Goal: Information Seeking & Learning: Check status

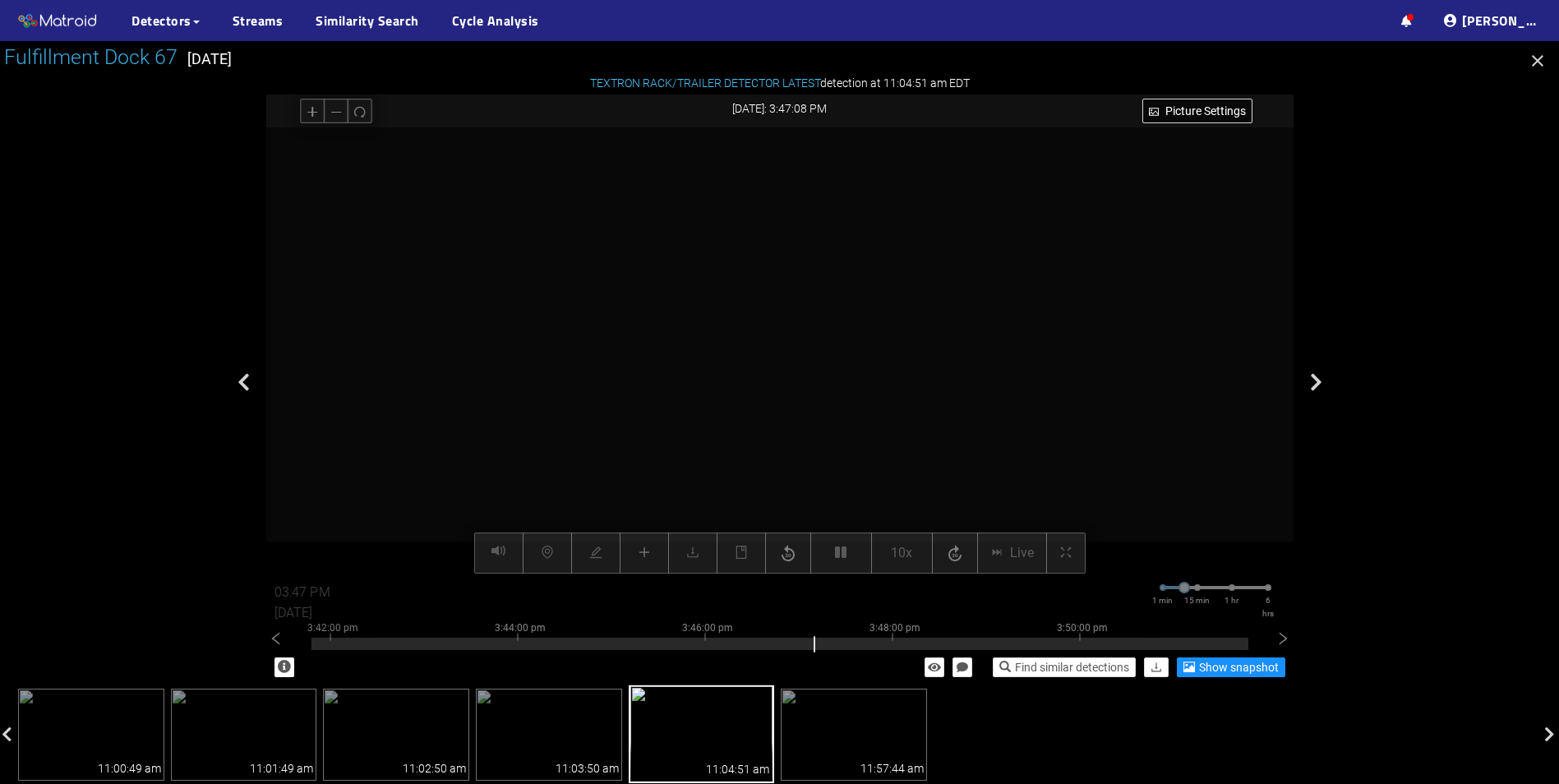
scroll to position [82, 0]
click at [852, 562] on div "Picture Settings 10x Live 03:47 PM 09/23/2025 1 min 15 min 1 hr 6 hrs 3:32:00 p…" at bounding box center [779, 350] width 1027 height 447
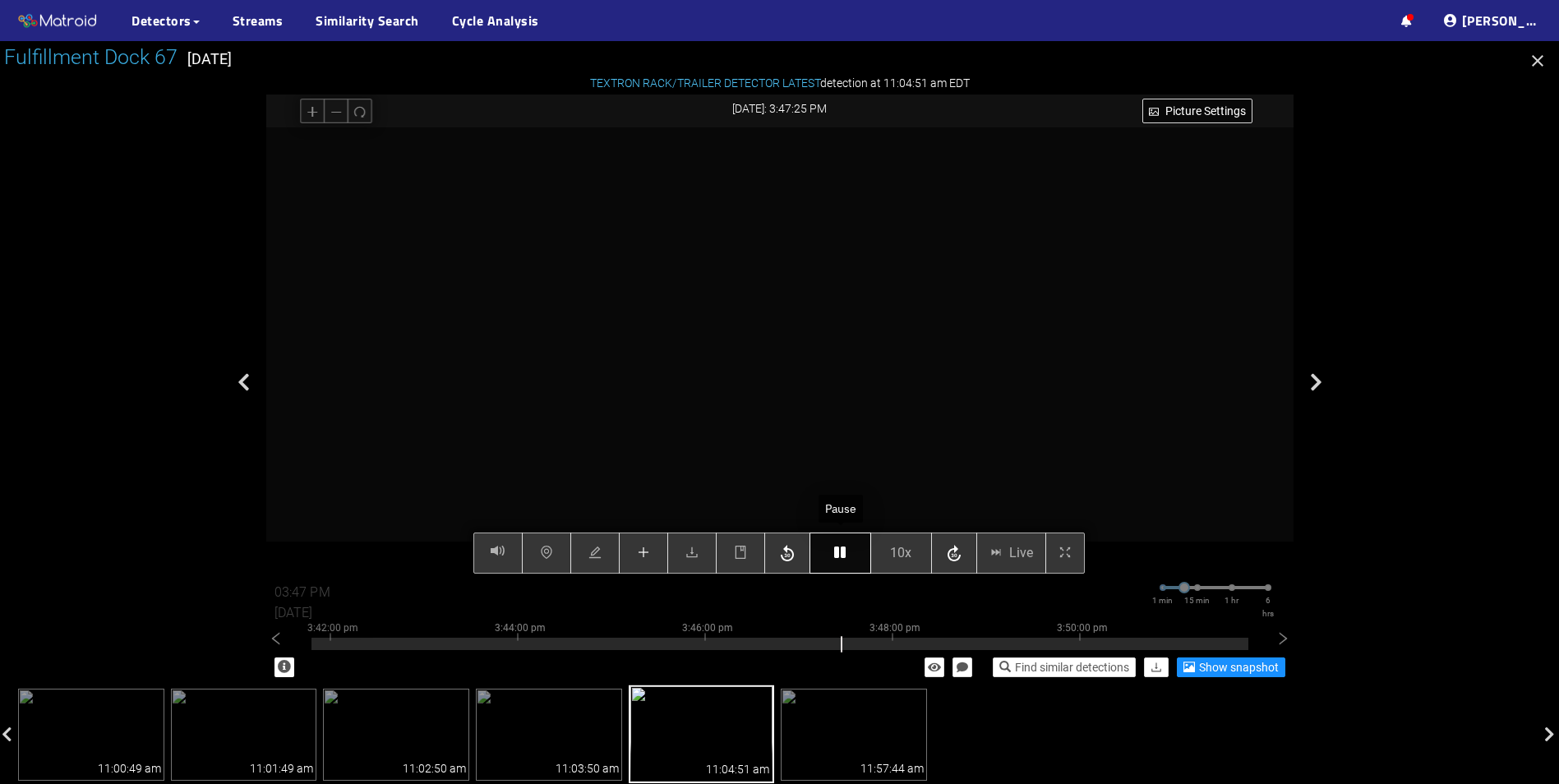
click at [850, 561] on button "button" at bounding box center [840, 553] width 61 height 41
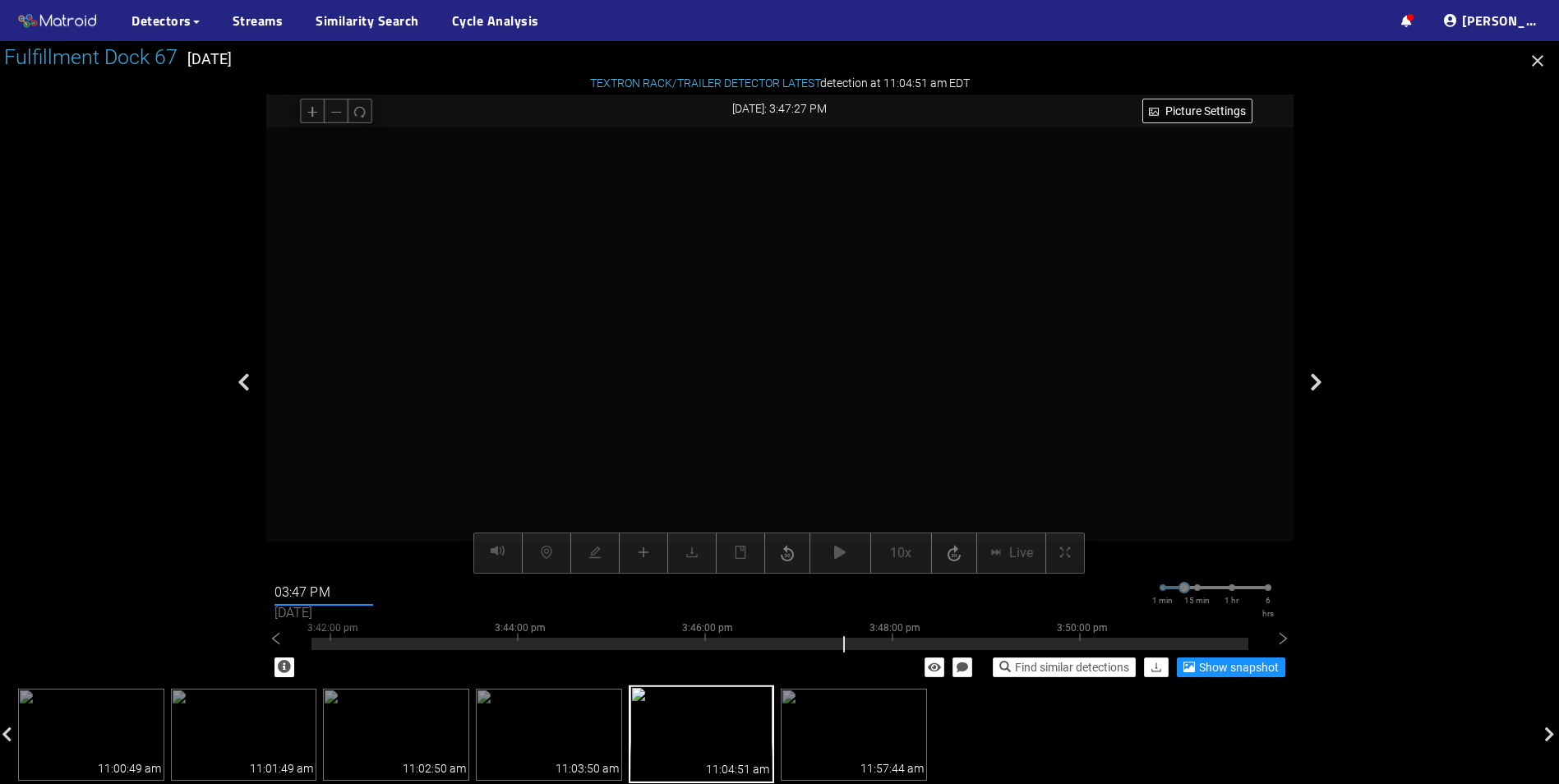
click at [300, 594] on input "03:47 PM" at bounding box center [323, 592] width 98 height 26
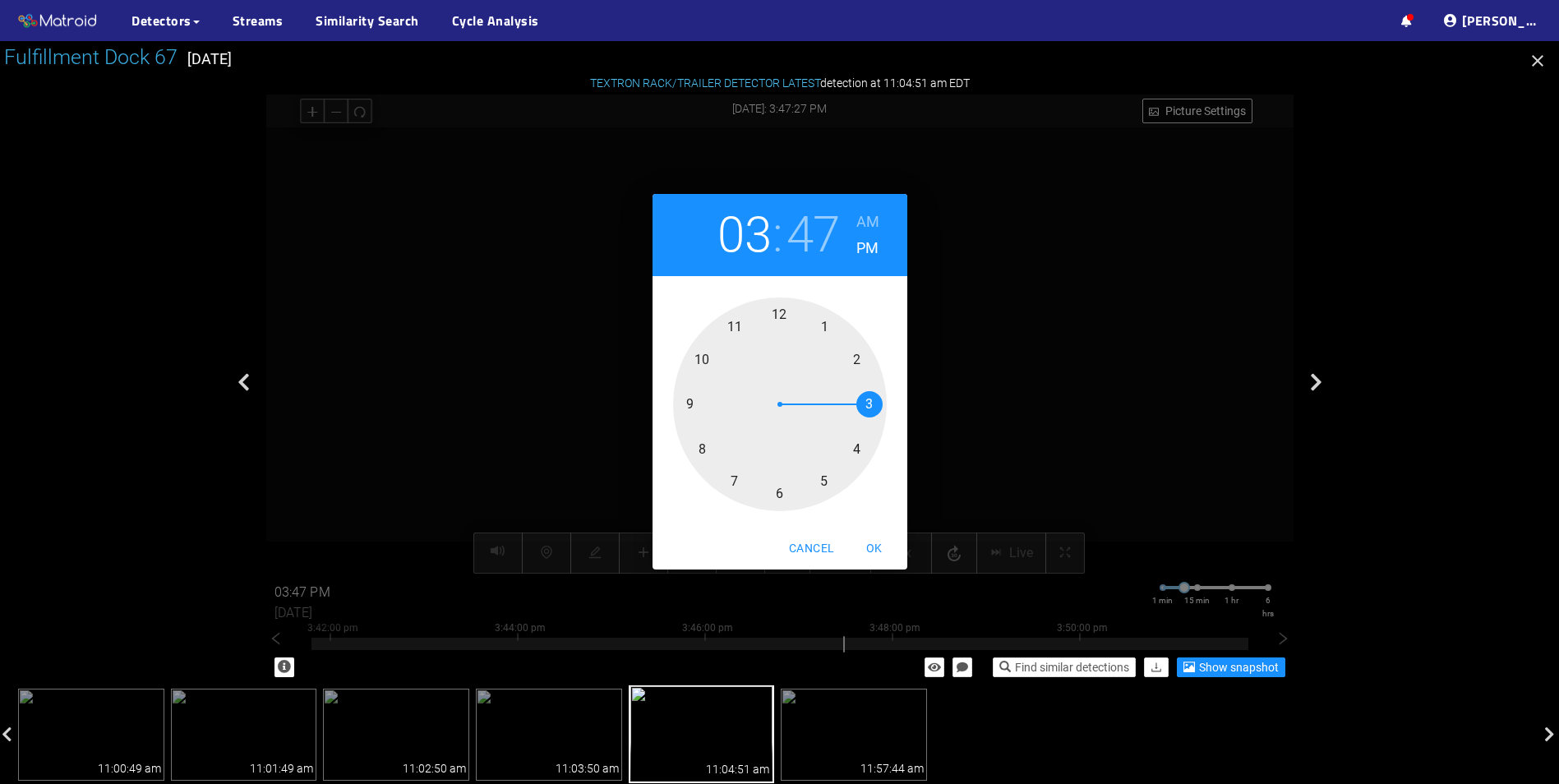
click at [859, 451] on div at bounding box center [780, 405] width 214 height 214
click at [749, 320] on div at bounding box center [780, 405] width 214 height 214
click at [878, 547] on span "OK" at bounding box center [874, 548] width 40 height 20
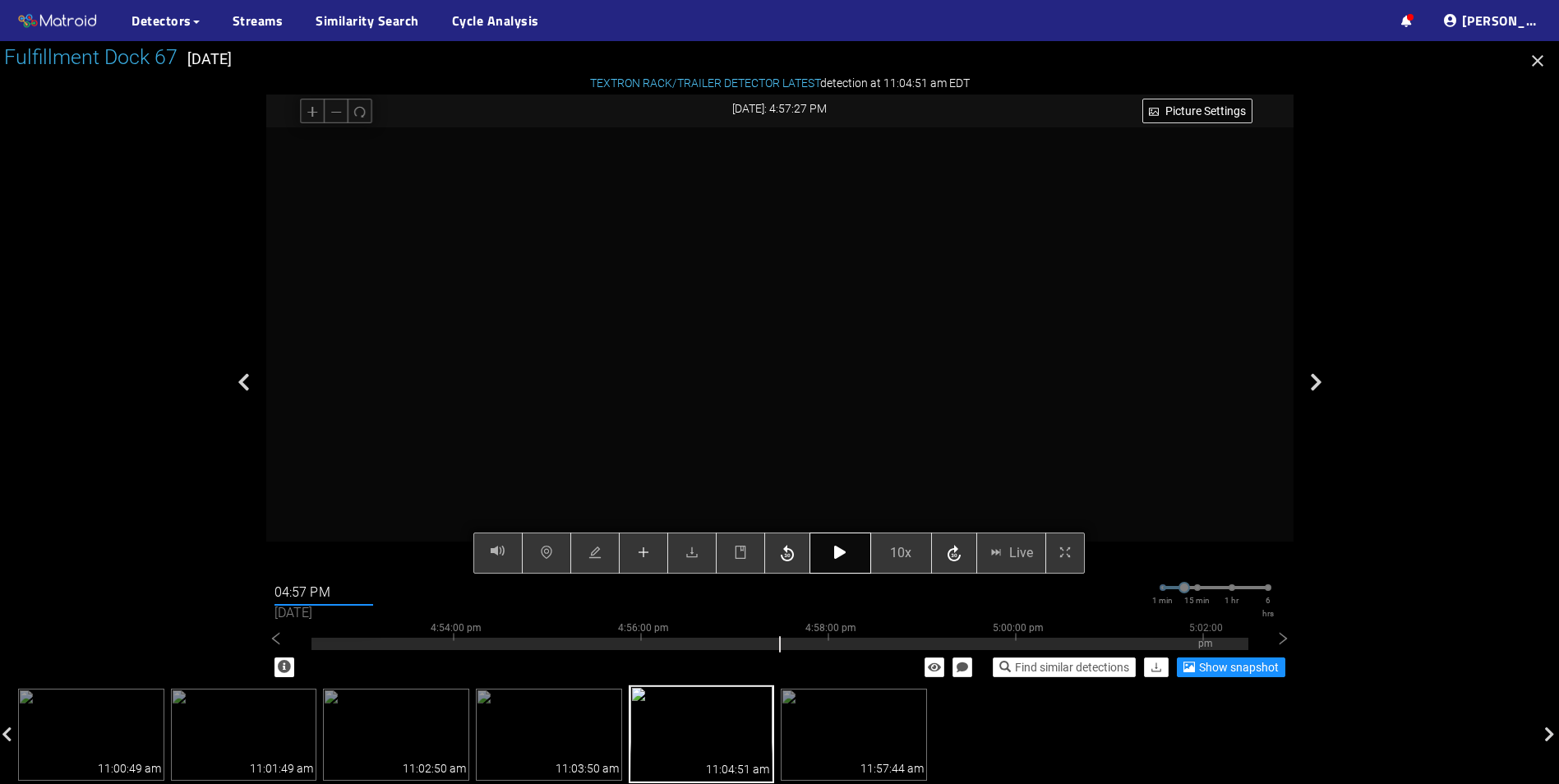
click at [835, 553] on icon "button" at bounding box center [840, 552] width 12 height 13
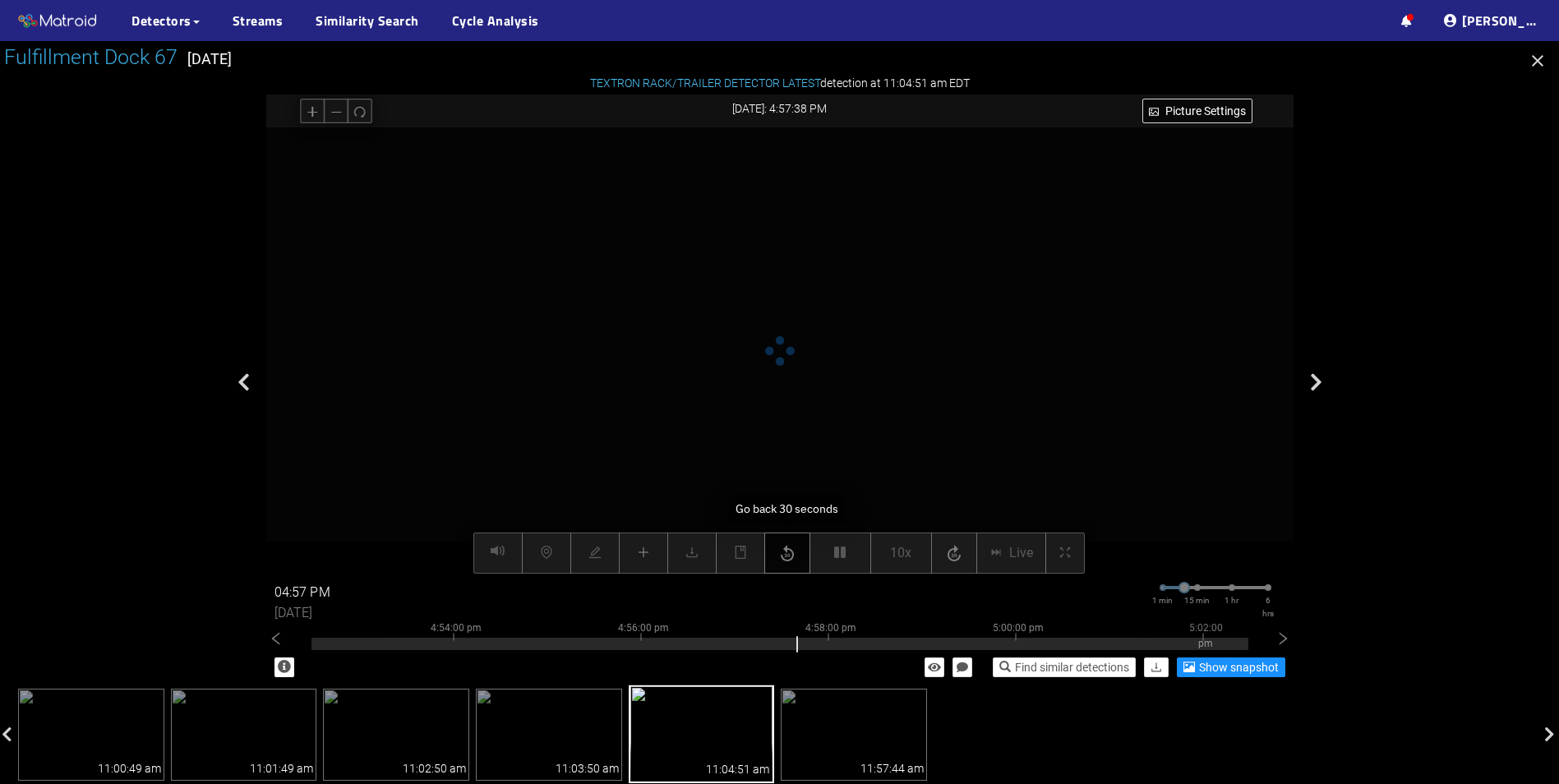
click at [789, 558] on icon "button" at bounding box center [787, 554] width 19 height 24
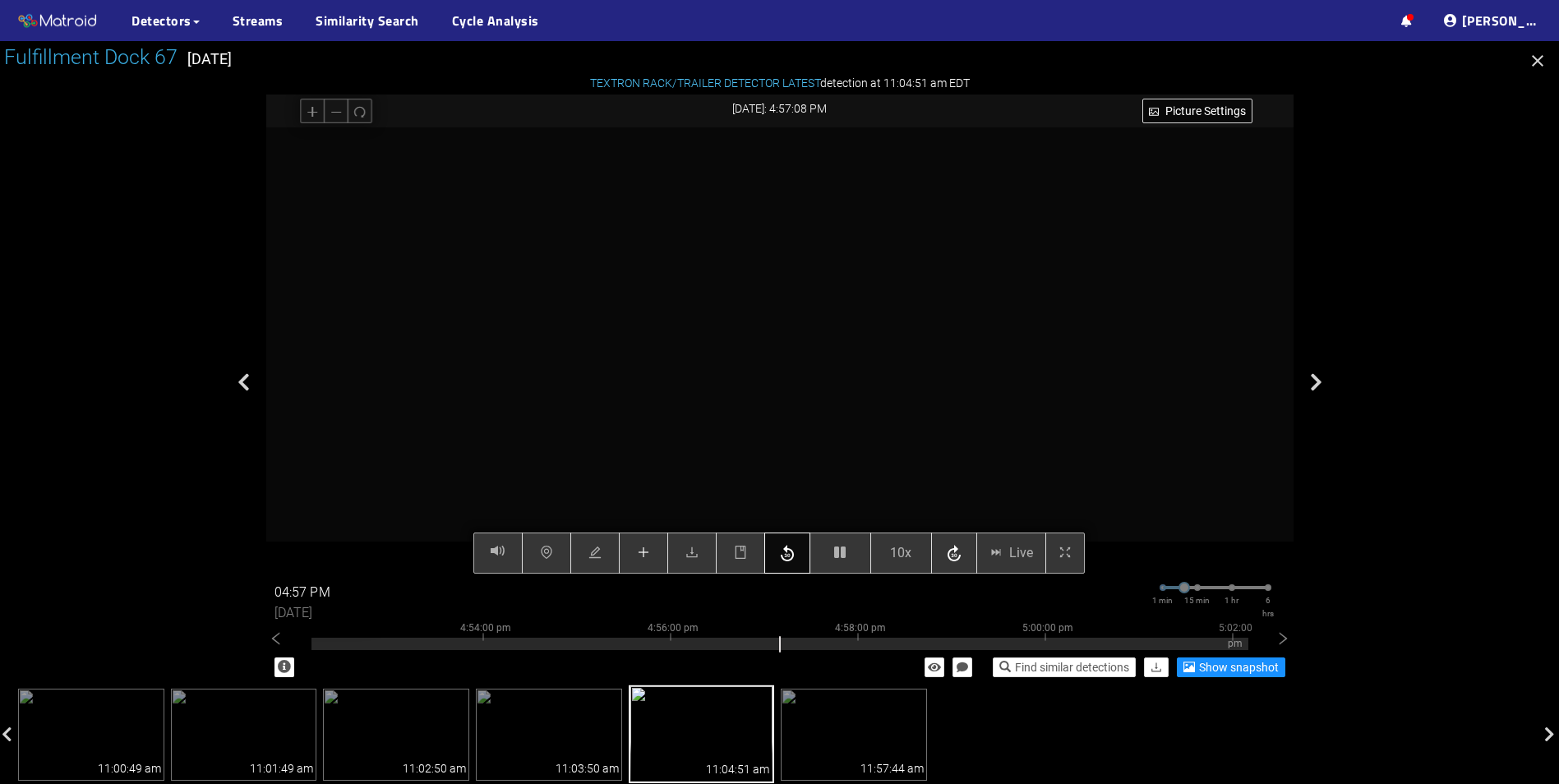
click at [789, 558] on icon "button" at bounding box center [787, 554] width 19 height 24
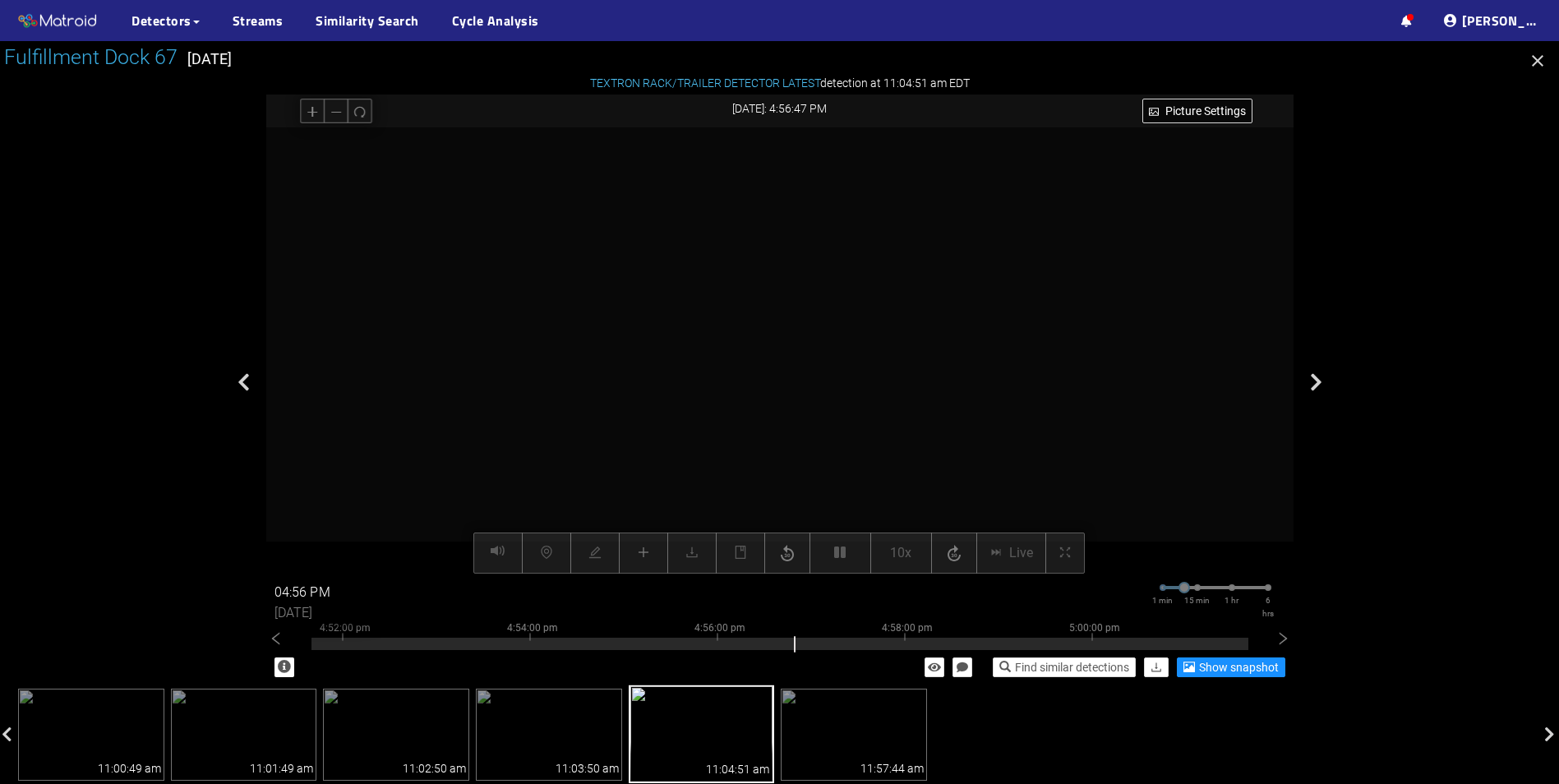
click at [772, 392] on video at bounding box center [780, 350] width 894 height 447
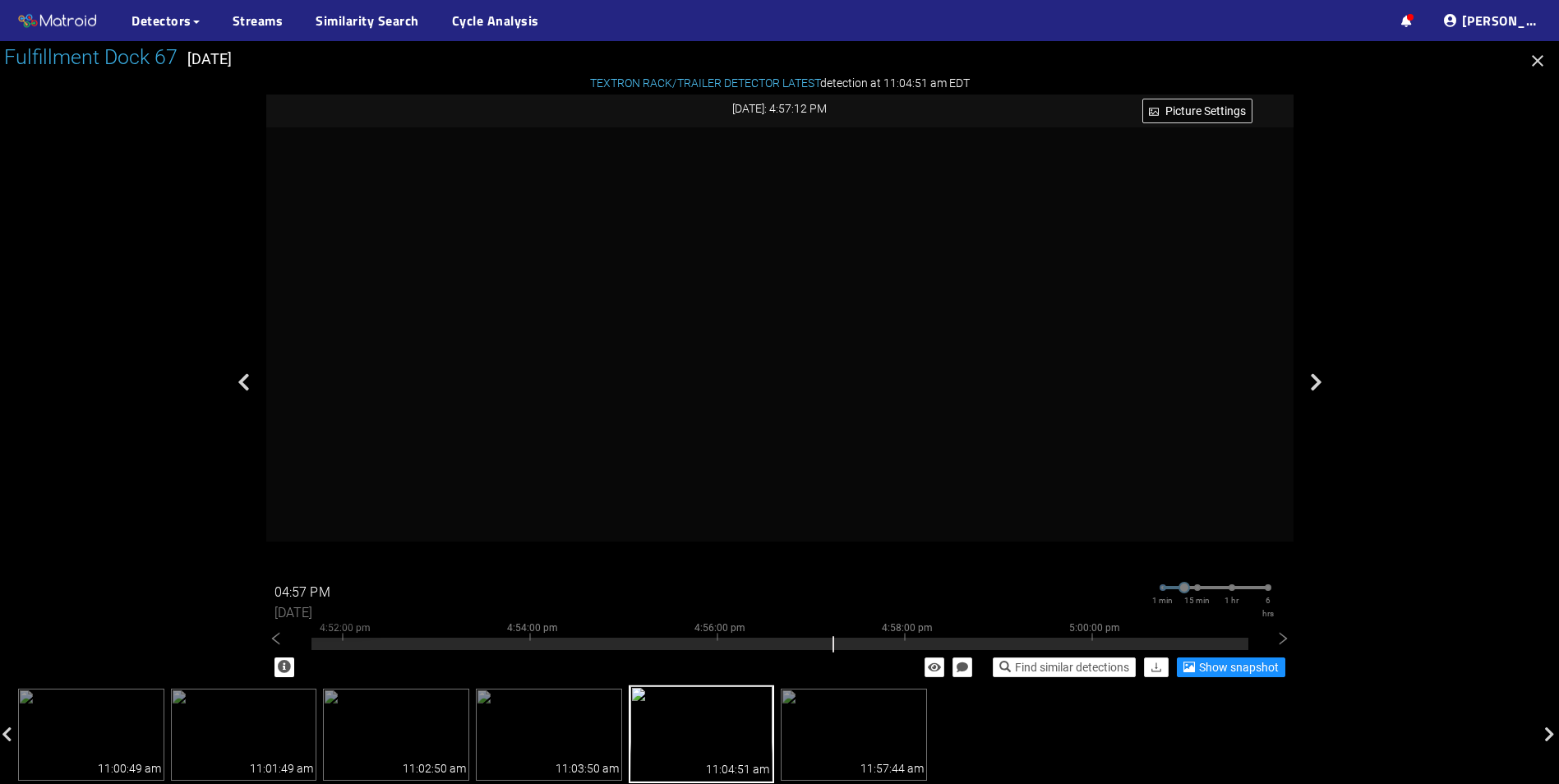
click at [697, 649] on div "Find similar detections Show snapshot" at bounding box center [779, 667] width 1027 height 36
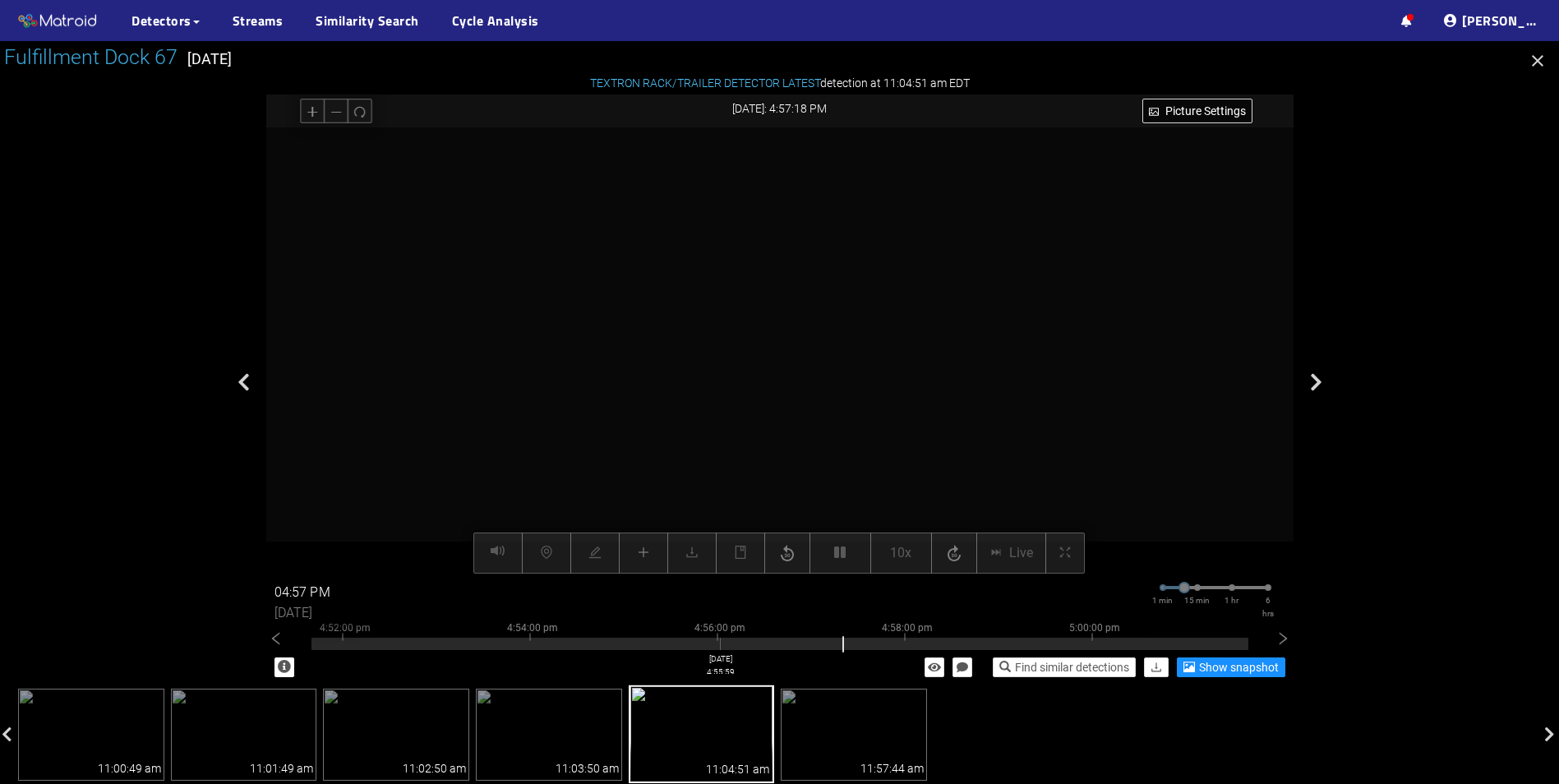
click at [720, 648] on div at bounding box center [779, 644] width 936 height 13
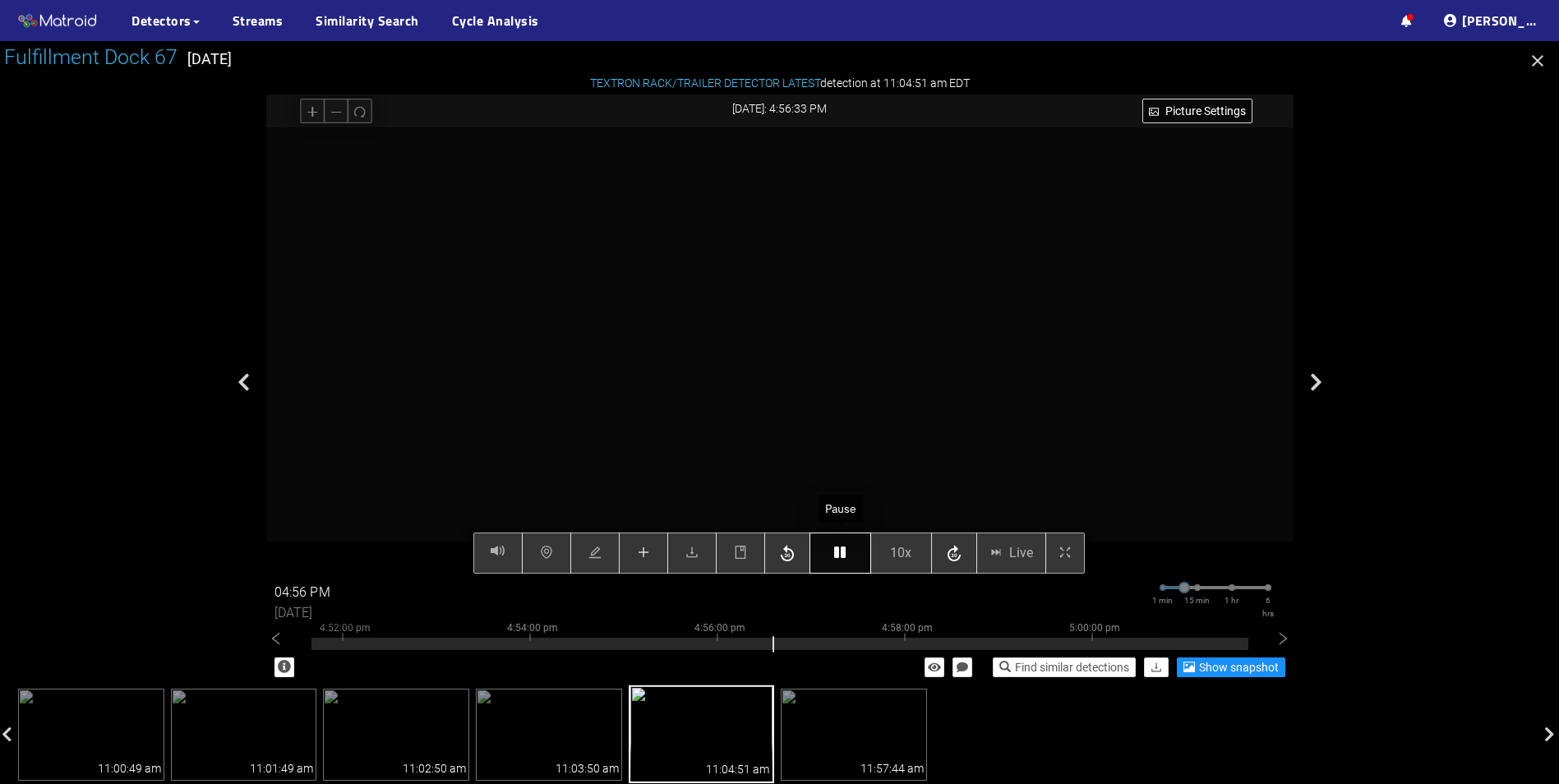
click at [836, 555] on icon "button" at bounding box center [840, 552] width 12 height 13
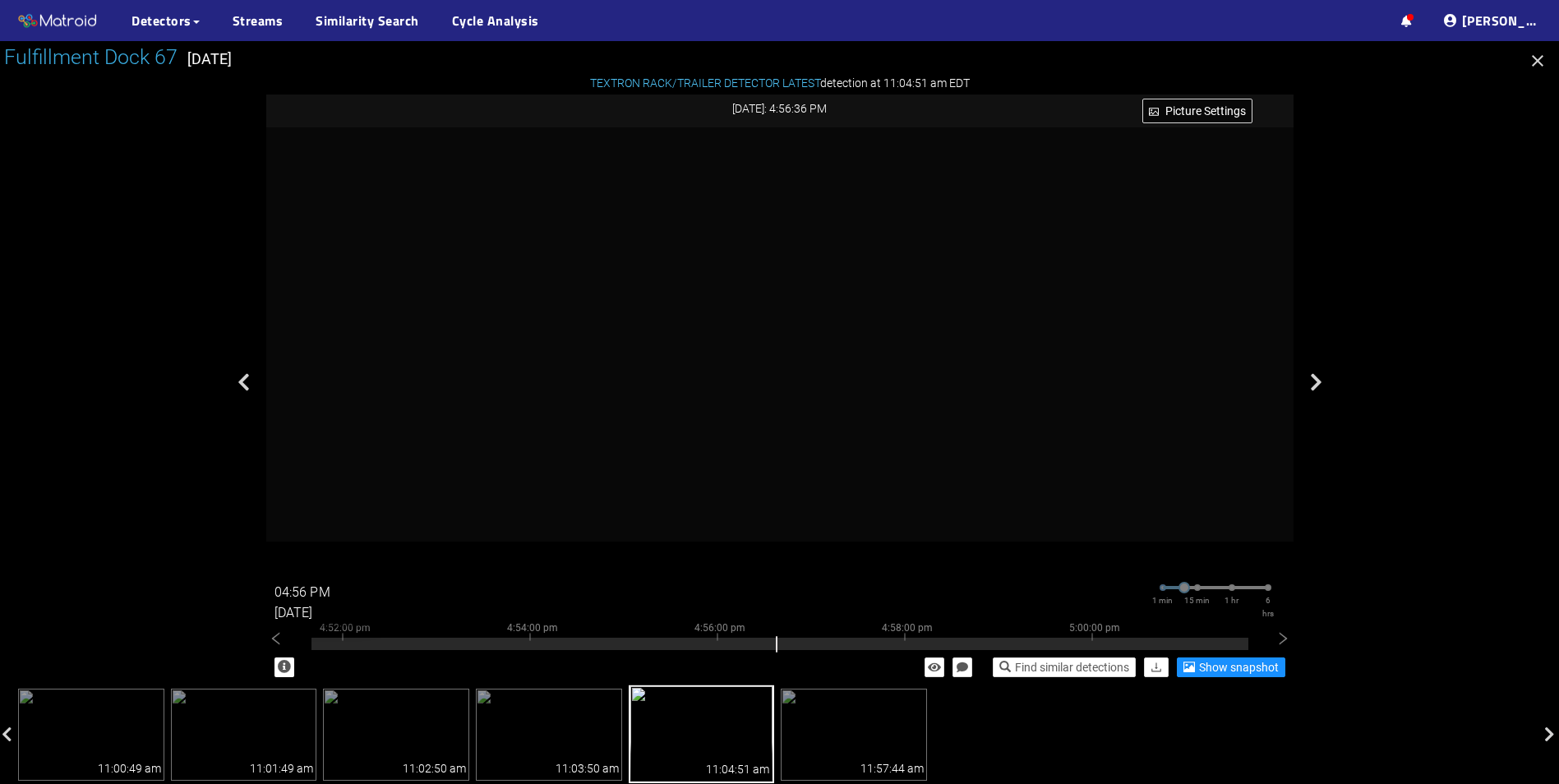
click at [294, 597] on div "09/23/2025" at bounding box center [319, 608] width 107 height 23
click at [290, 589] on input "04:56 PM" at bounding box center [323, 592] width 98 height 26
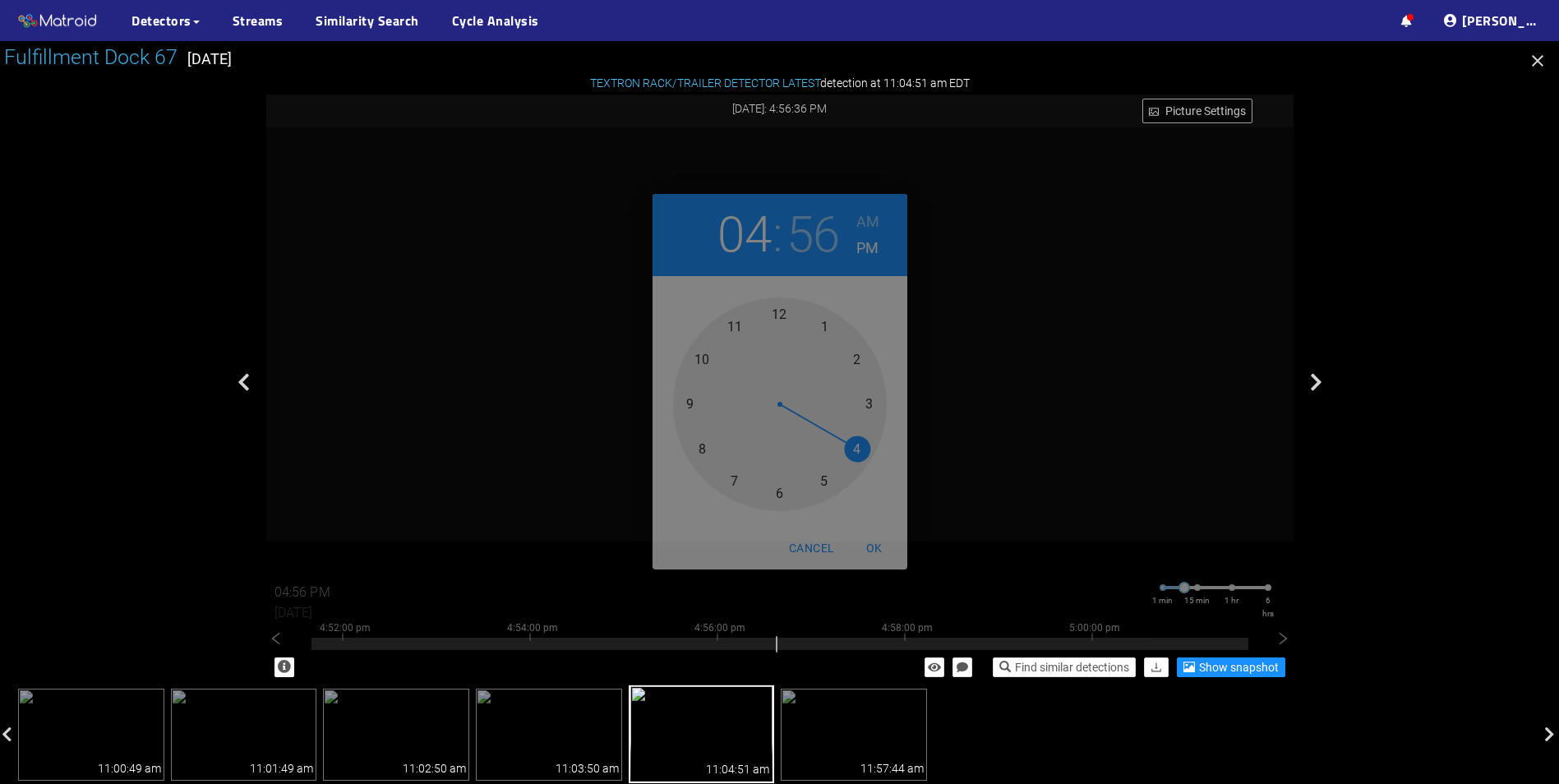
click at [704, 452] on div at bounding box center [780, 405] width 214 height 214
click at [865, 405] on div at bounding box center [780, 405] width 214 height 214
click at [859, 433] on div at bounding box center [780, 405] width 214 height 214
click at [878, 543] on span "OK" at bounding box center [874, 548] width 40 height 20
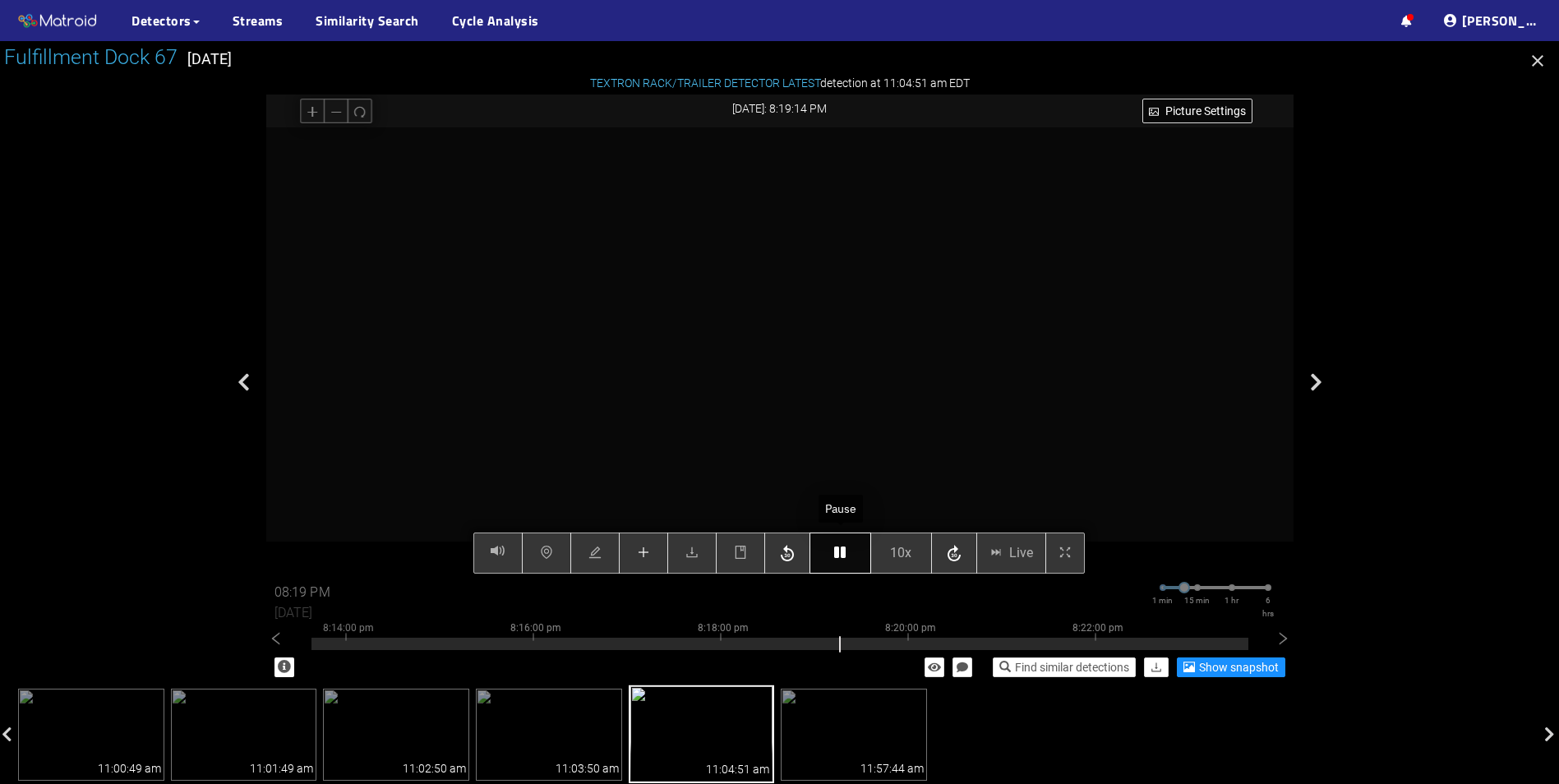
click at [844, 556] on icon "button" at bounding box center [840, 552] width 12 height 13
click at [844, 550] on div "Picture Settings 10x Live 08:19 PM 09/23/2025 1 min 15 min 1 hr 6 hrs 8:04:00 p…" at bounding box center [779, 350] width 1027 height 447
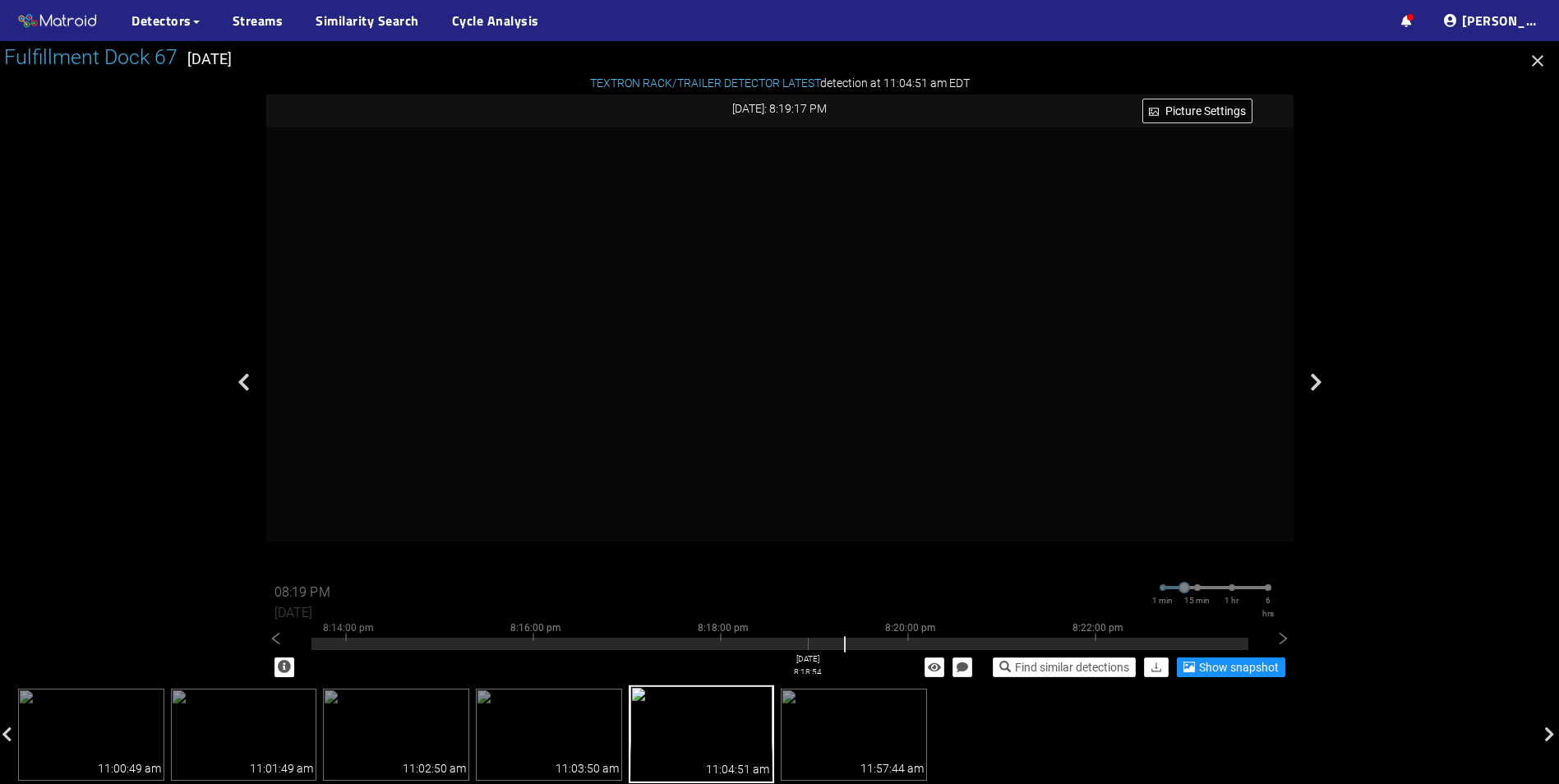
click at [806, 653] on div "Find similar detections Show snapshot" at bounding box center [779, 667] width 1027 height 36
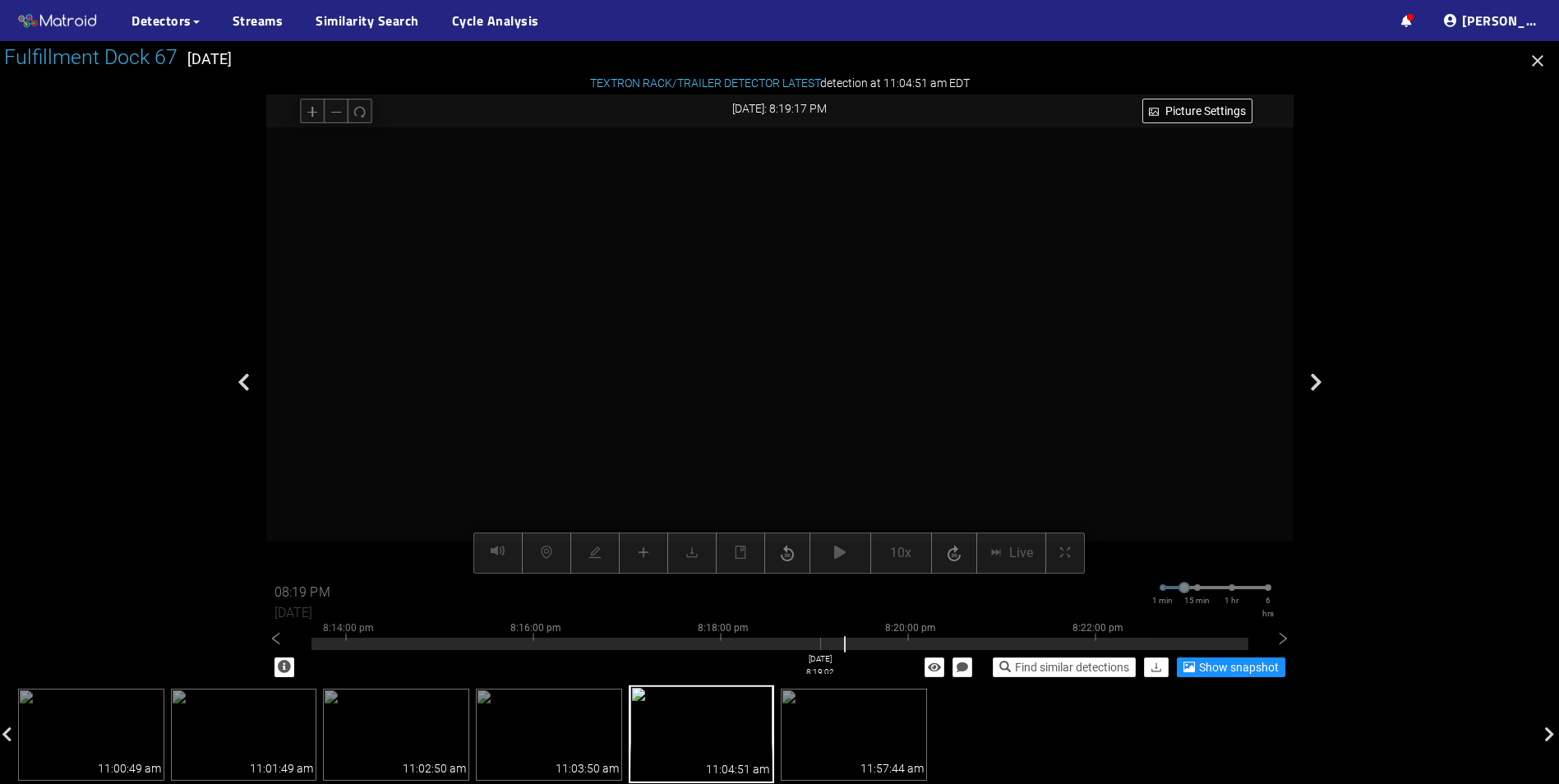
click at [822, 644] on div at bounding box center [779, 644] width 936 height 13
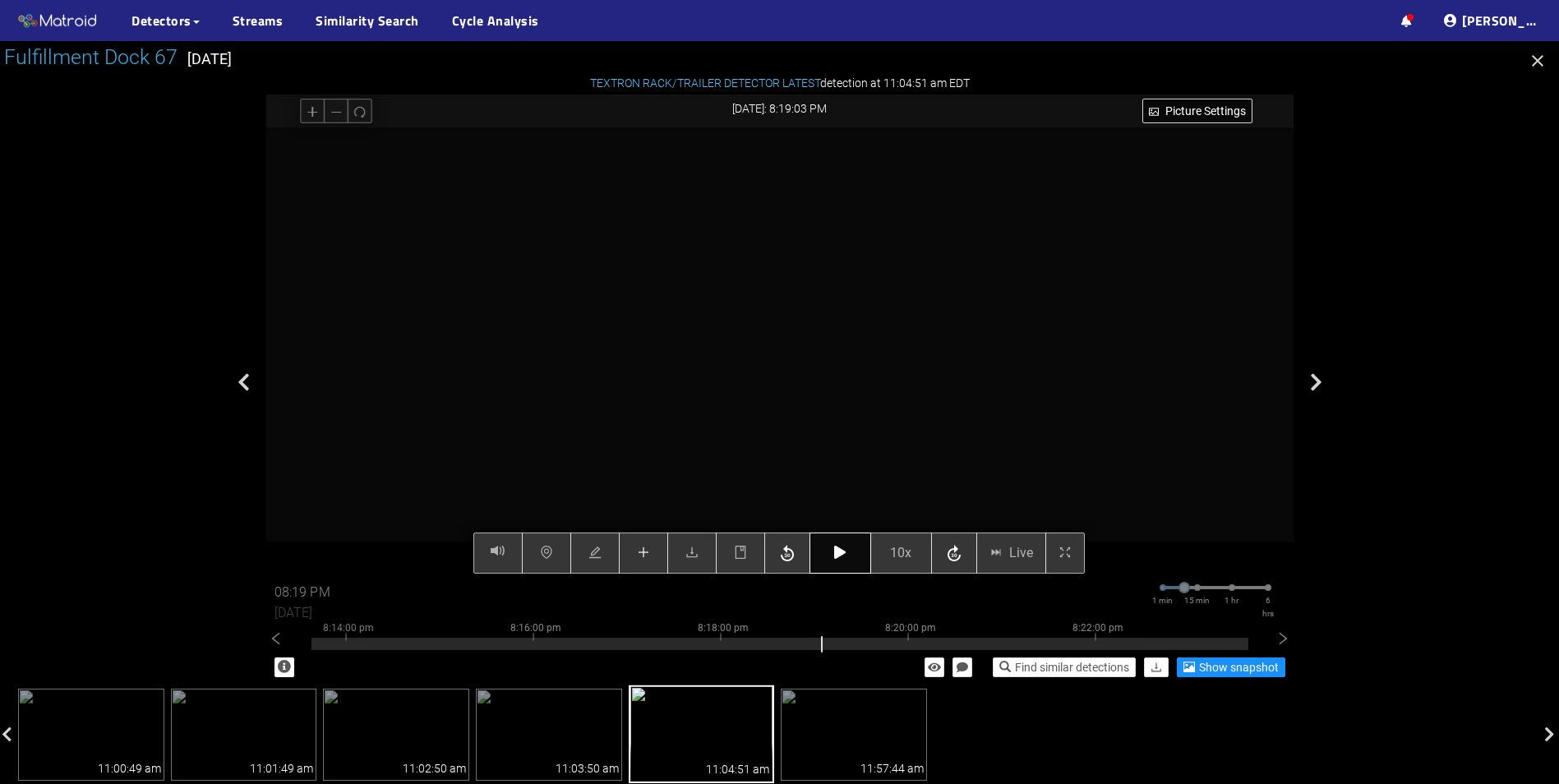
click at [841, 549] on icon "button" at bounding box center [840, 552] width 12 height 13
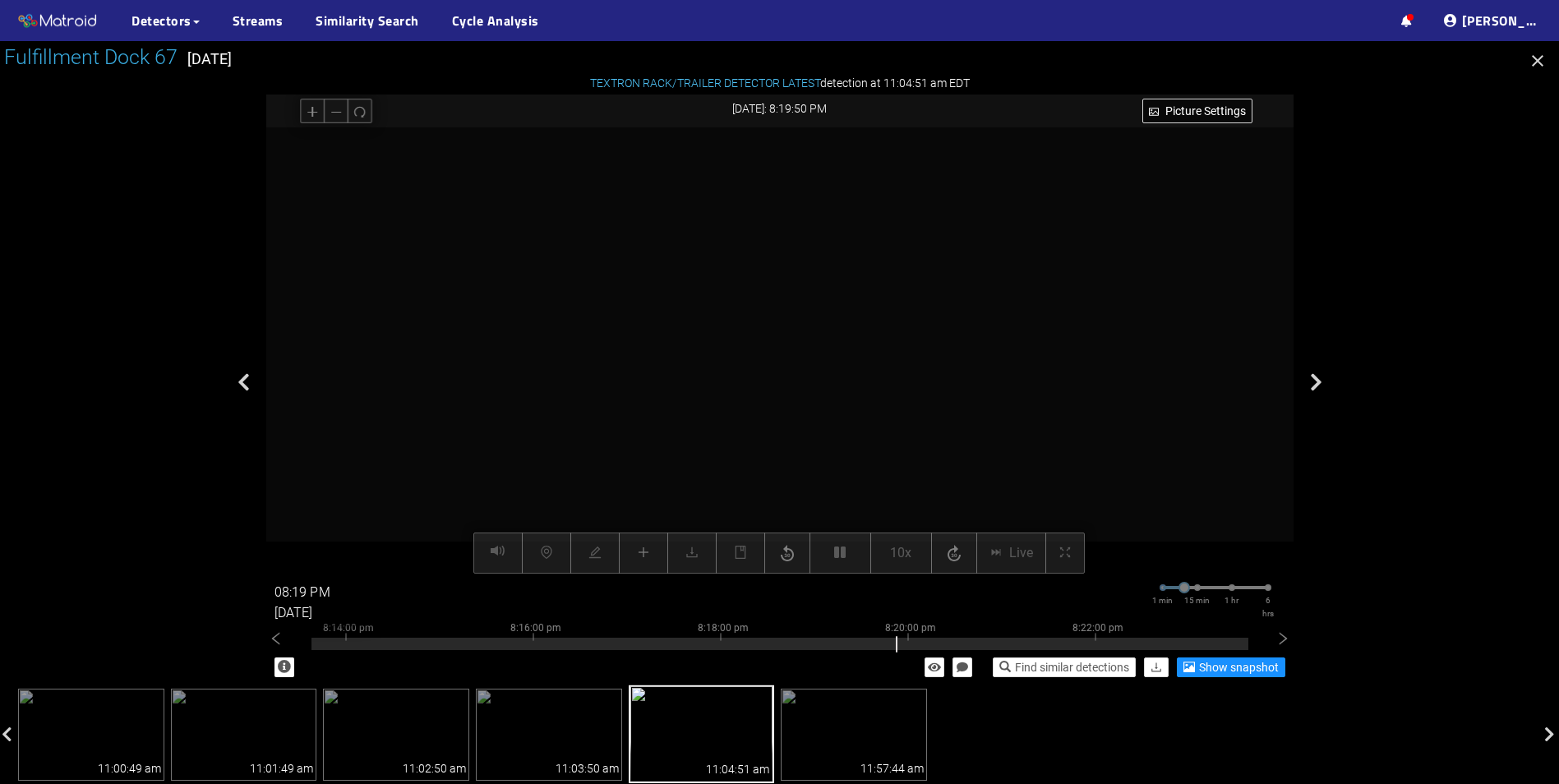
click at [292, 598] on div "09/23/2025" at bounding box center [319, 608] width 107 height 23
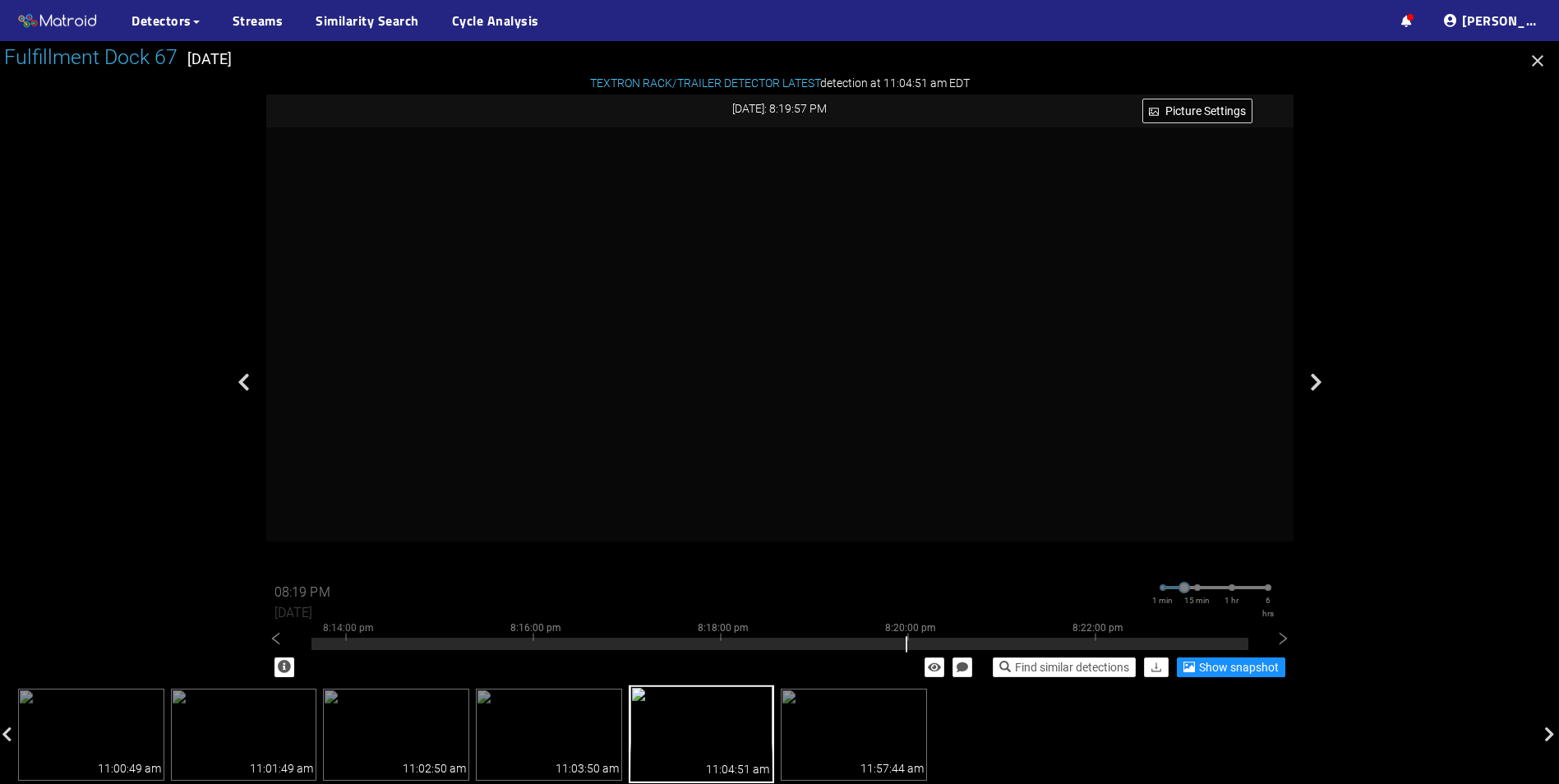
click at [301, 590] on input "08:19 PM" at bounding box center [323, 592] width 98 height 26
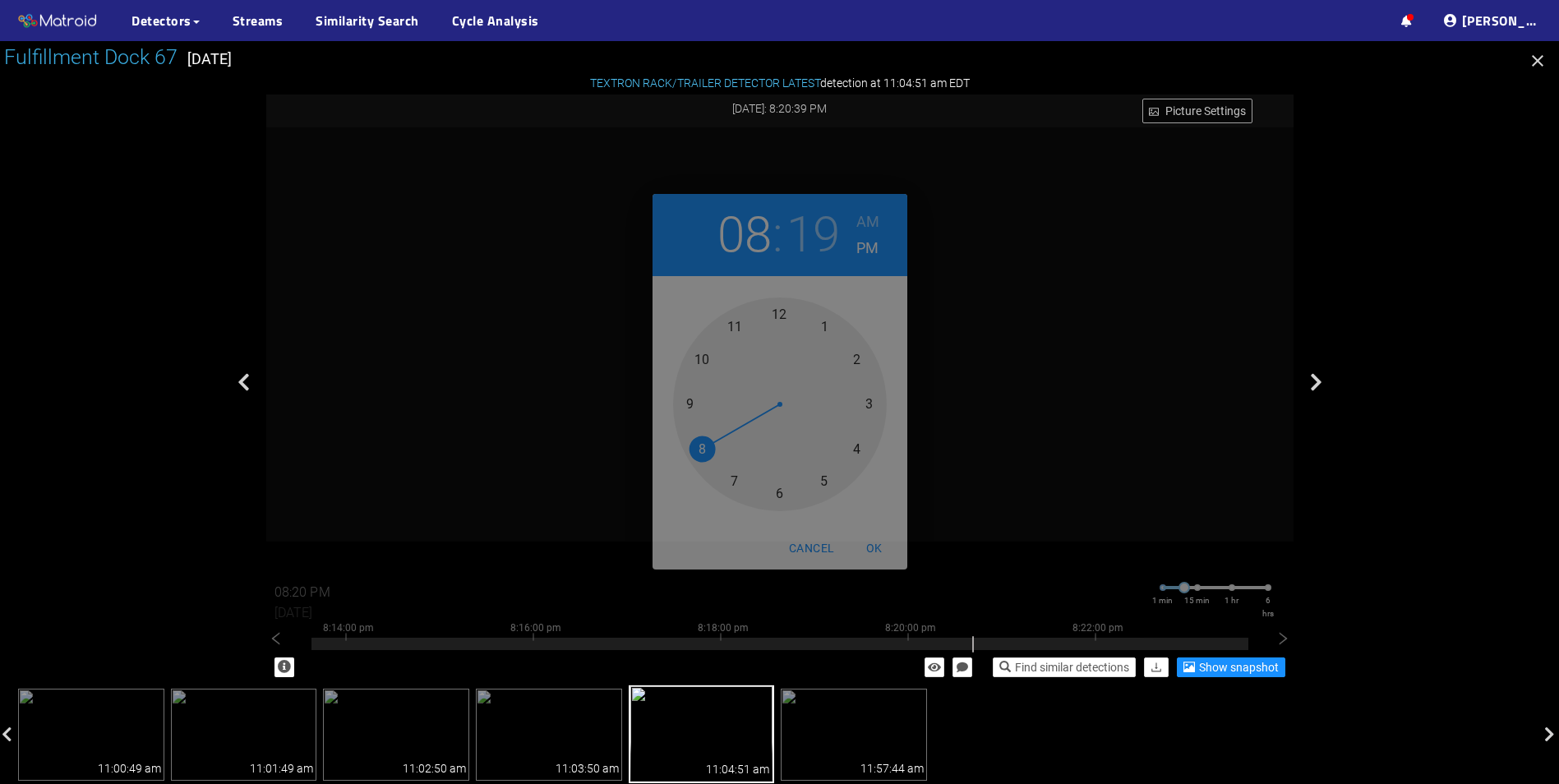
click at [696, 406] on div at bounding box center [780, 405] width 214 height 214
click at [775, 495] on div at bounding box center [780, 405] width 214 height 214
click at [882, 547] on span "OK" at bounding box center [874, 548] width 40 height 20
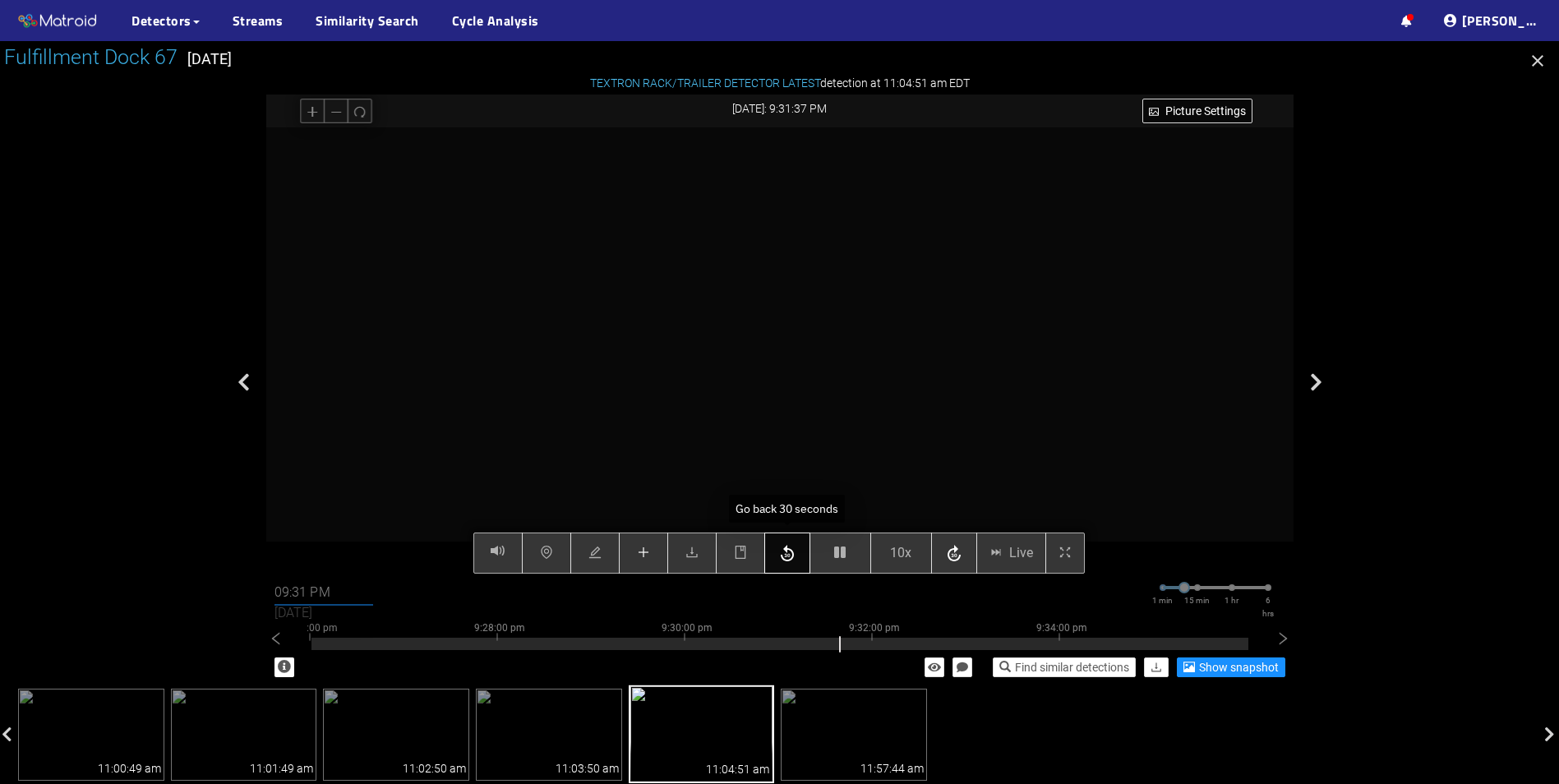
click at [788, 560] on icon "button" at bounding box center [787, 553] width 13 height 17
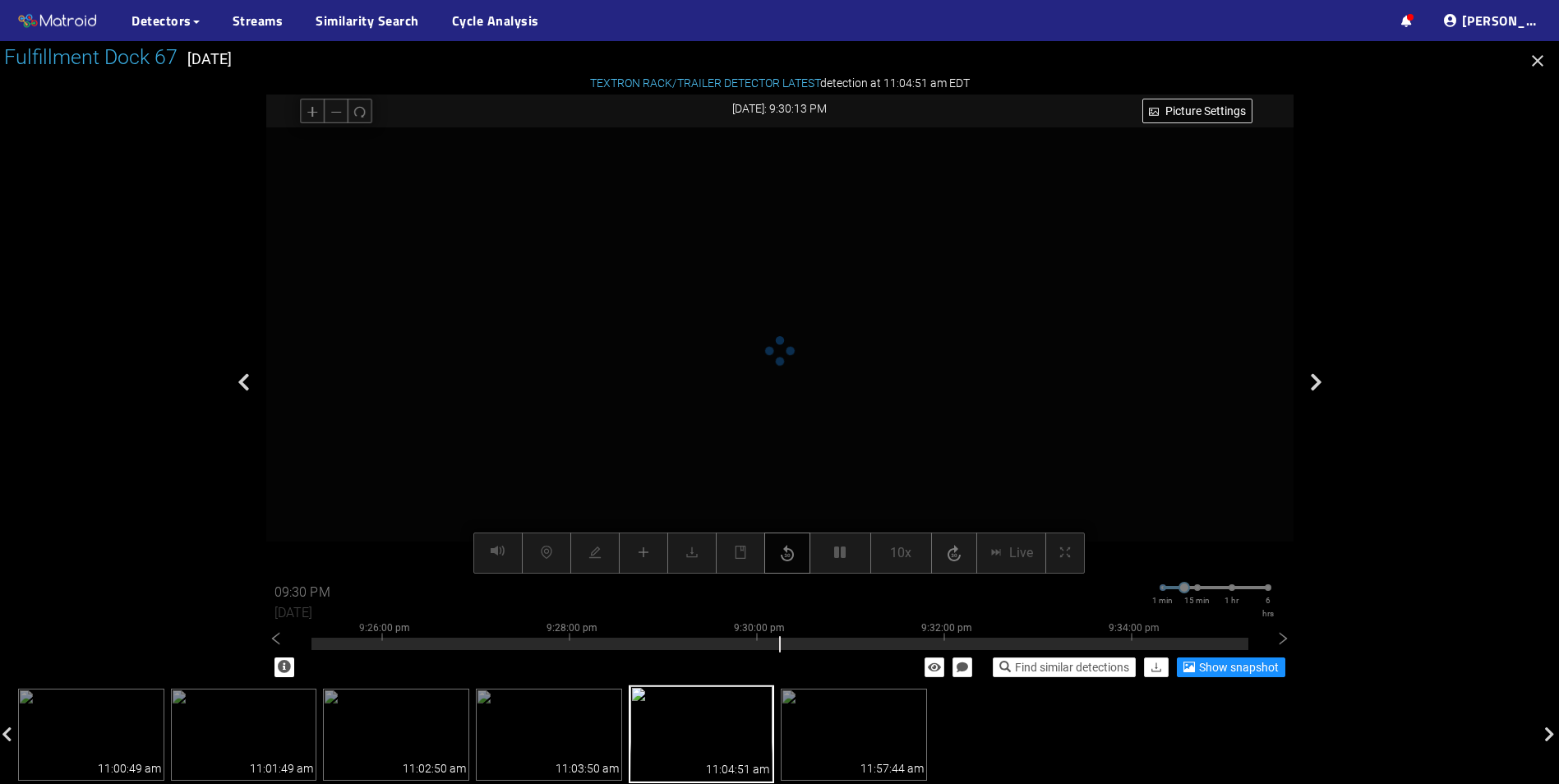
click at [788, 560] on icon "button" at bounding box center [787, 553] width 13 height 17
click at [702, 643] on div at bounding box center [779, 644] width 936 height 13
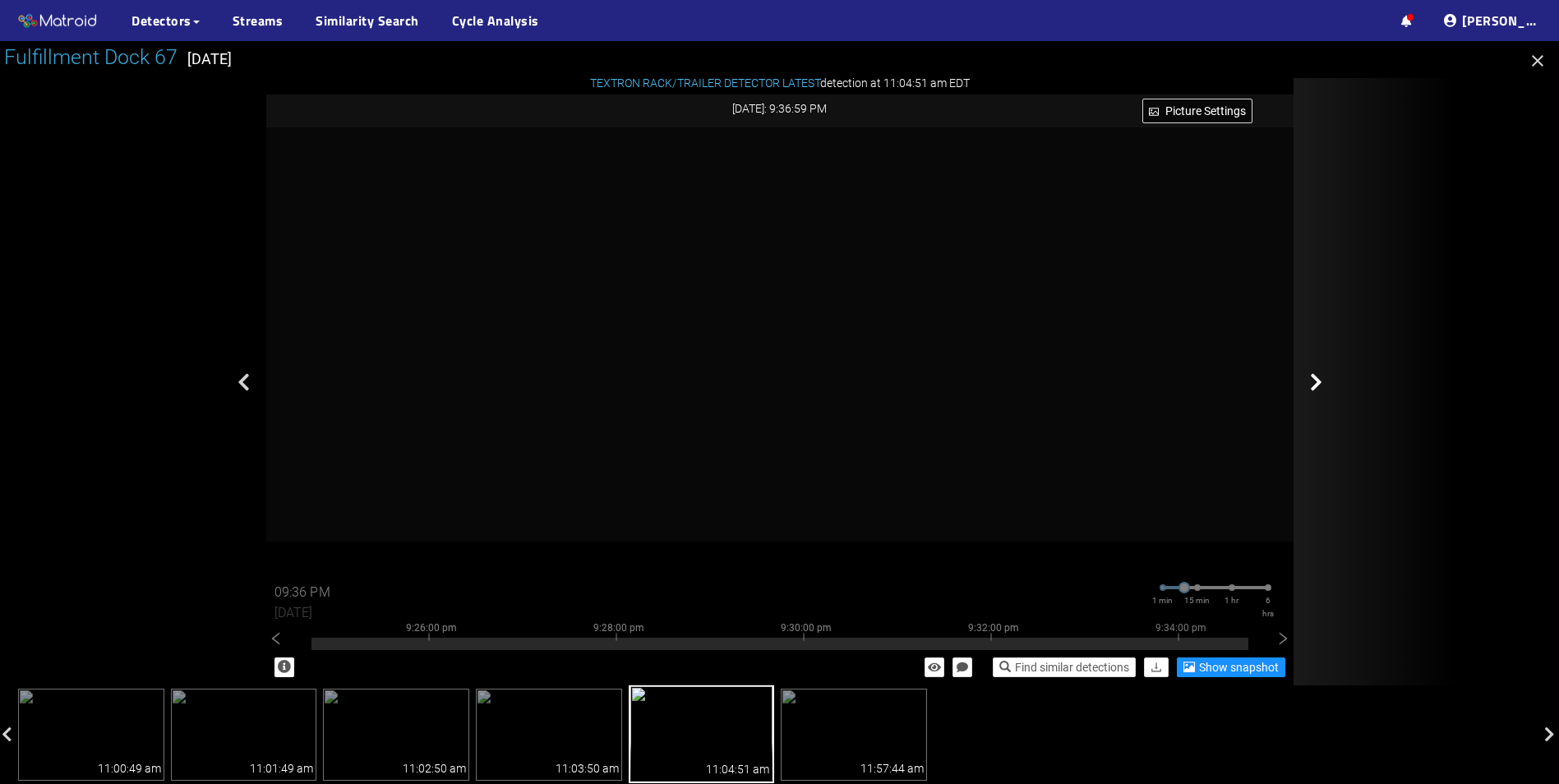
type input "09:37 PM"
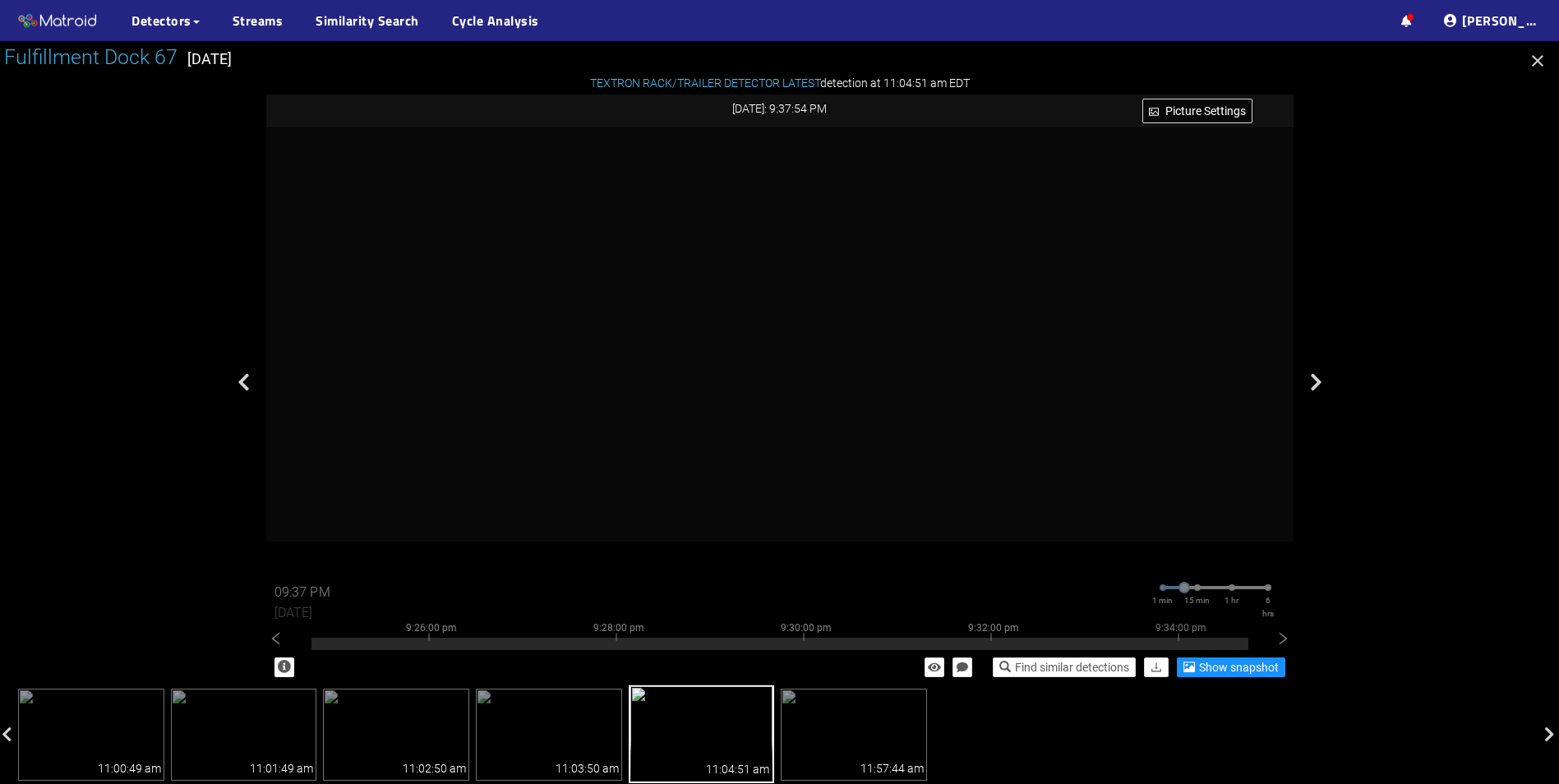
click at [1539, 64] on icon "button" at bounding box center [1537, 61] width 19 height 19
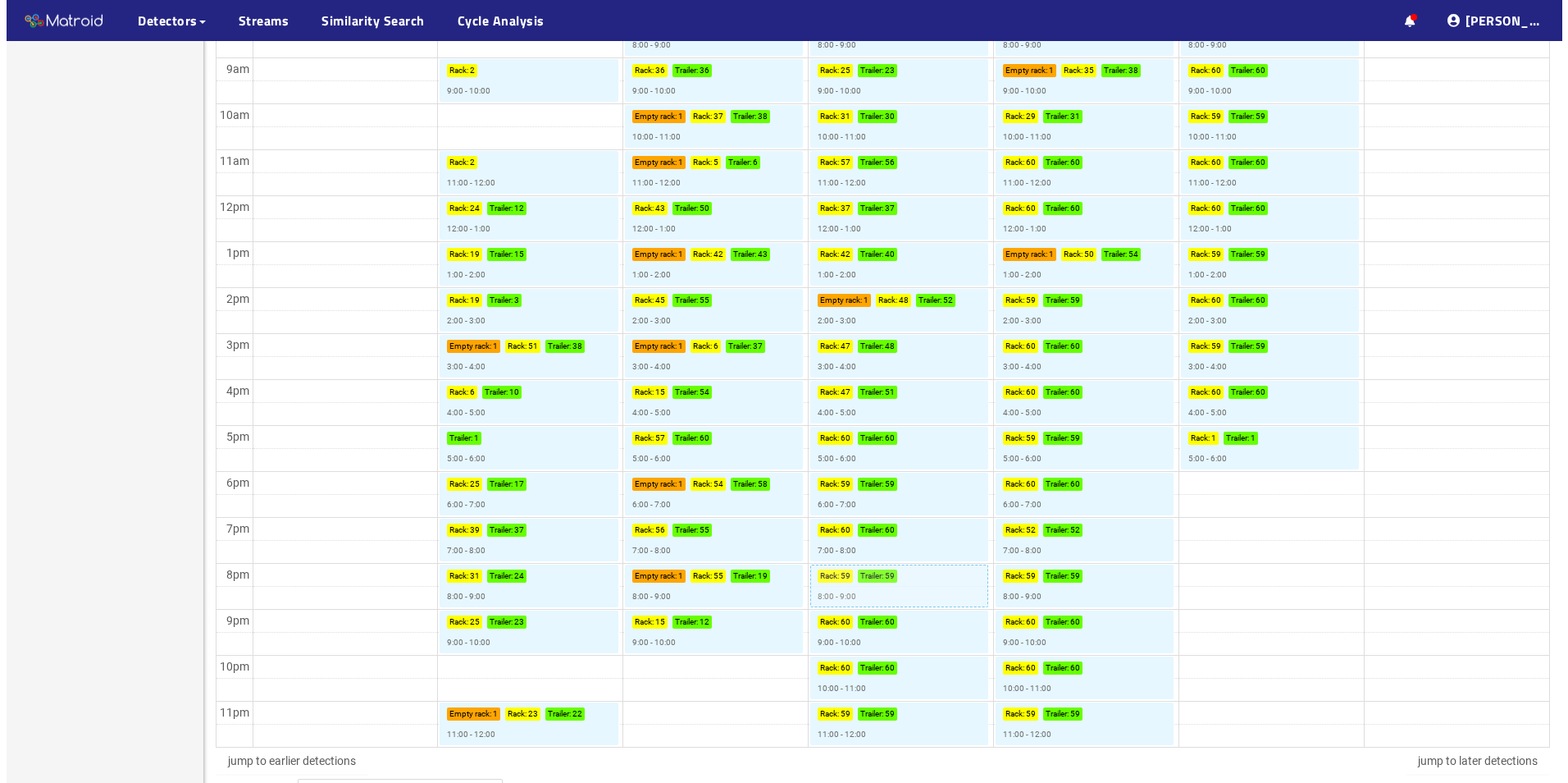
scroll to position [656, 0]
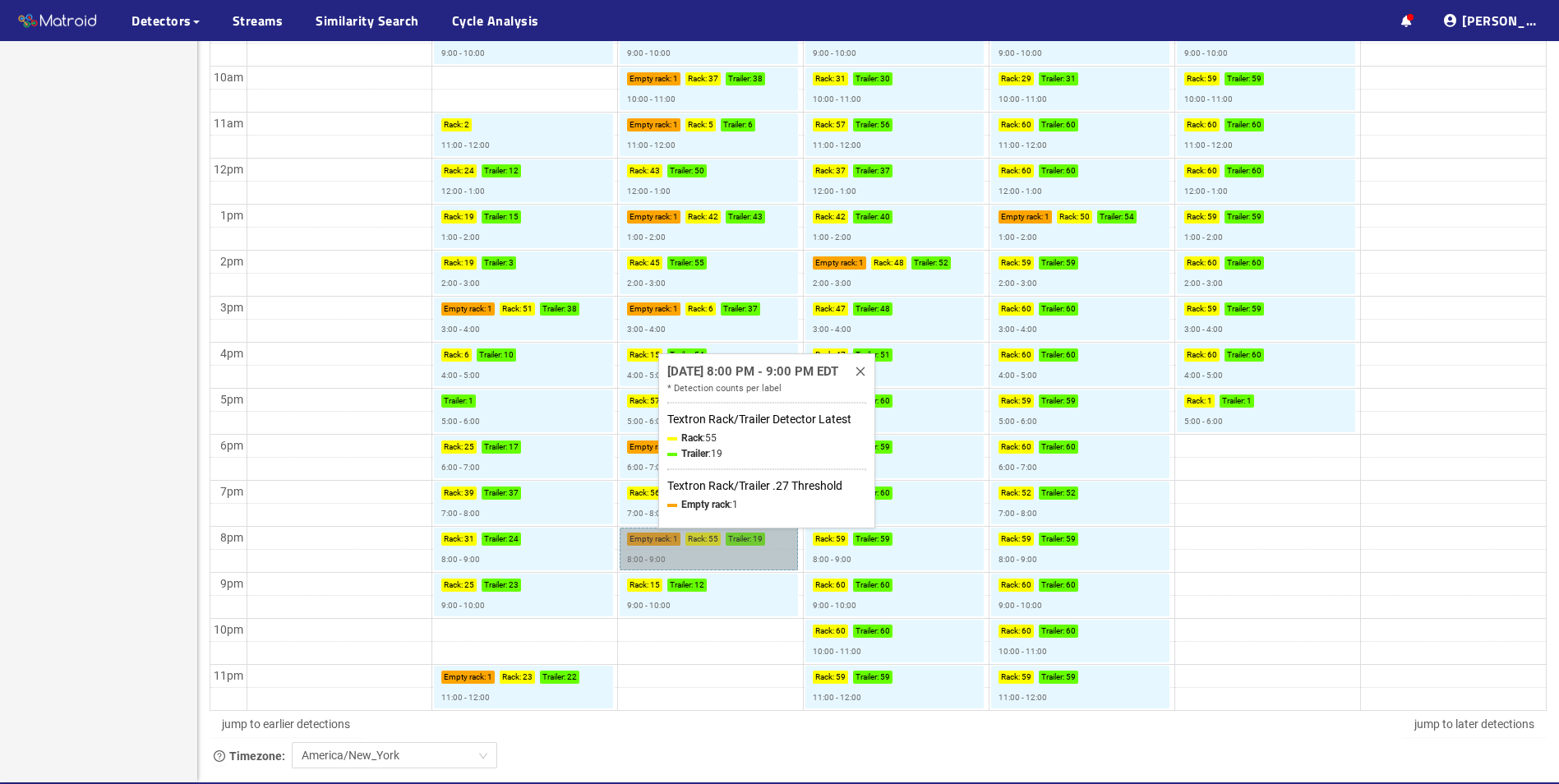
click at [710, 554] on link "Empty rack : 1 Rack : 55 Trailer : 19 8:00 - 9:00" at bounding box center [708, 548] width 178 height 43
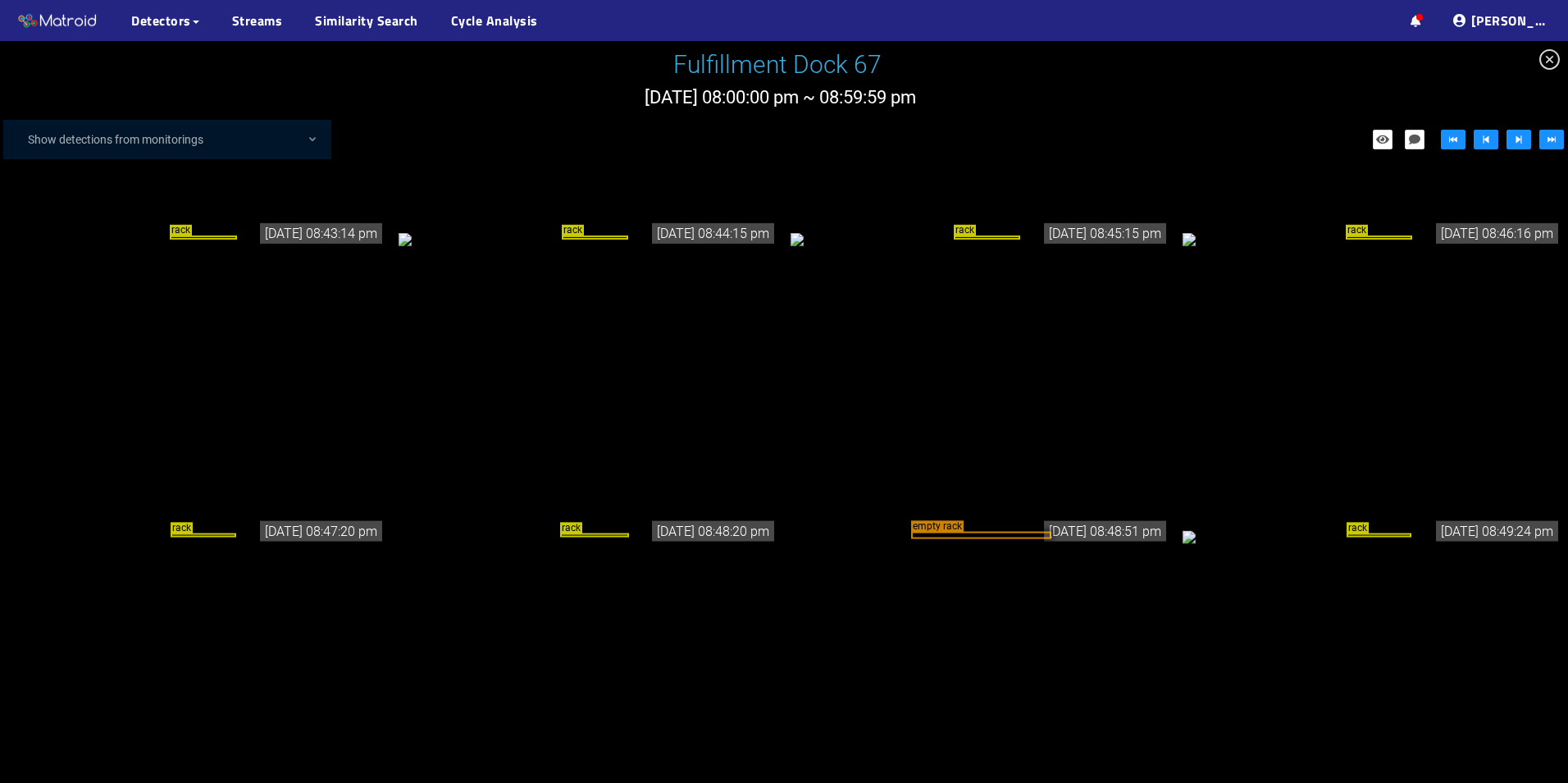
scroll to position [3035, 0]
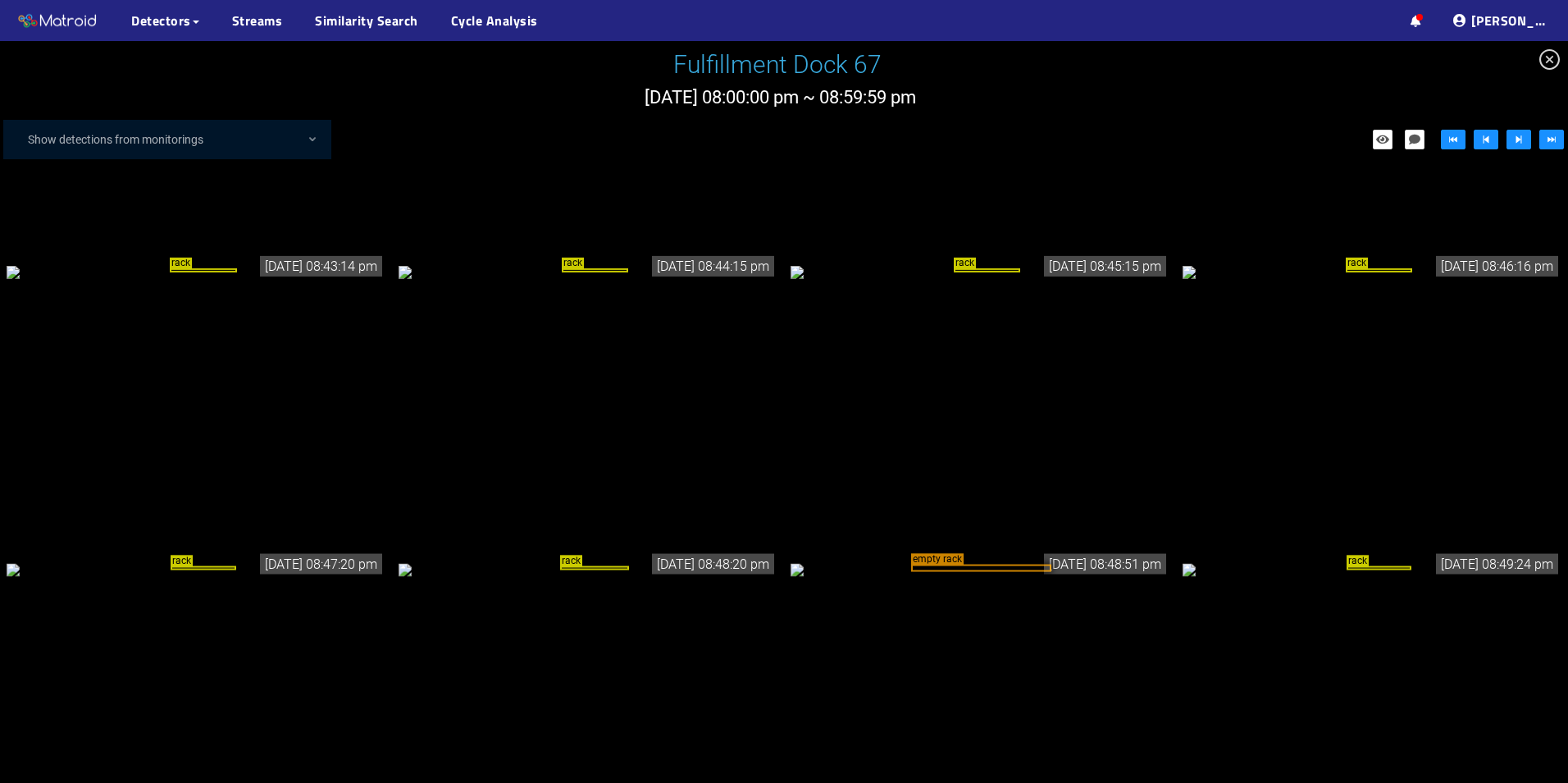
click at [567, 565] on div "rack" at bounding box center [595, 567] width 69 height 4
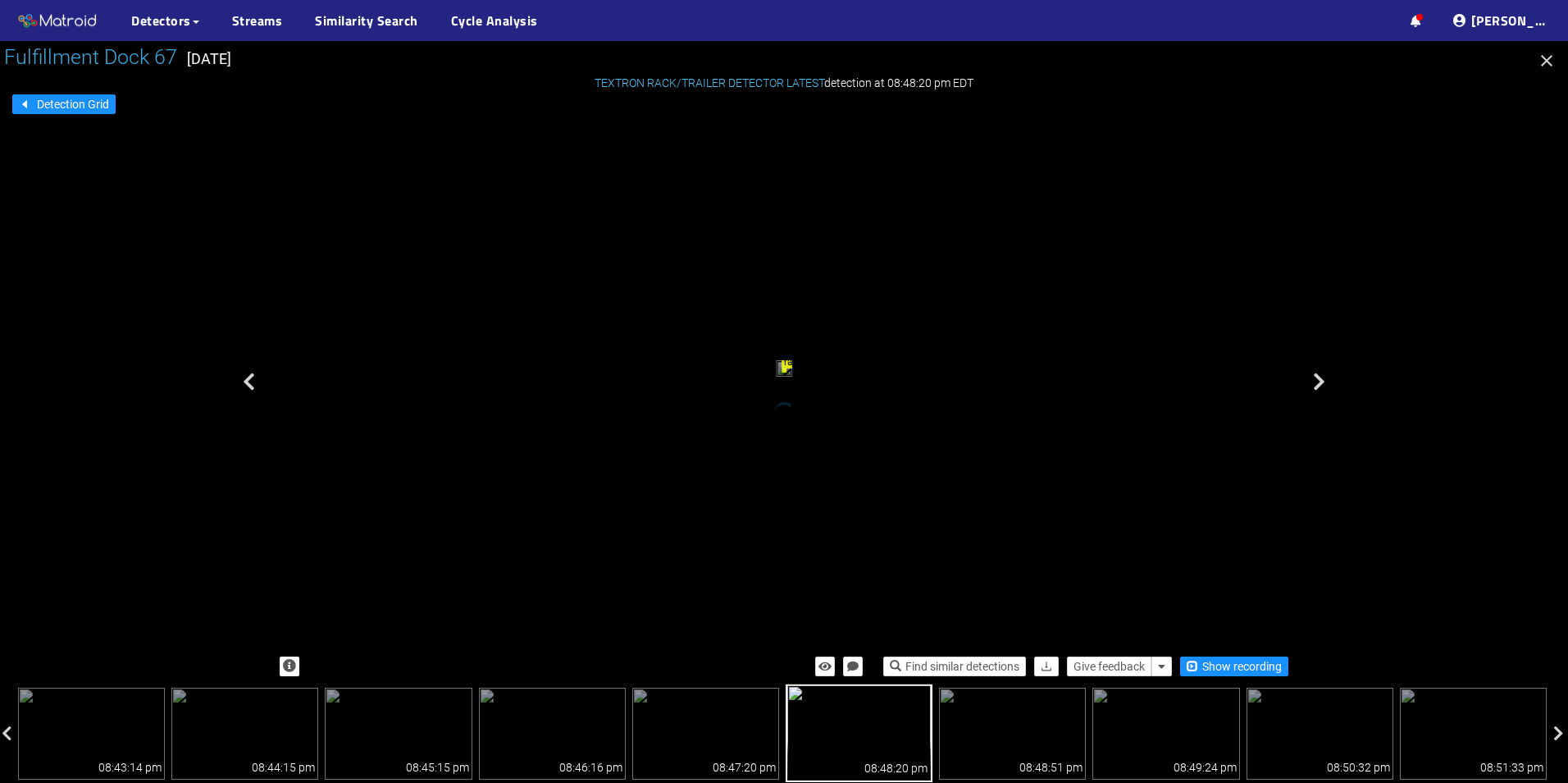
click at [788, 368] on div "rack" at bounding box center [785, 370] width 5 height 5
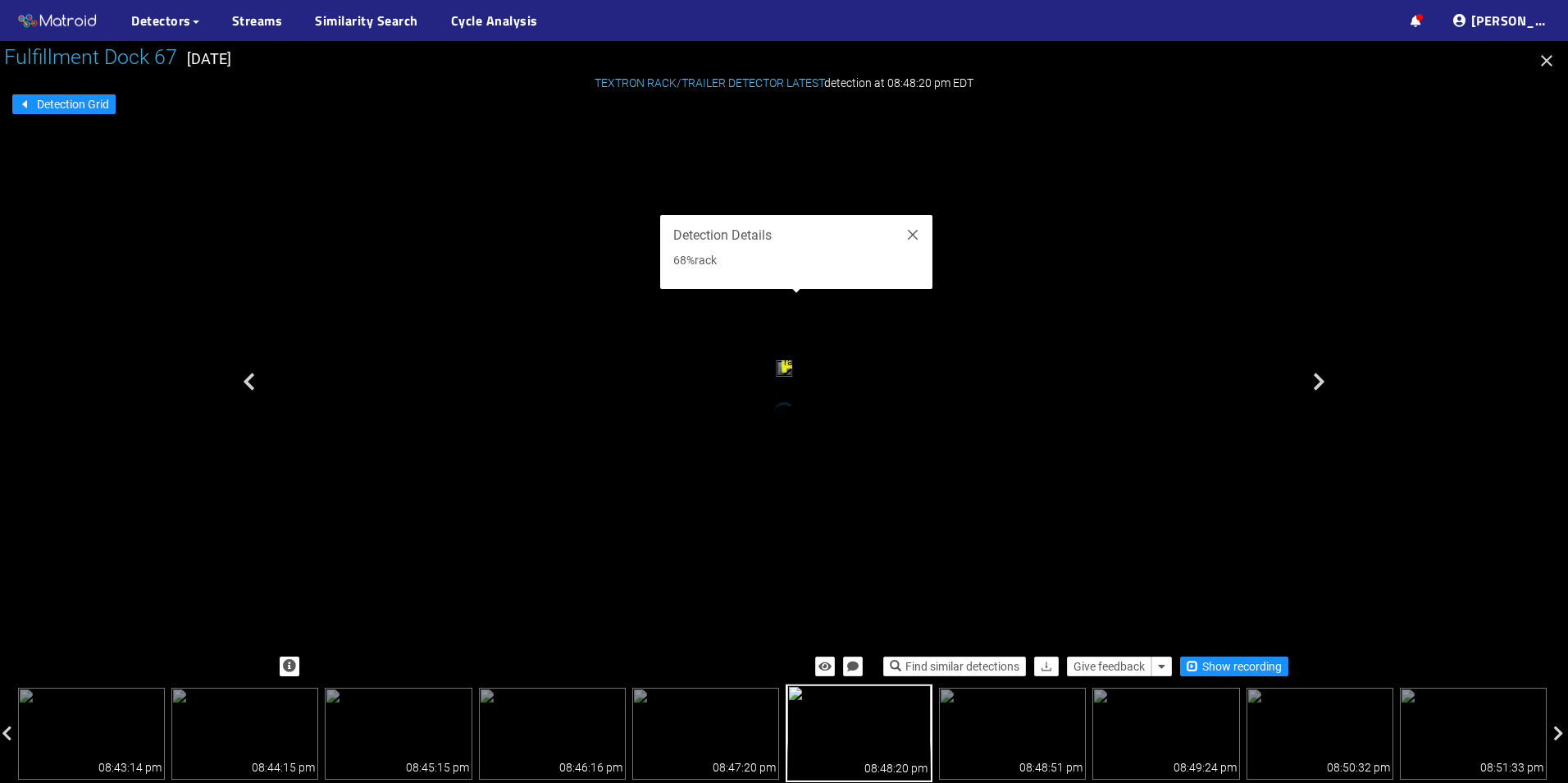
click at [788, 368] on div "rack" at bounding box center [785, 370] width 5 height 5
click at [408, 129] on div "rack" at bounding box center [404, 124] width 9 height 10
click at [1547, 53] on icon "button" at bounding box center [1546, 60] width 19 height 19
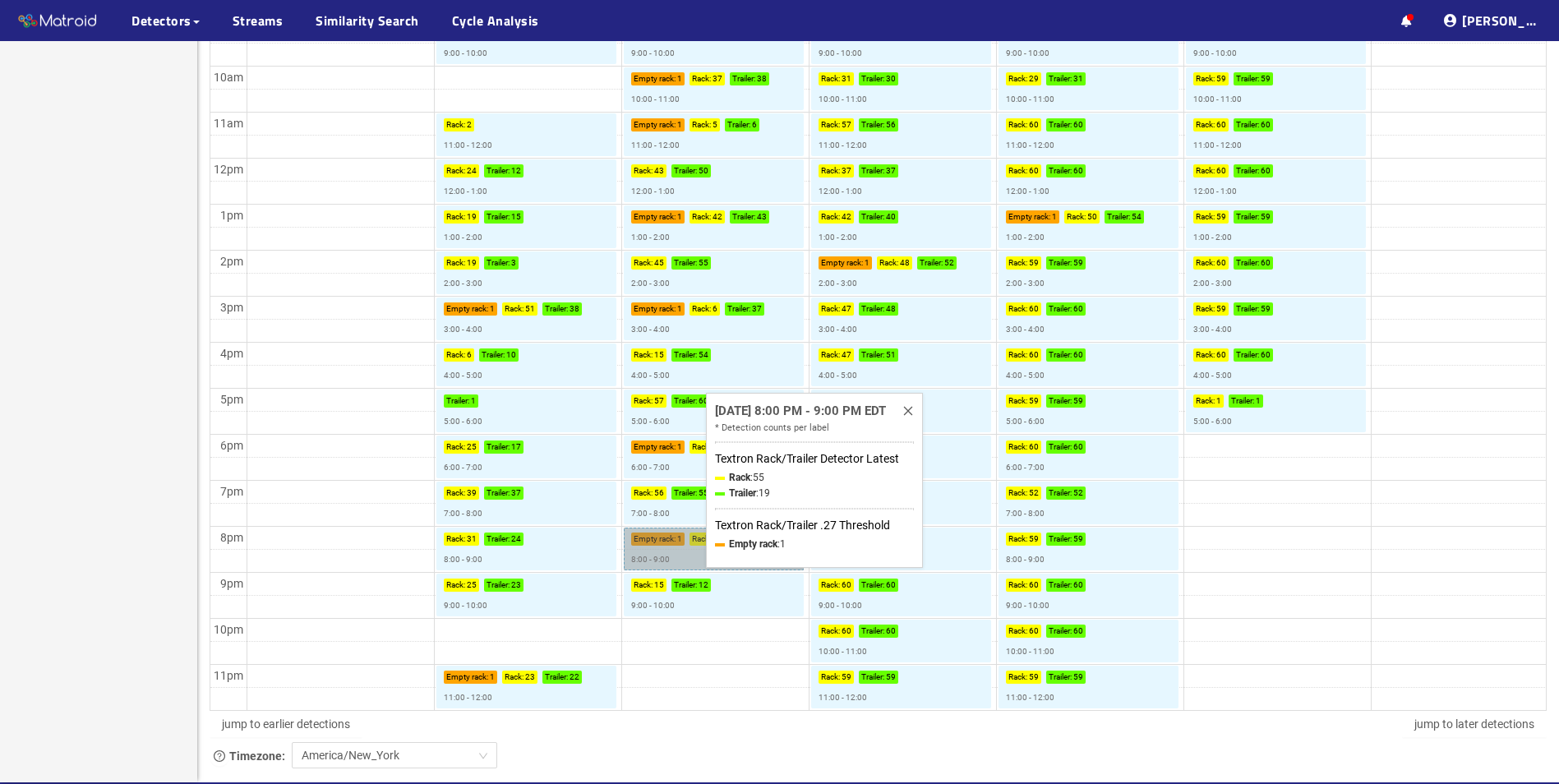
click at [717, 549] on div "Today Sep 21 – 27, 2025 Month Week Day Sun 9/21 Mon 9/22 Tue 9/23 Wed 9/24 Thu …" at bounding box center [878, 149] width 1361 height 1265
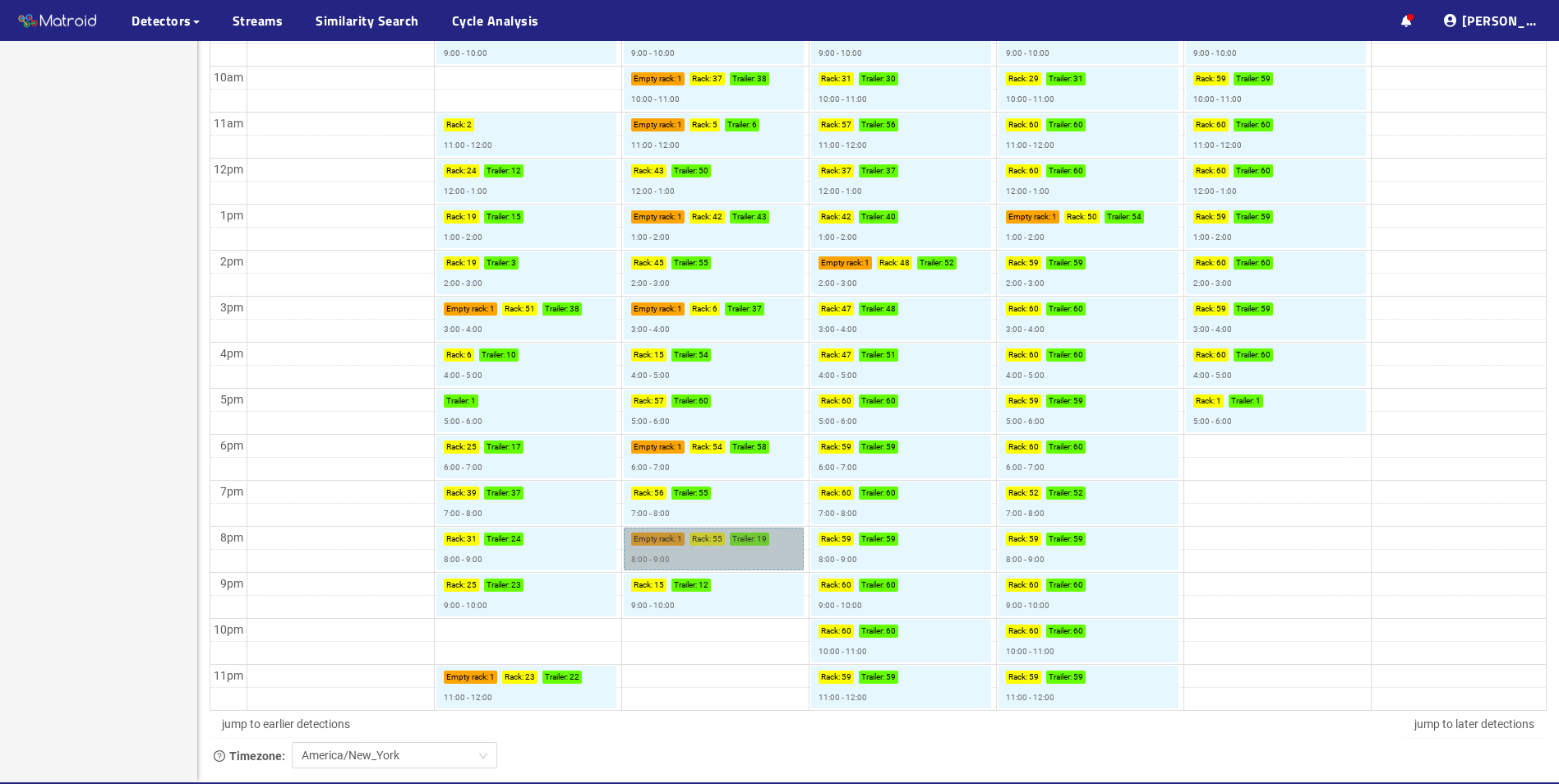
click at [674, 554] on link "Empty rack : 1 Rack : 55 Trailer : 19 8:00 - 9:00" at bounding box center [713, 548] width 180 height 43
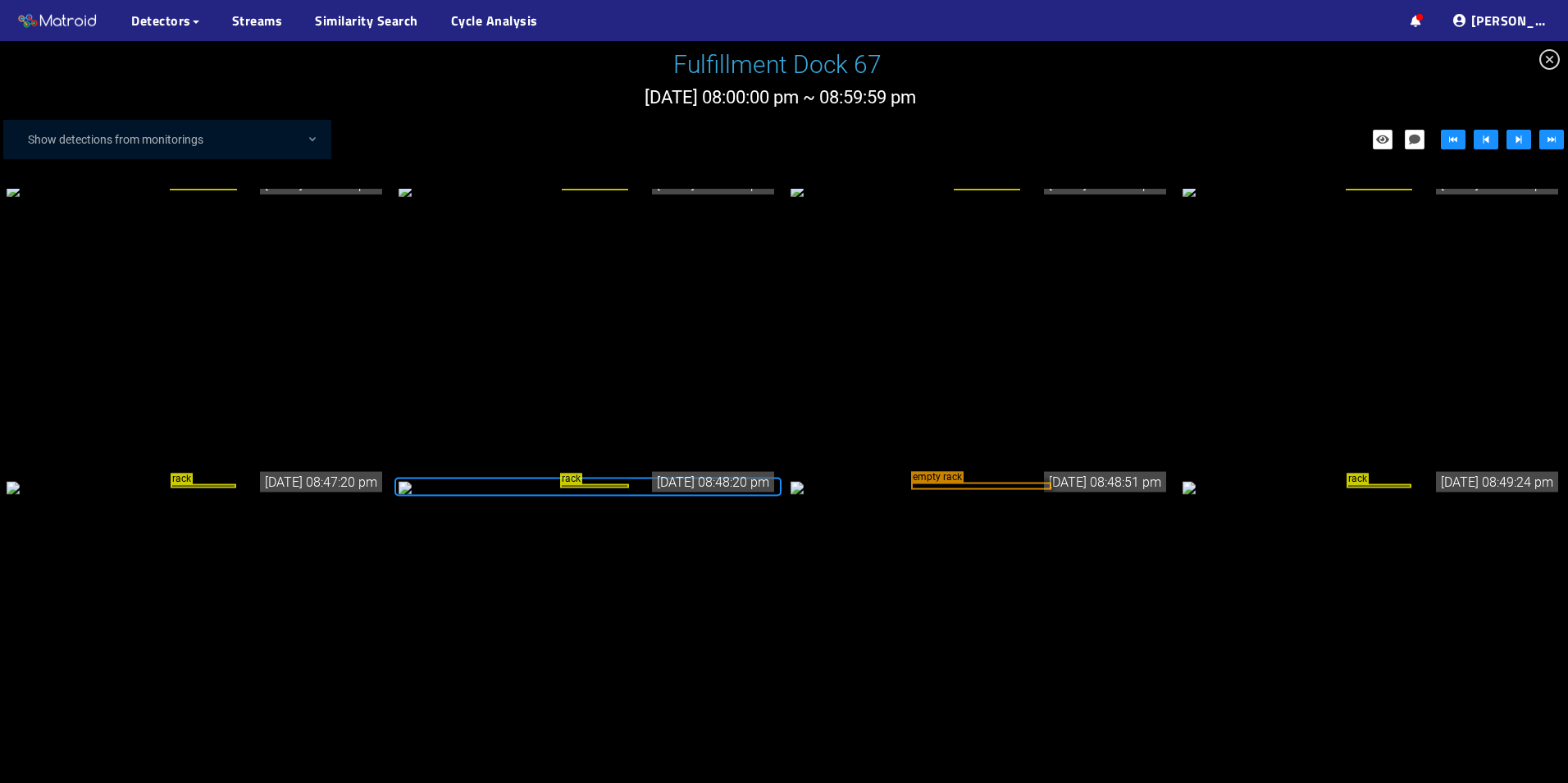
scroll to position [3120, 0]
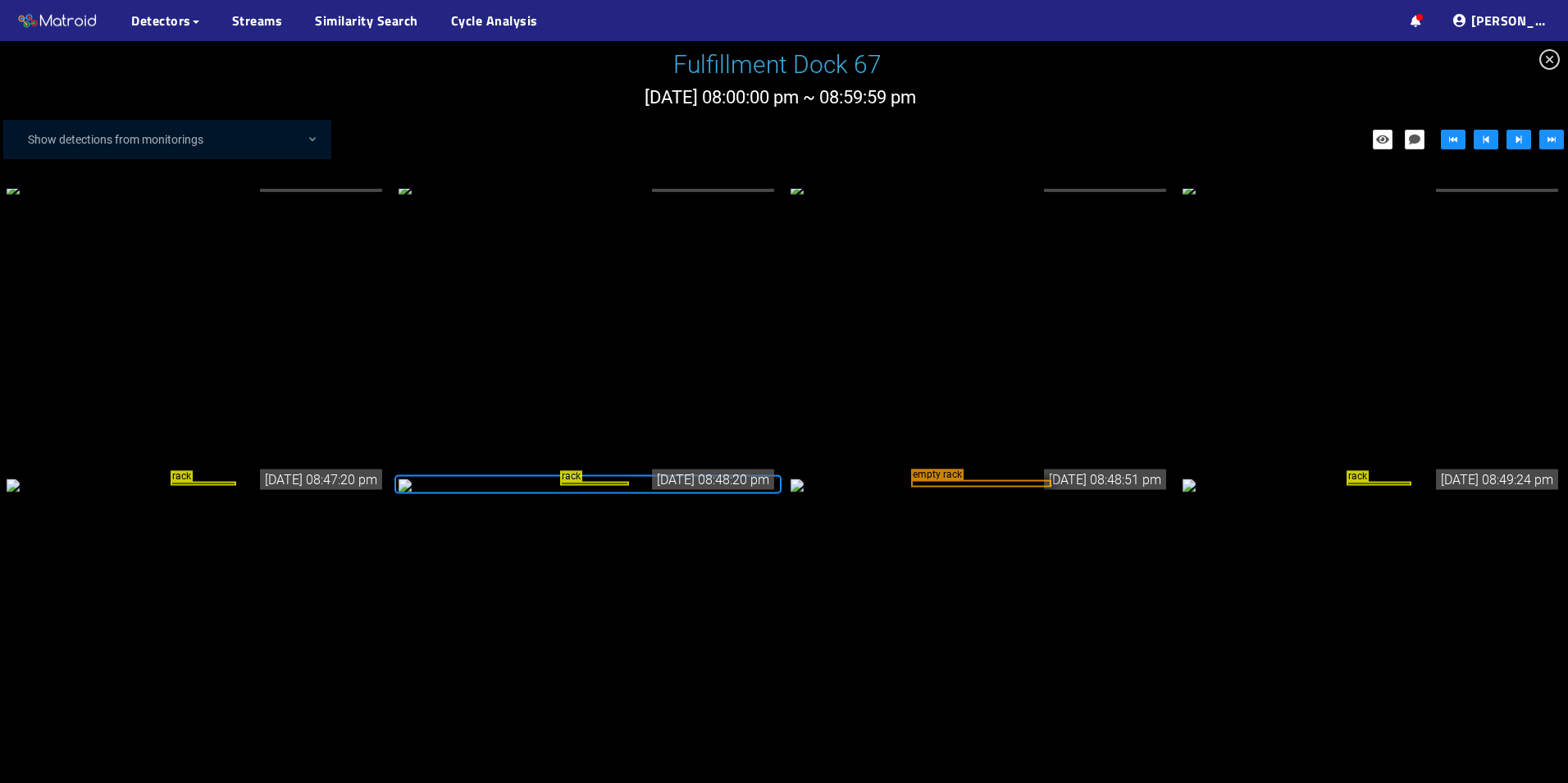
click at [997, 486] on div "empty rack" at bounding box center [981, 482] width 139 height 8
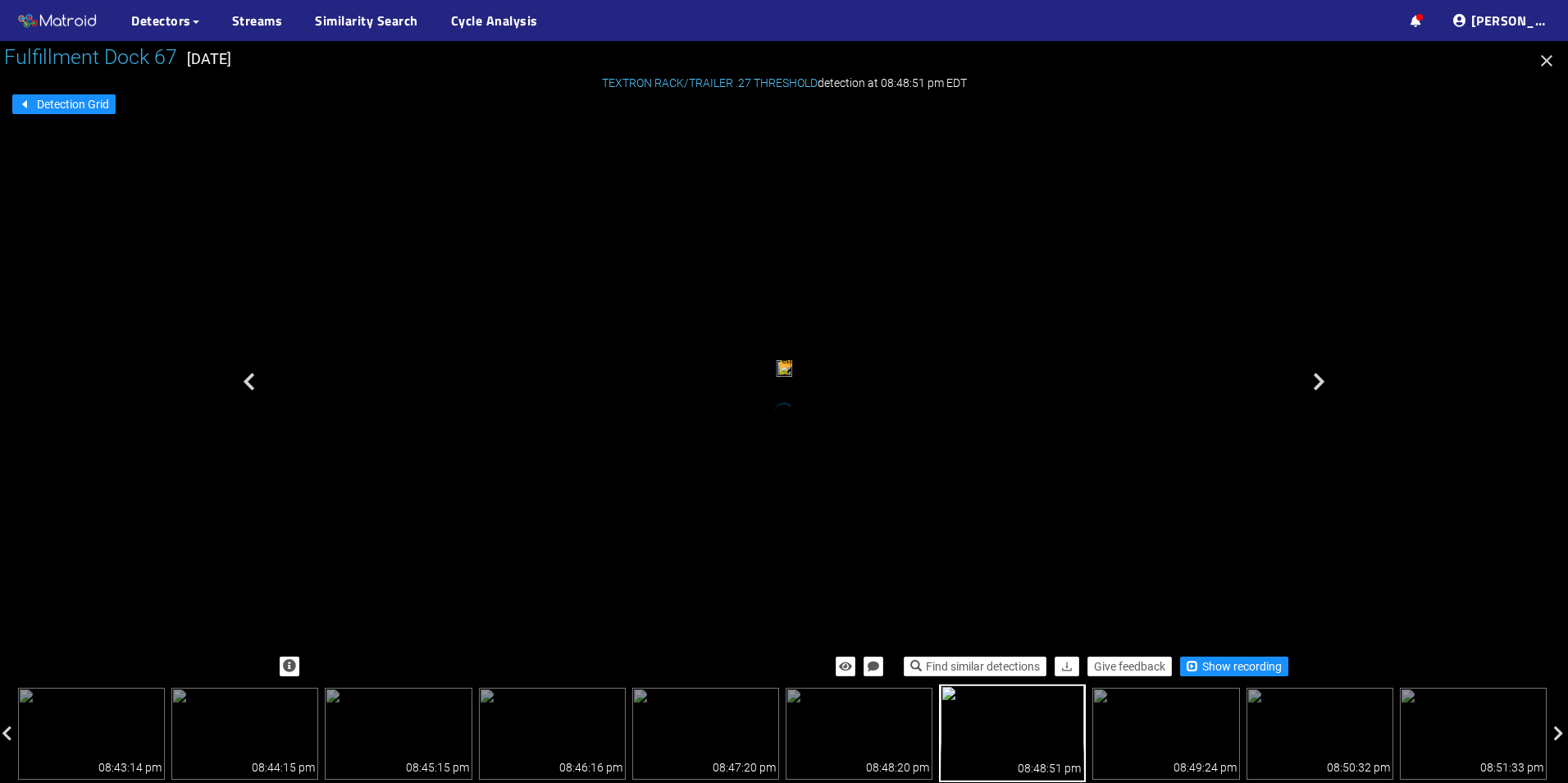
click at [1541, 61] on icon "button" at bounding box center [1546, 60] width 19 height 19
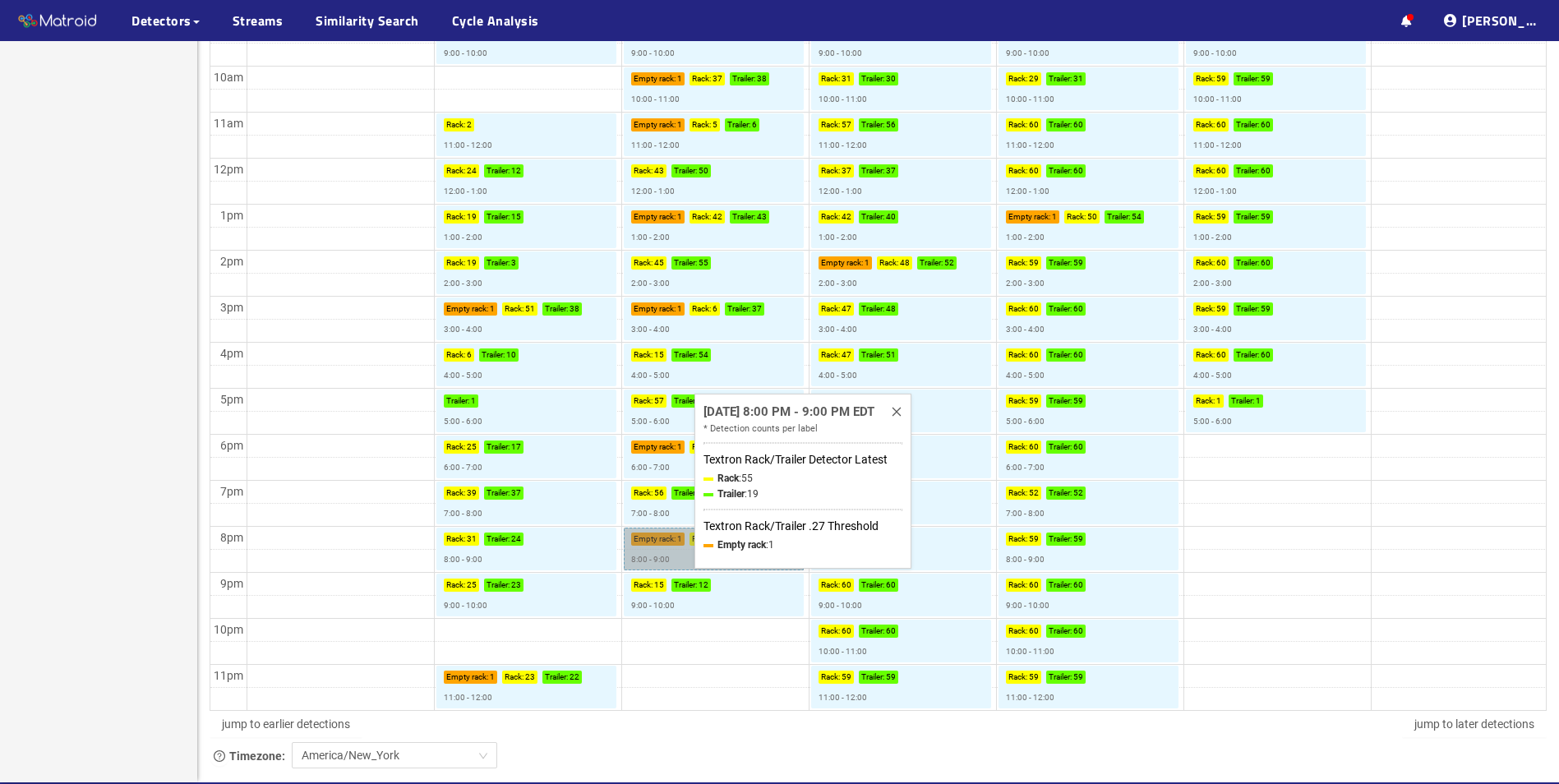
click at [704, 548] on div "Today Sep 21 – 27, 2025 Month Week Day Sun 9/21 Mon 9/22 Tue 9/23 Wed 9/24 Thu …" at bounding box center [878, 149] width 1361 height 1265
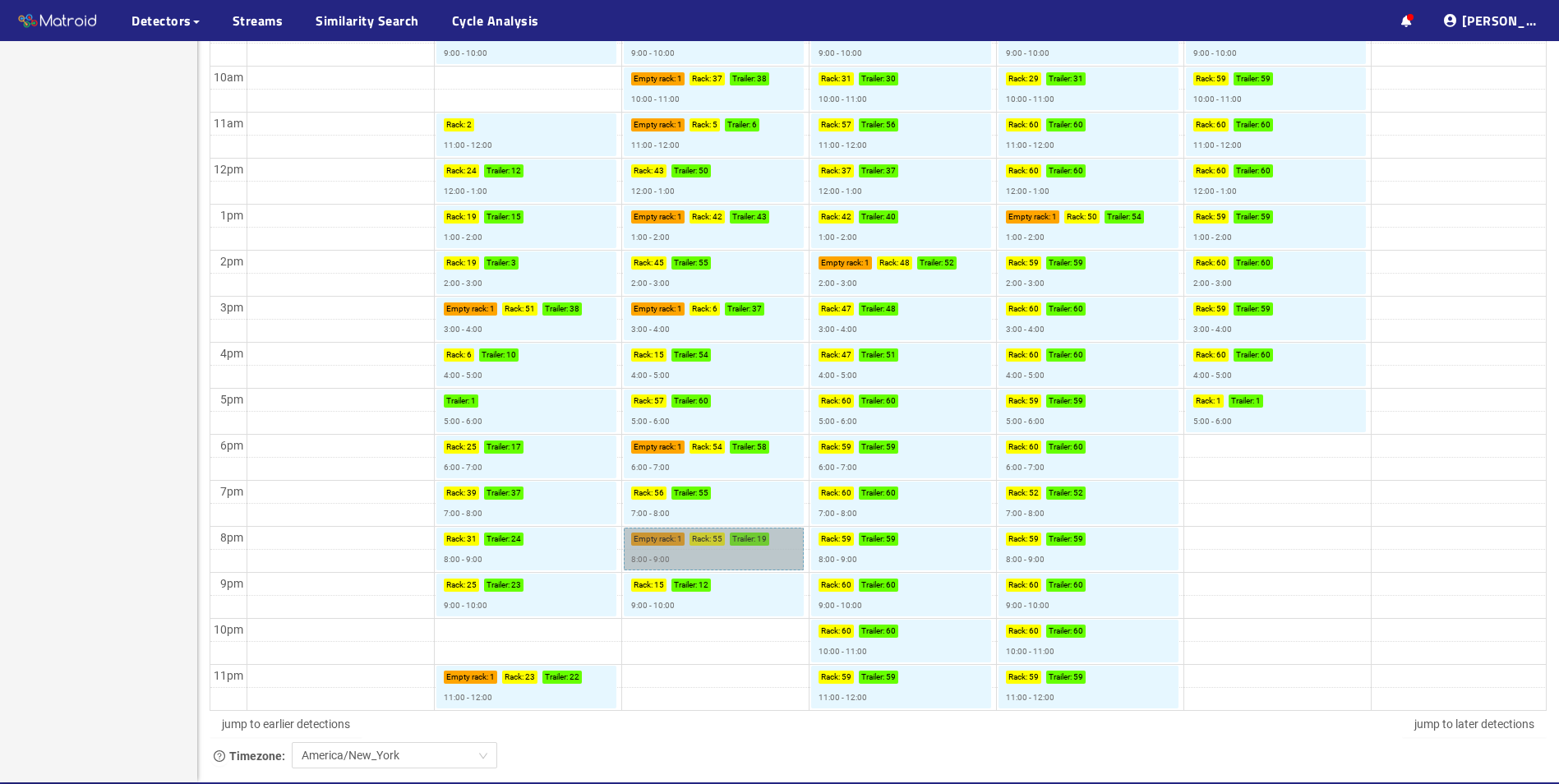
click at [660, 549] on link "Empty rack : 1 Rack : 55 Trailer : 19 8:00 - 9:00" at bounding box center [713, 548] width 180 height 43
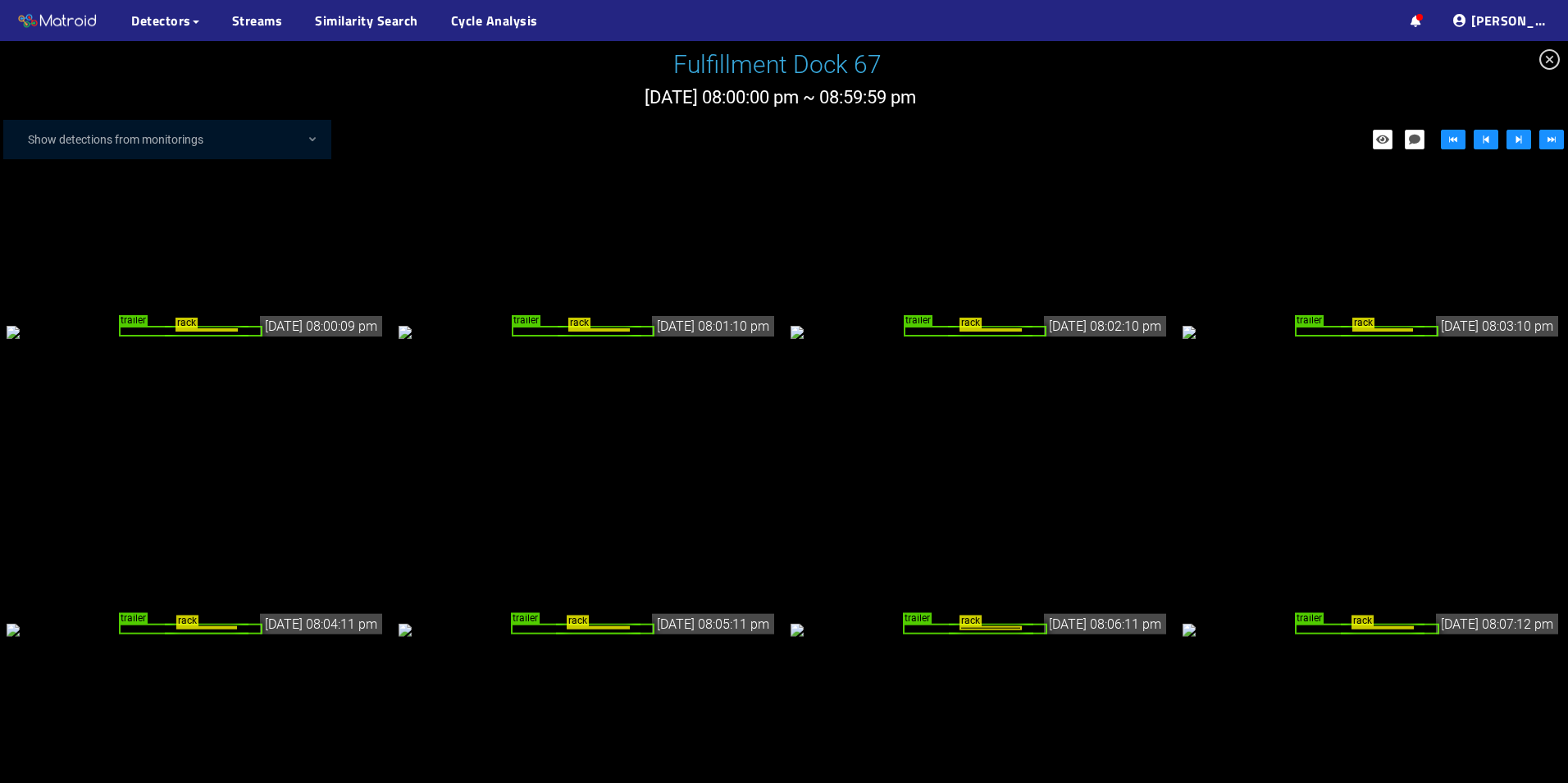
scroll to position [3120, 0]
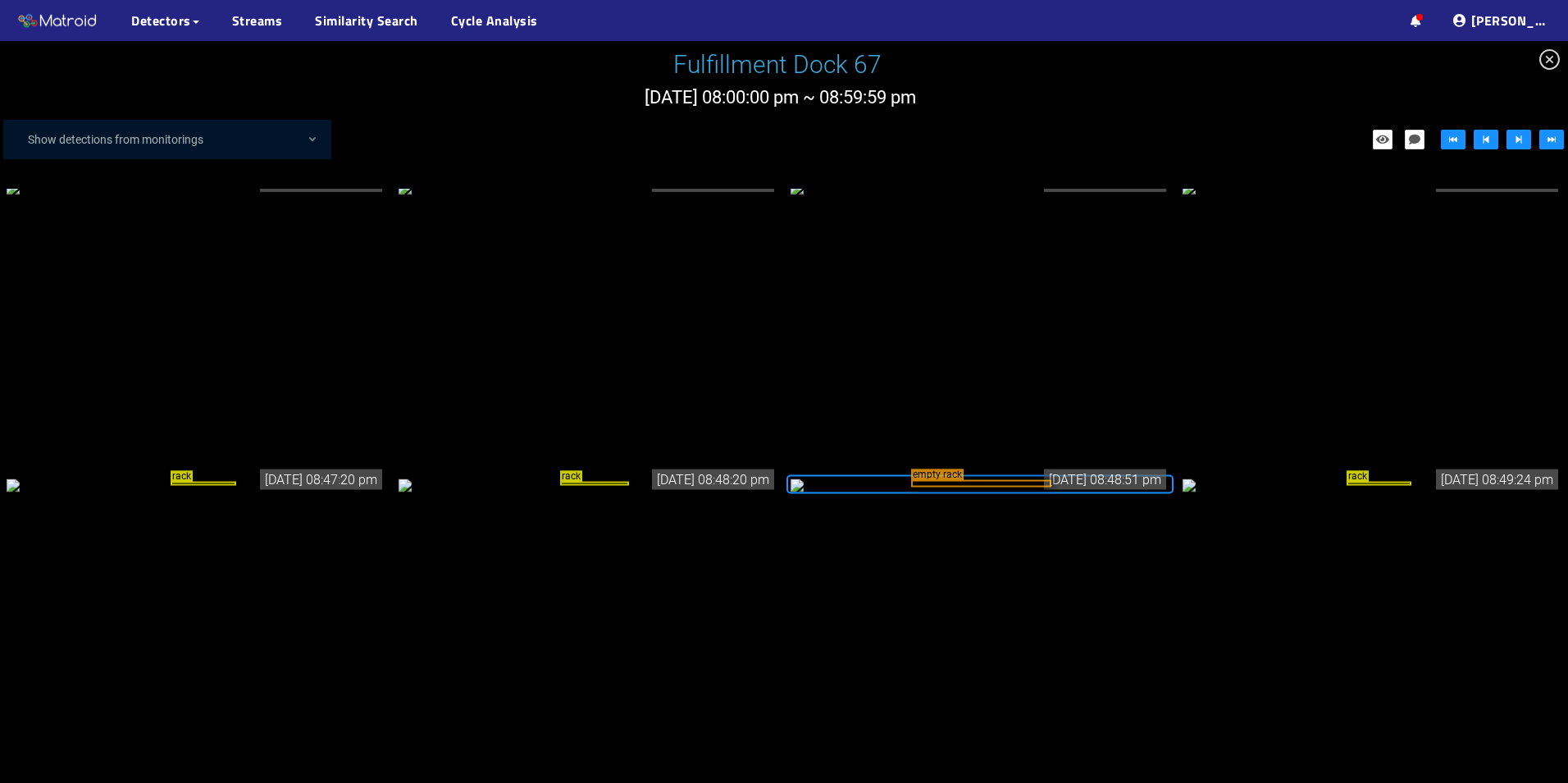
click at [977, 479] on div "empty rack" at bounding box center [981, 482] width 139 height 8
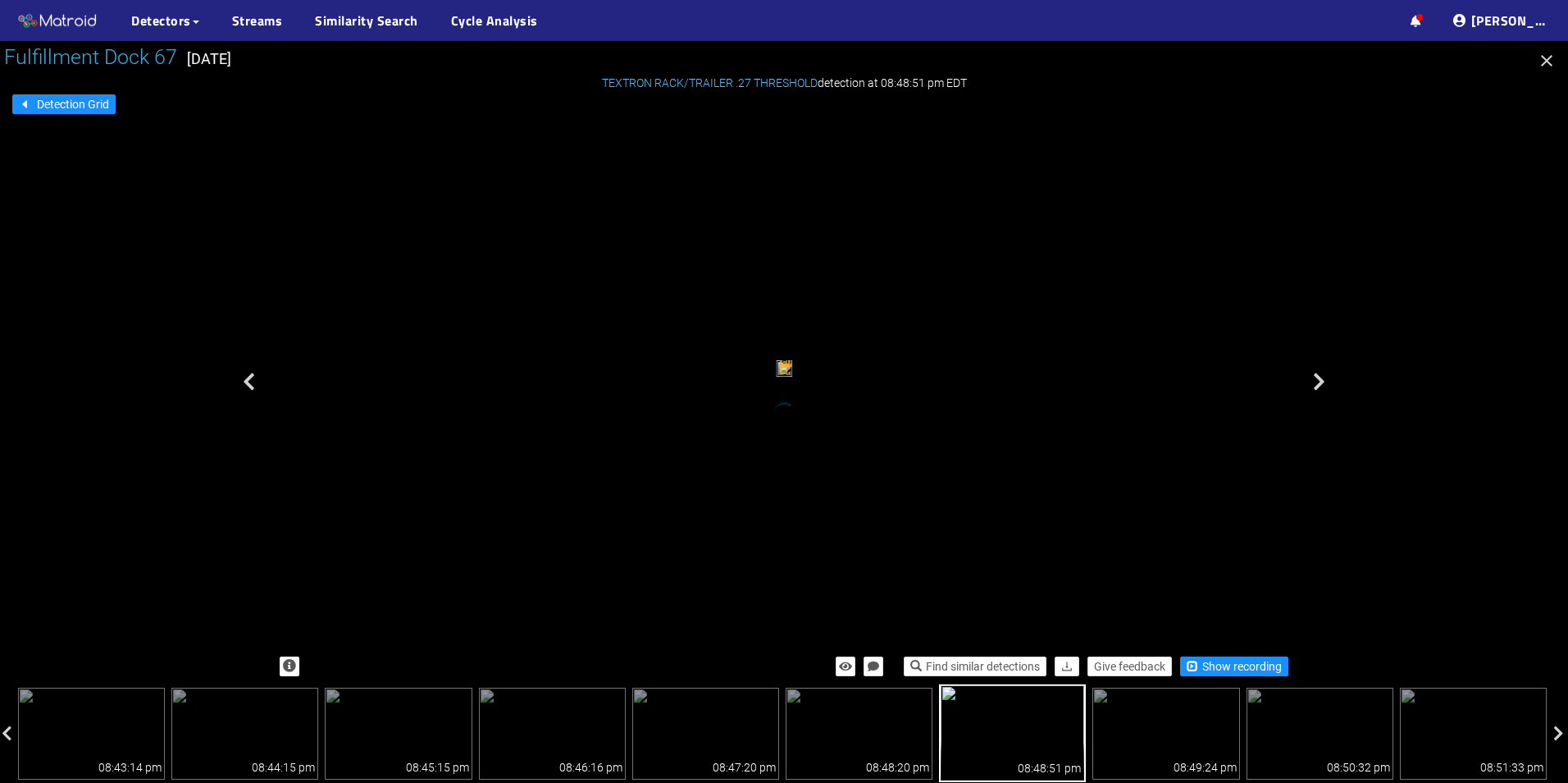
click at [1549, 59] on icon "button" at bounding box center [1547, 60] width 12 height 12
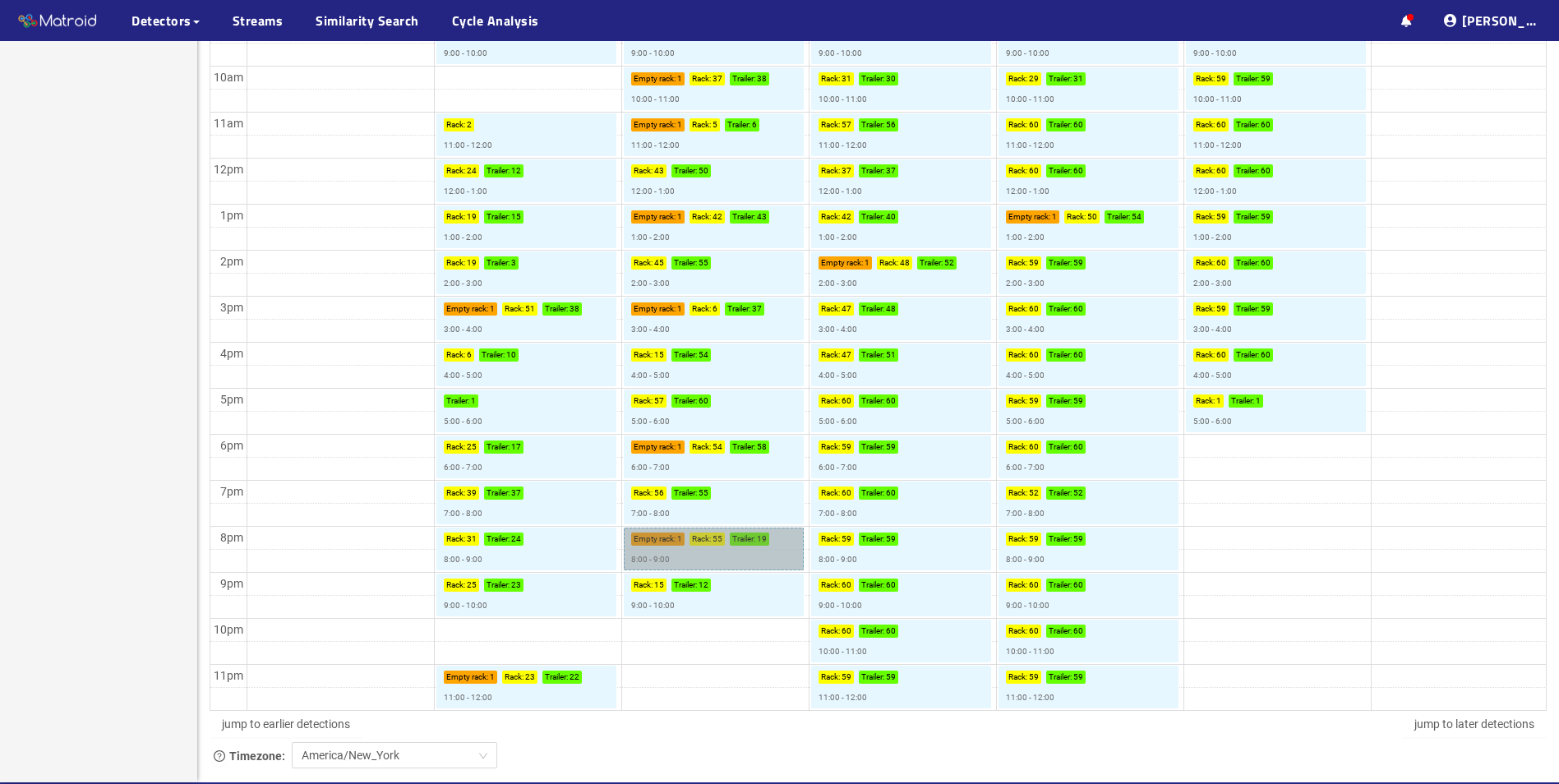
click at [699, 543] on link "Empty rack : 1 Rack : 55 Trailer : 19 8:00 - 9:00" at bounding box center [713, 548] width 180 height 43
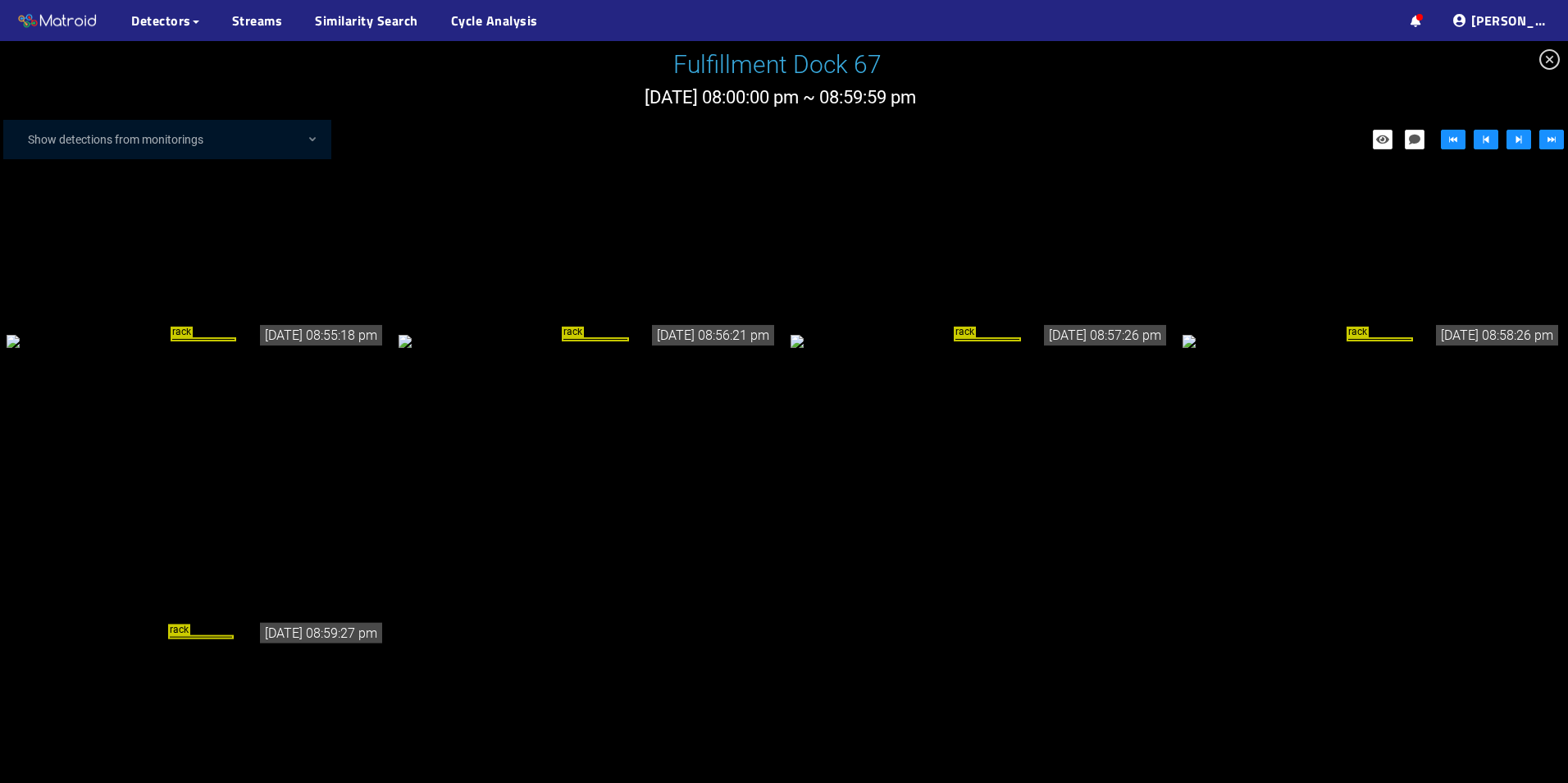
scroll to position [3873, 0]
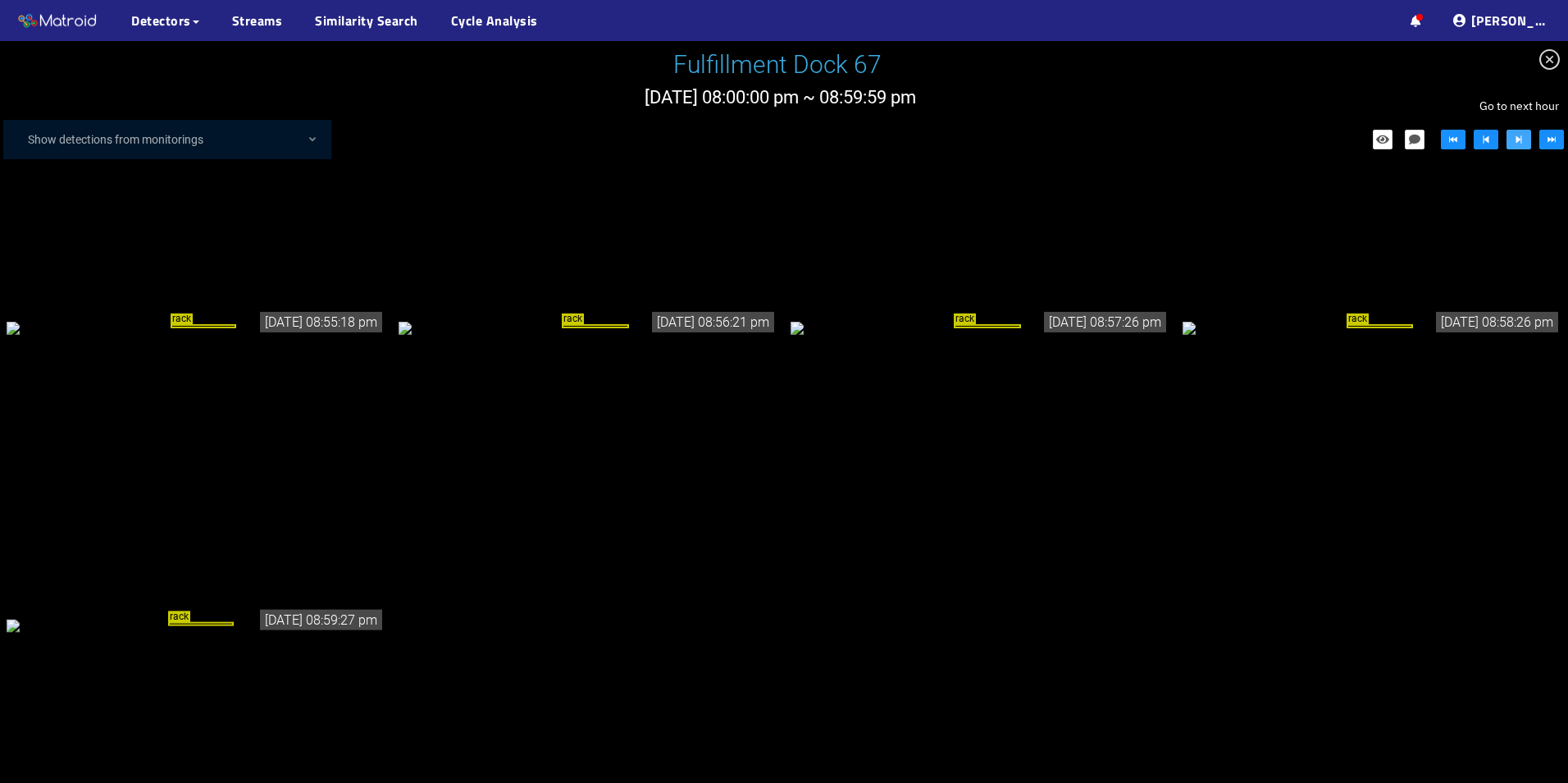
click at [1520, 140] on icon "step-forward" at bounding box center [1519, 139] width 12 height 12
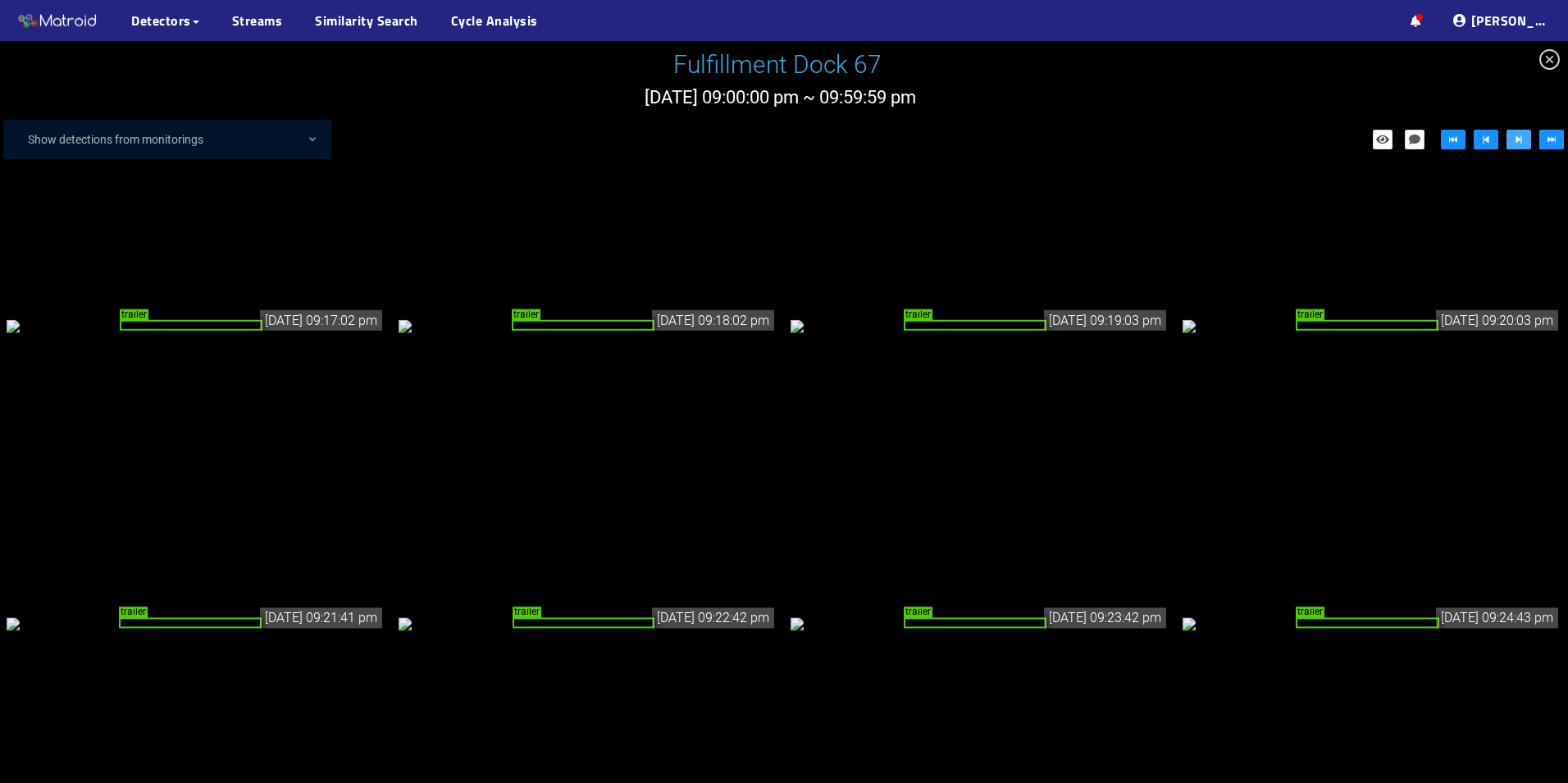
scroll to position [1492, 0]
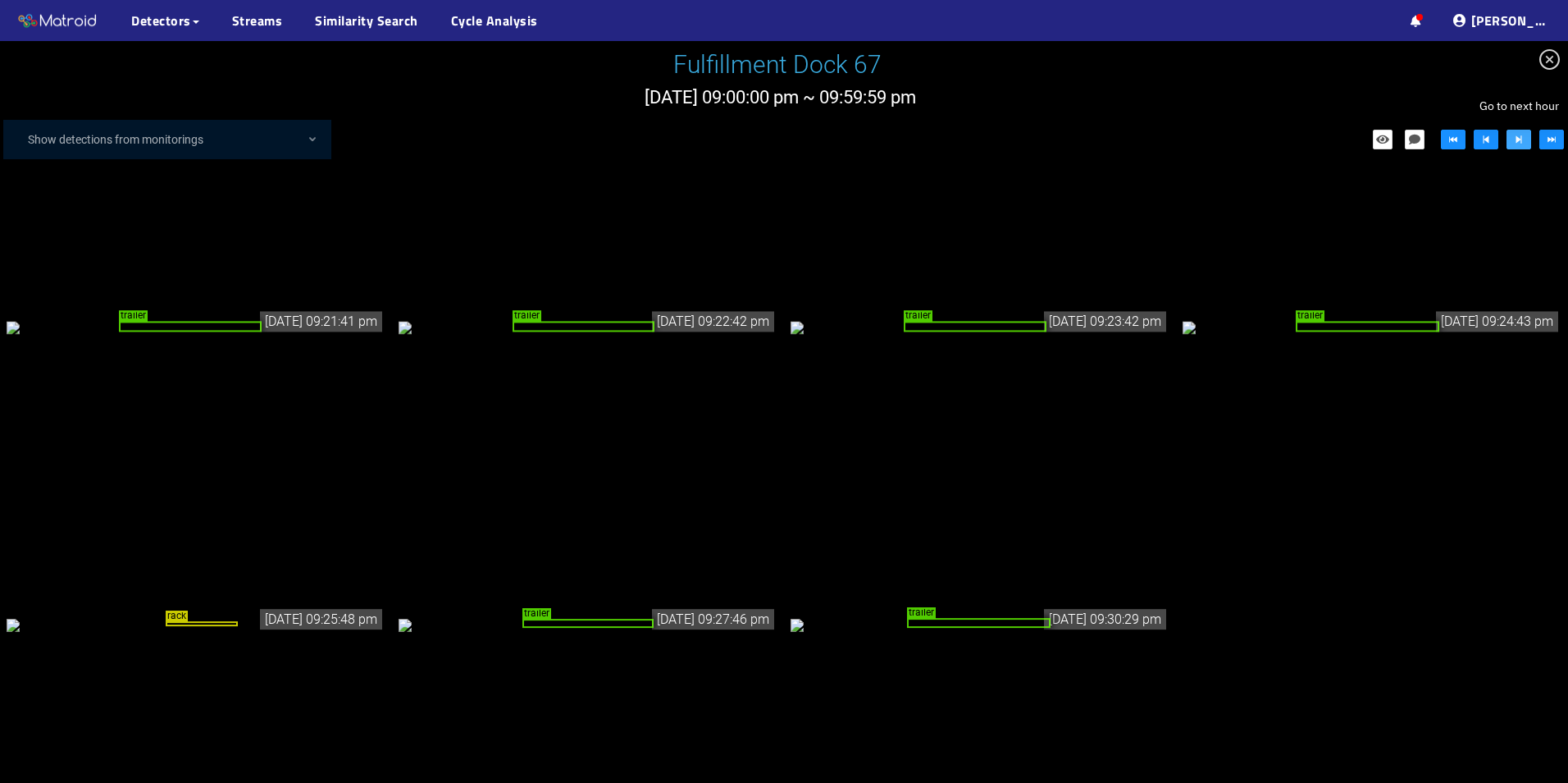
click at [1524, 141] on icon "step-forward" at bounding box center [1519, 139] width 12 height 12
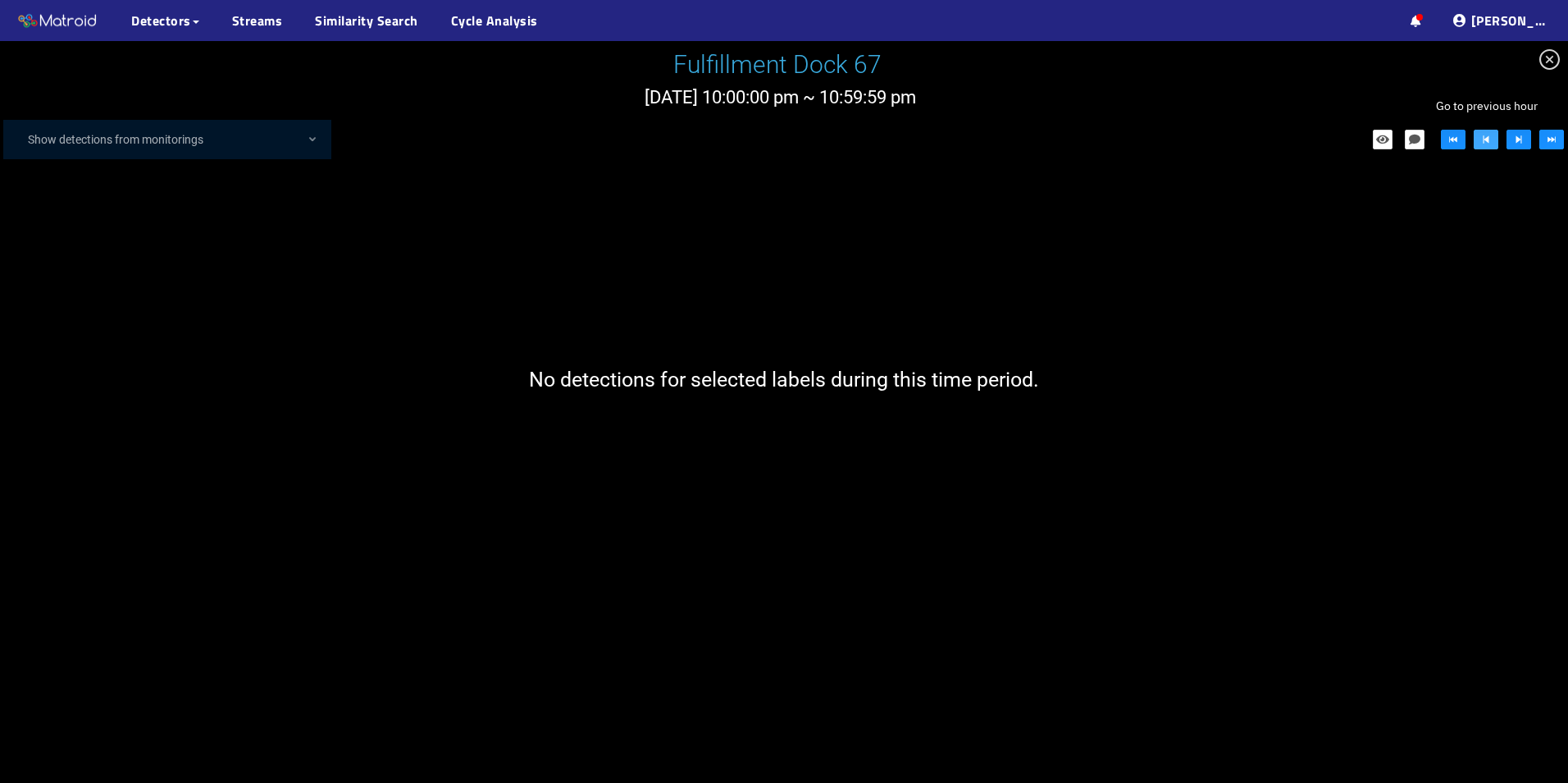
click at [1485, 148] on button "button" at bounding box center [1486, 139] width 24 height 19
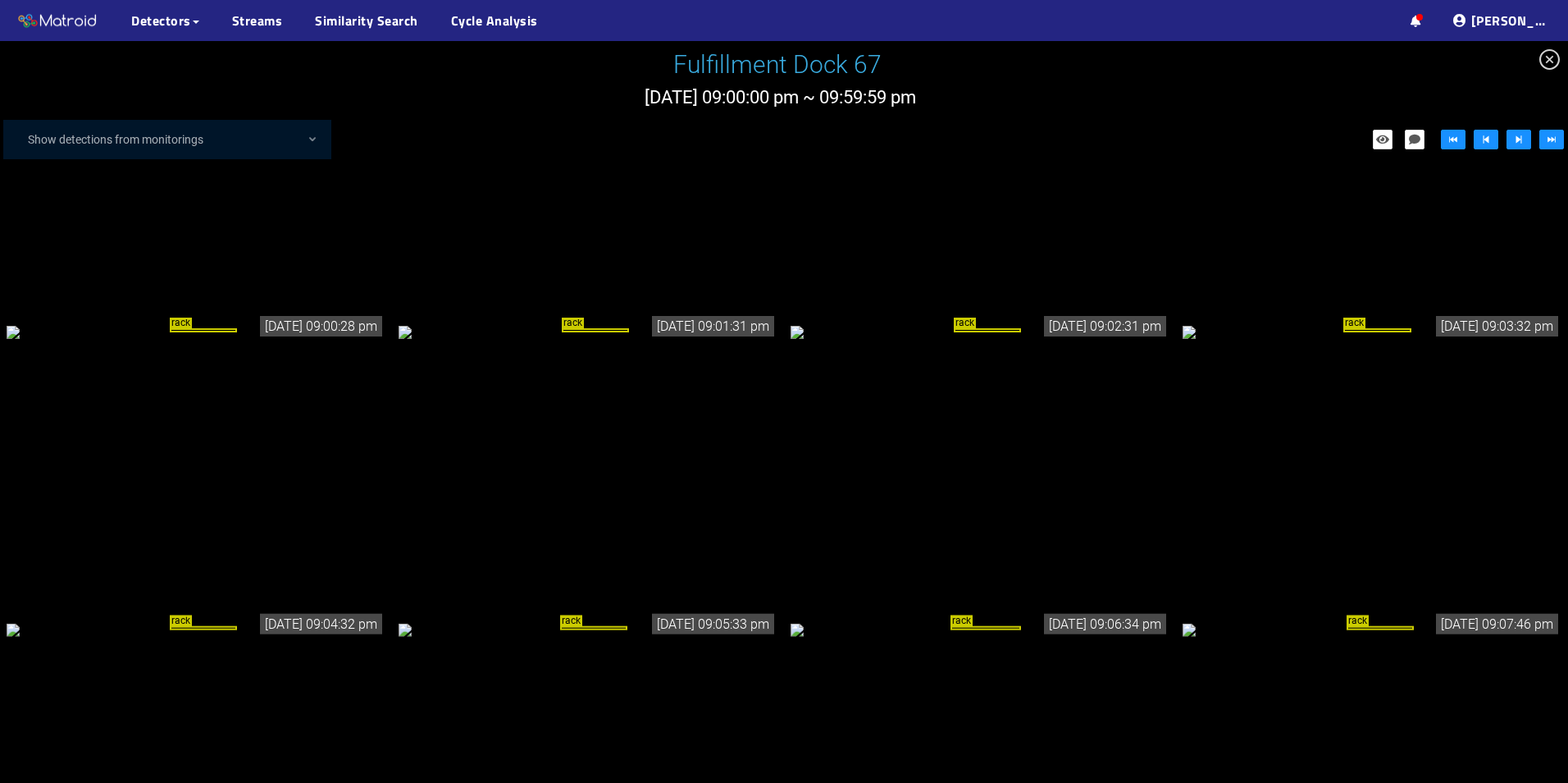
click at [1555, 55] on icon "close-circle" at bounding box center [1550, 60] width 20 height 20
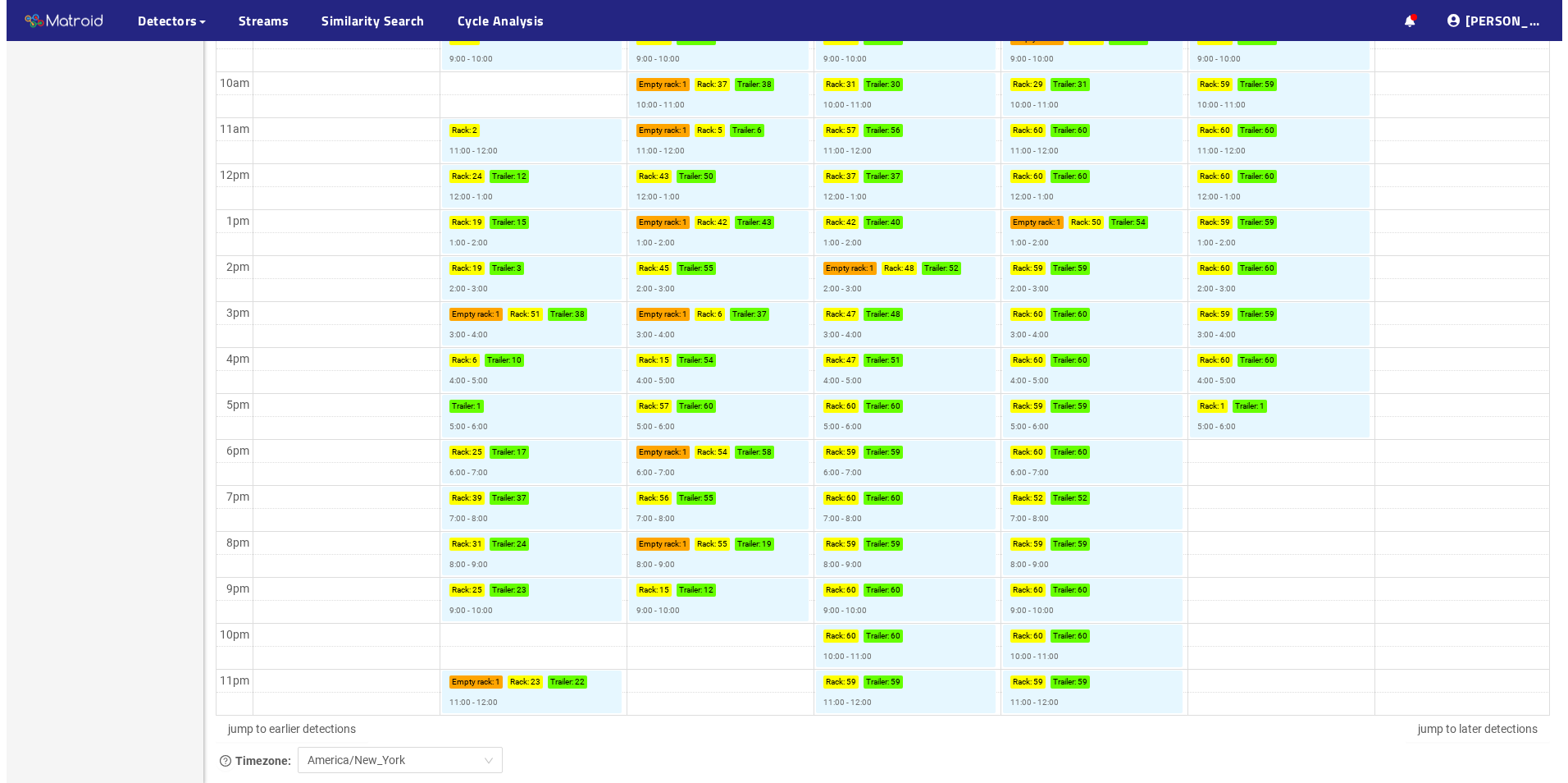
scroll to position [656, 0]
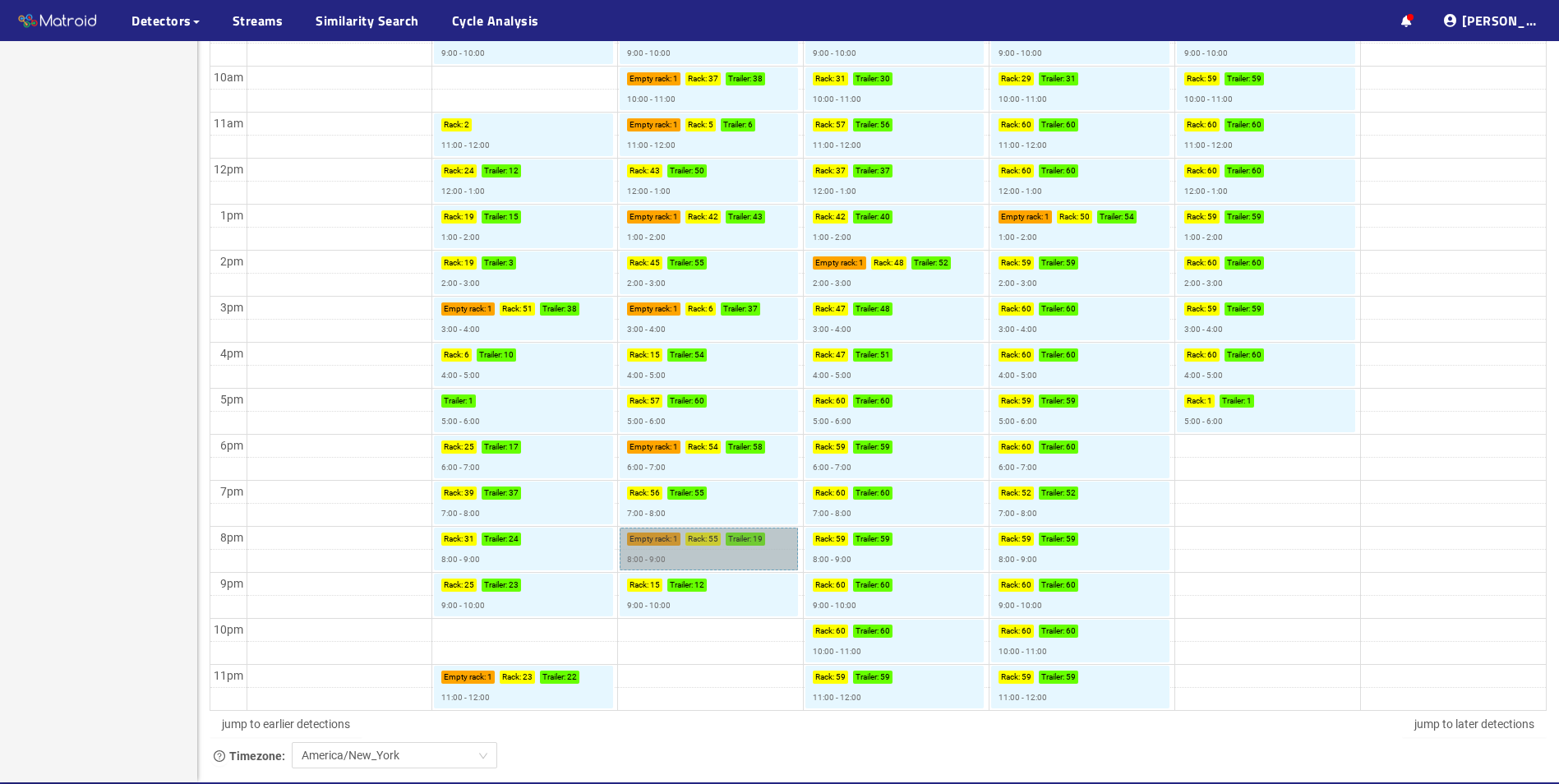
click at [660, 538] on link "Empty rack : 1 Rack : 55 Trailer : 19 8:00 - 9:00" at bounding box center [708, 548] width 178 height 43
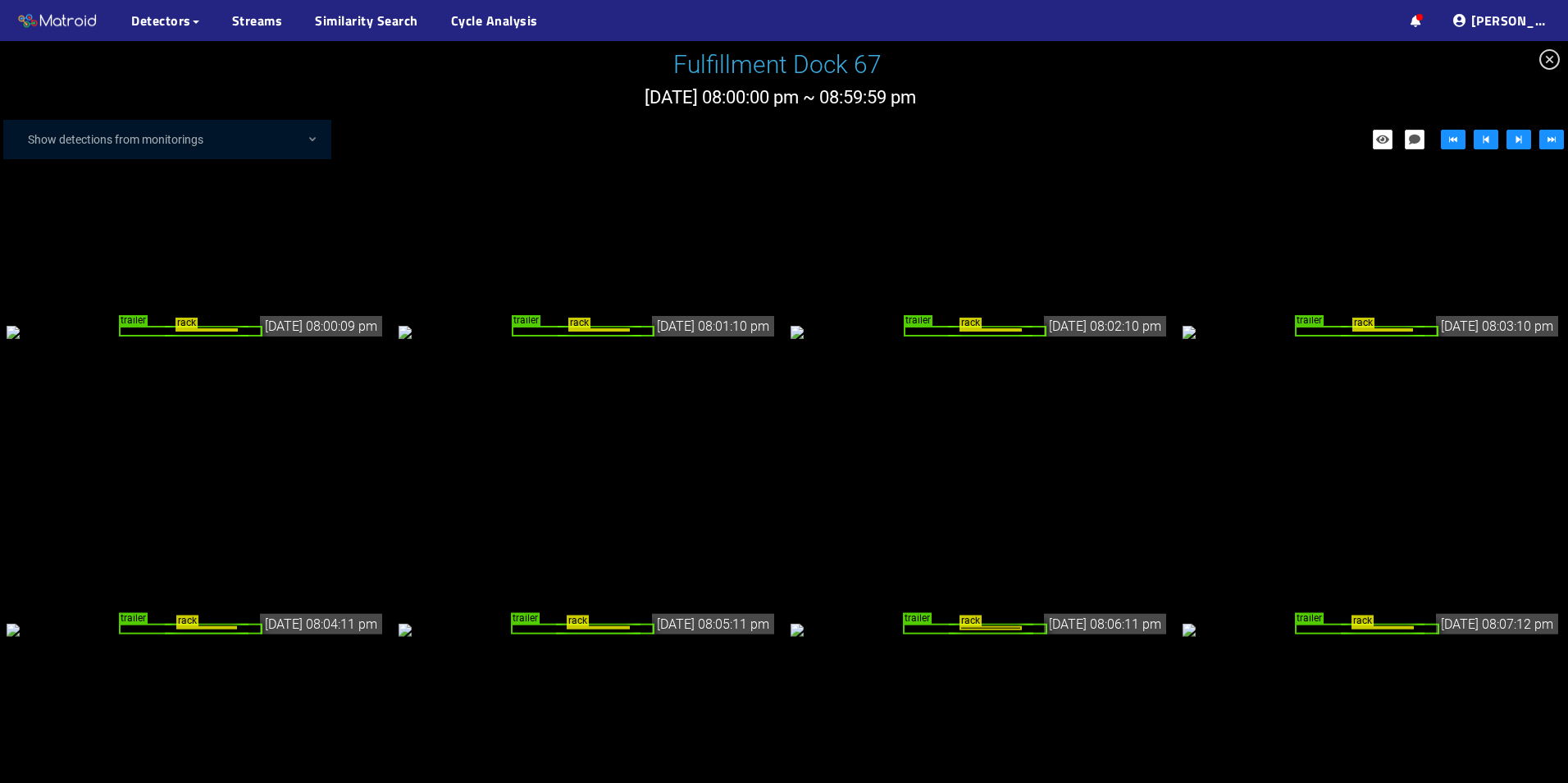
scroll to position [3120, 0]
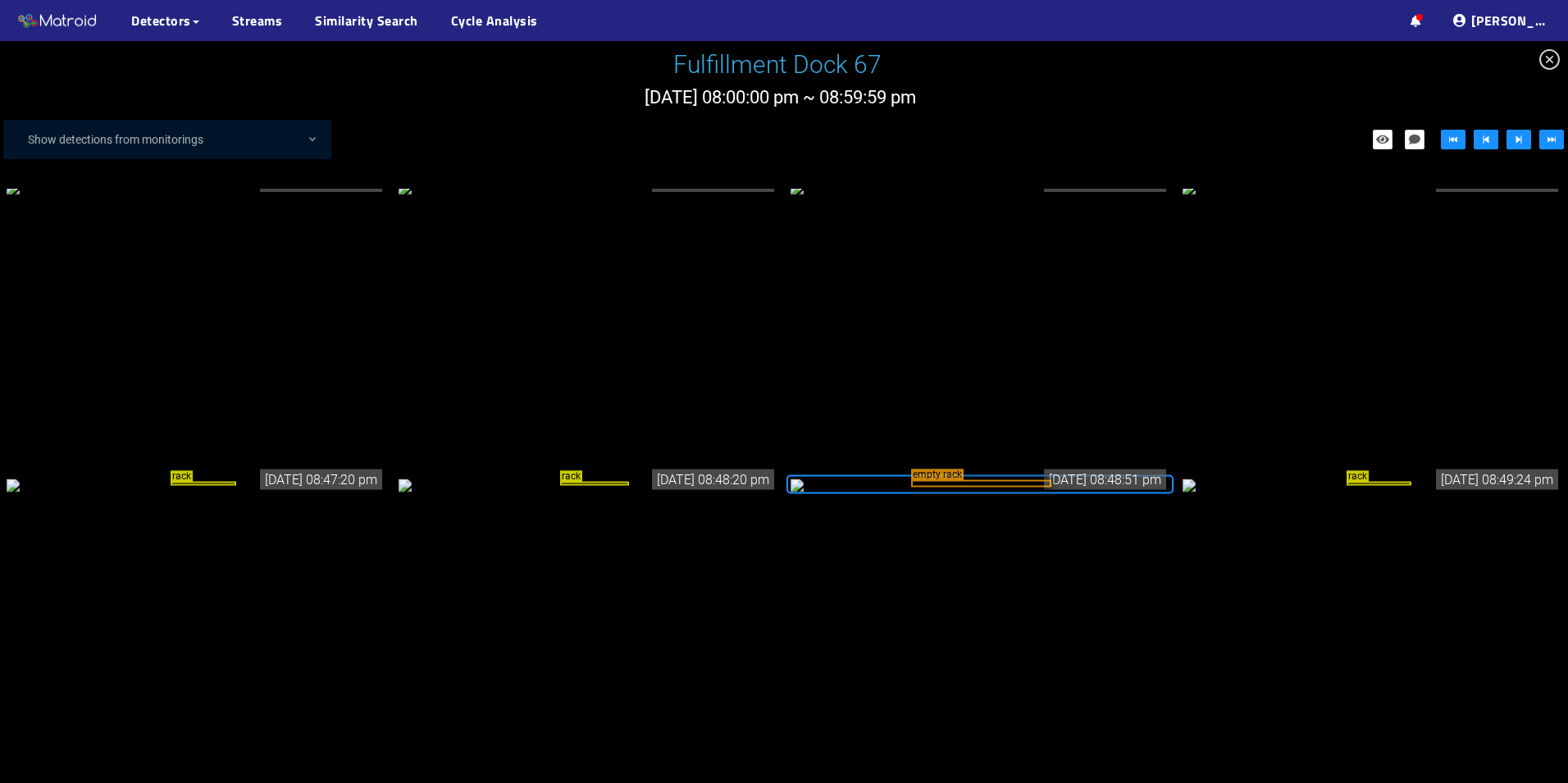
click at [1272, 81] on div "Fulfillment Dock 67" at bounding box center [780, 65] width 1560 height 39
click at [71, 18] on img at bounding box center [58, 21] width 82 height 24
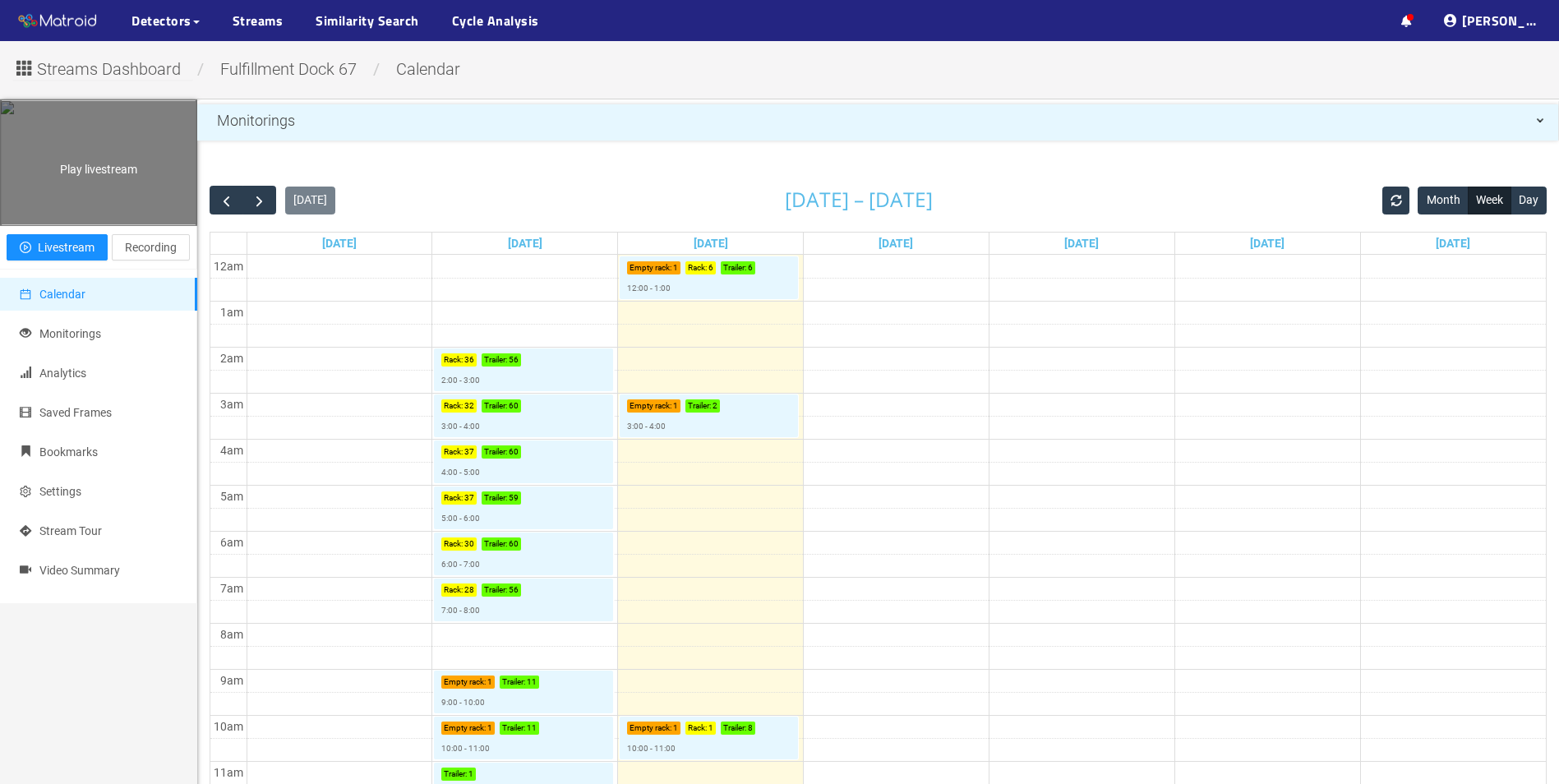
click at [152, 193] on div "Play livestream" at bounding box center [98, 162] width 195 height 123
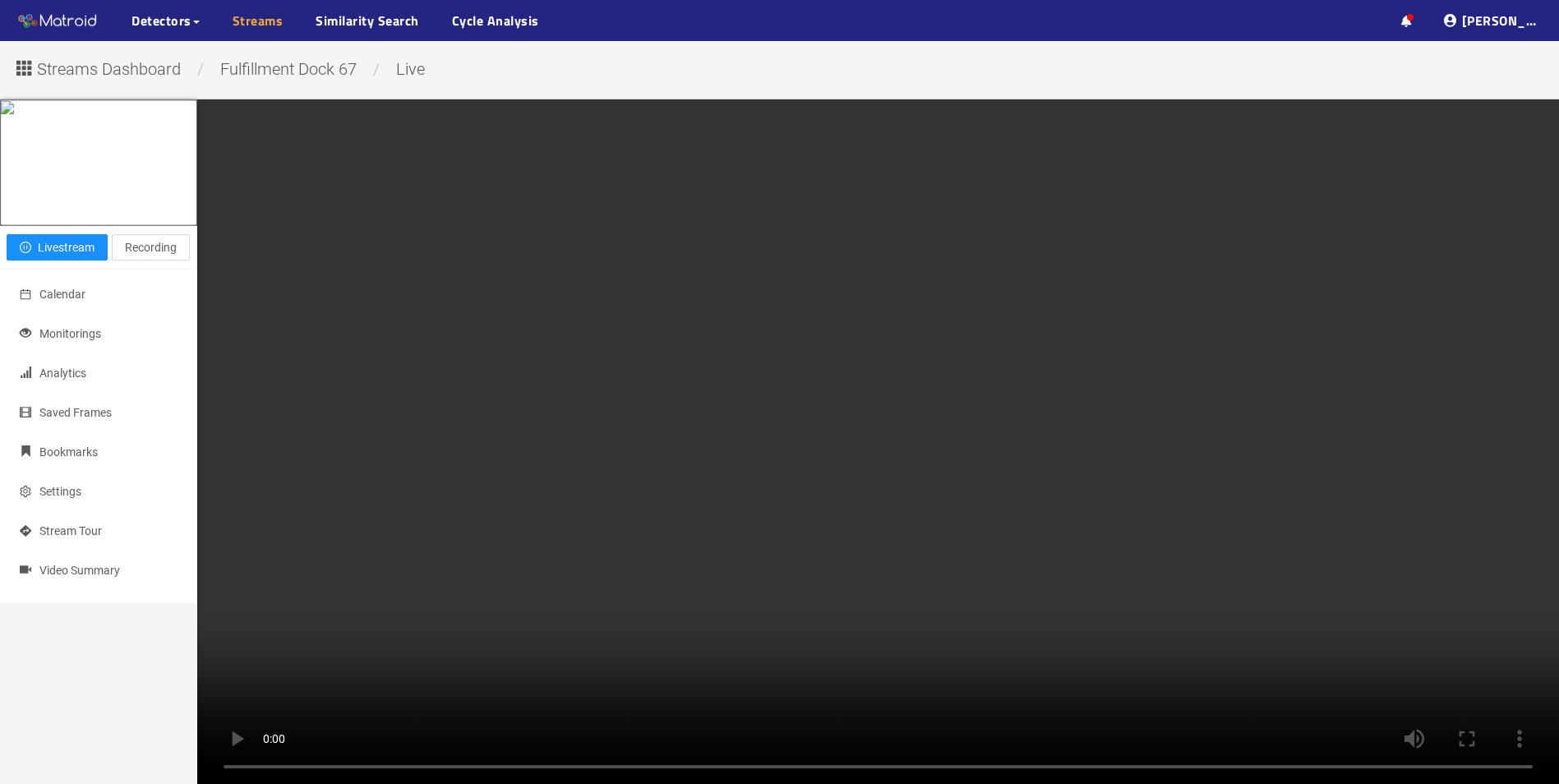
click at [262, 25] on link "Streams" at bounding box center [257, 20] width 51 height 19
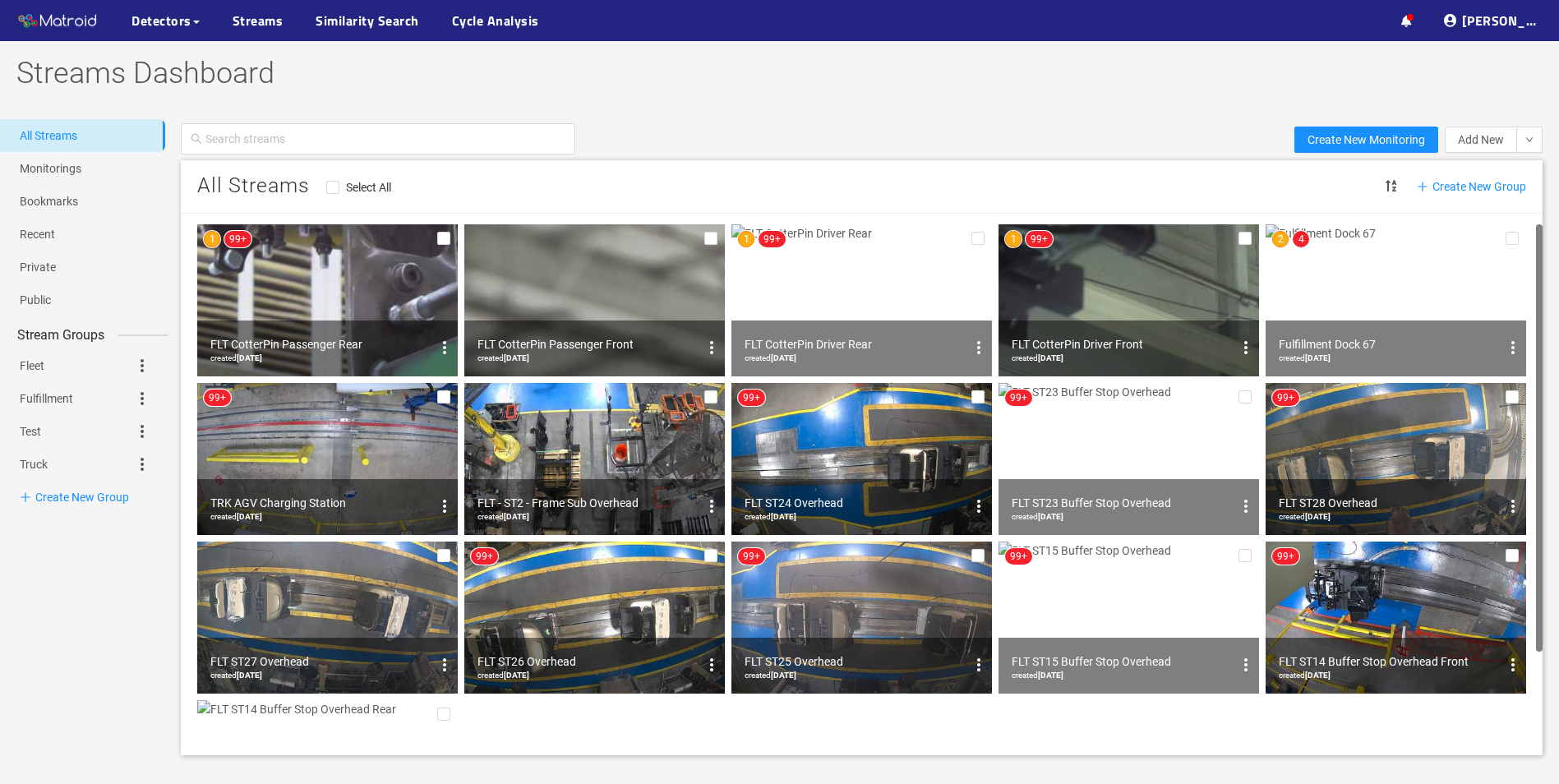
click at [1427, 283] on img at bounding box center [1396, 300] width 261 height 152
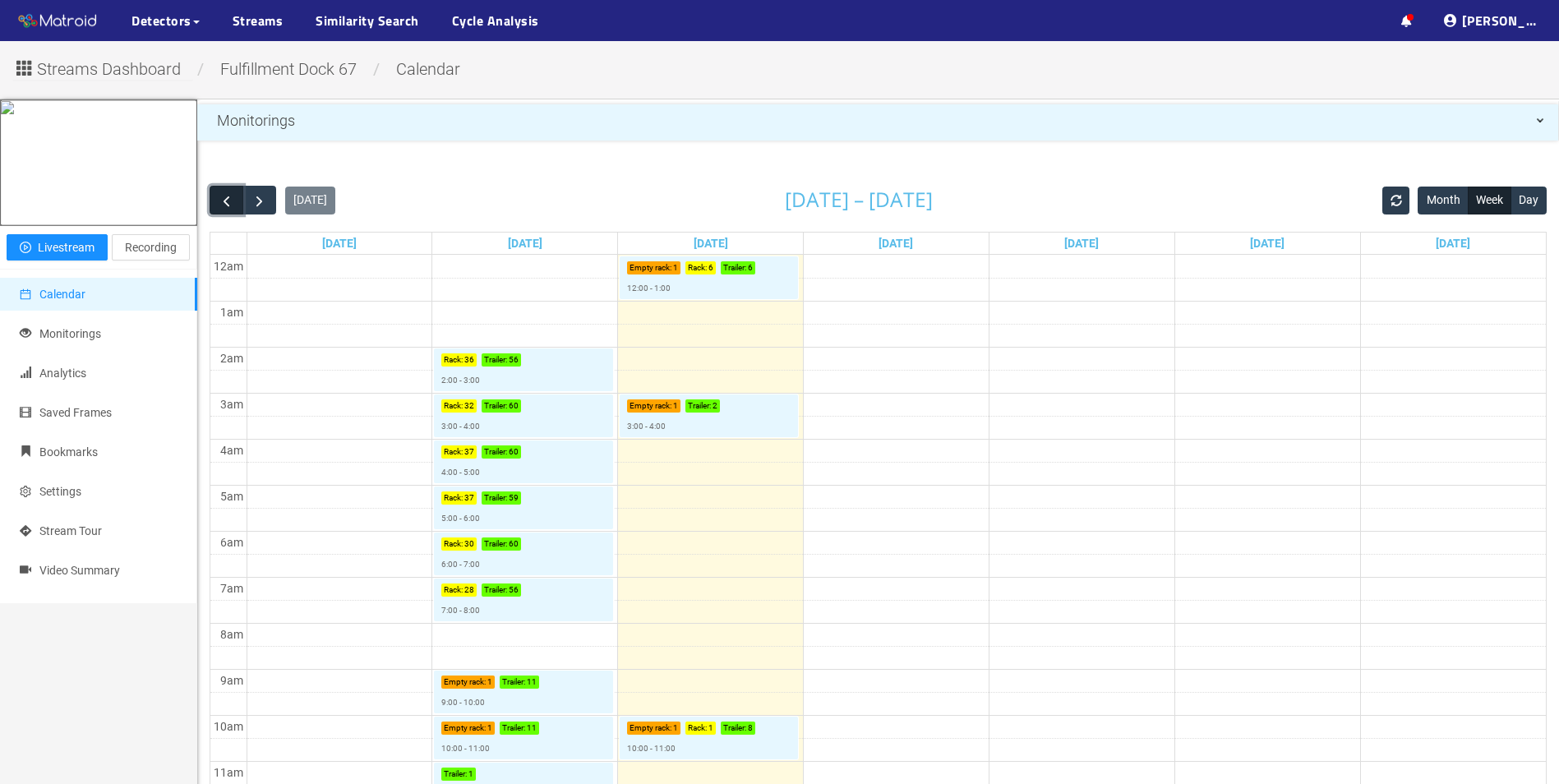
click at [228, 209] on span "button" at bounding box center [226, 201] width 18 height 18
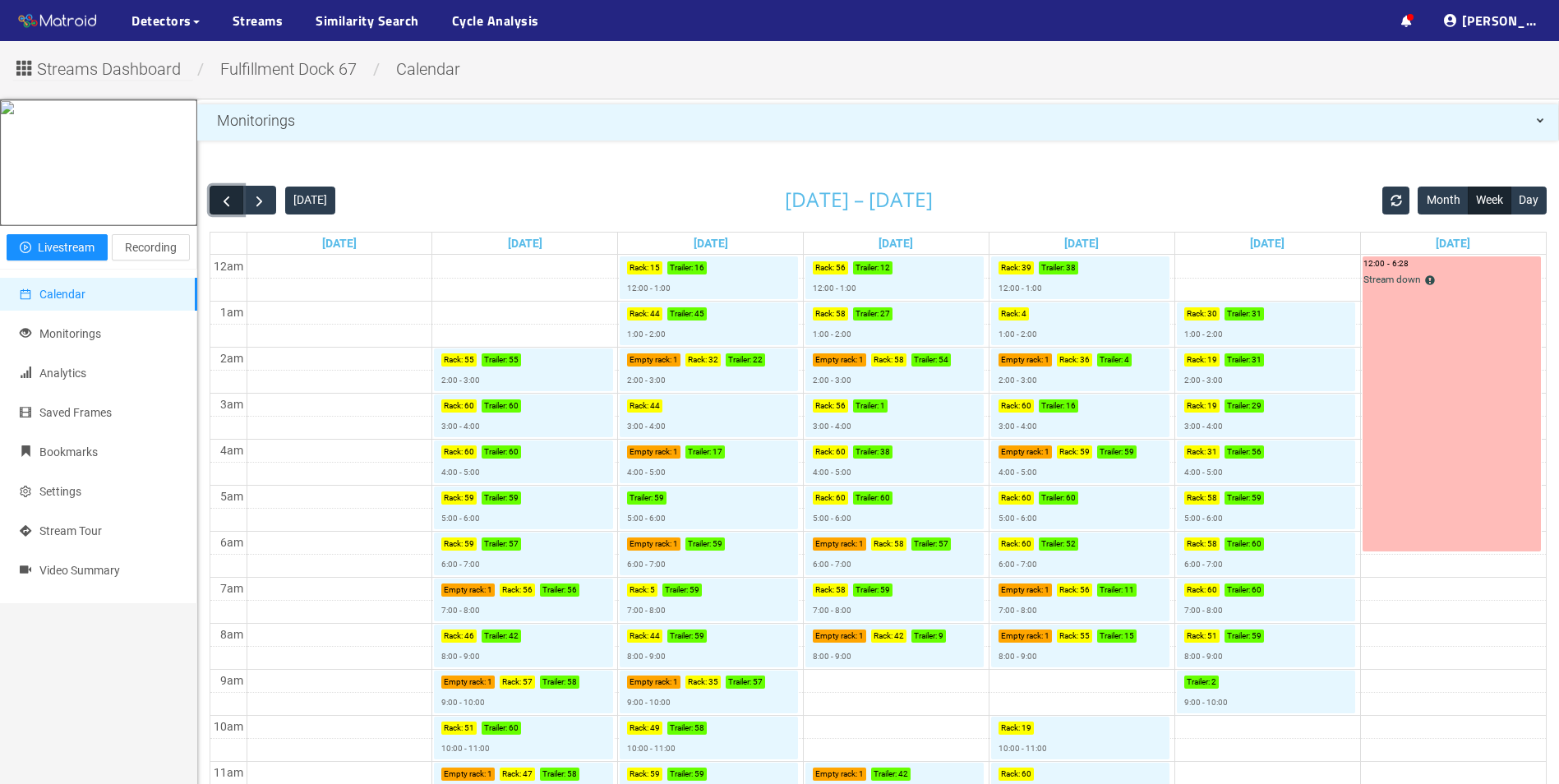
click at [231, 208] on span "button" at bounding box center [226, 201] width 18 height 18
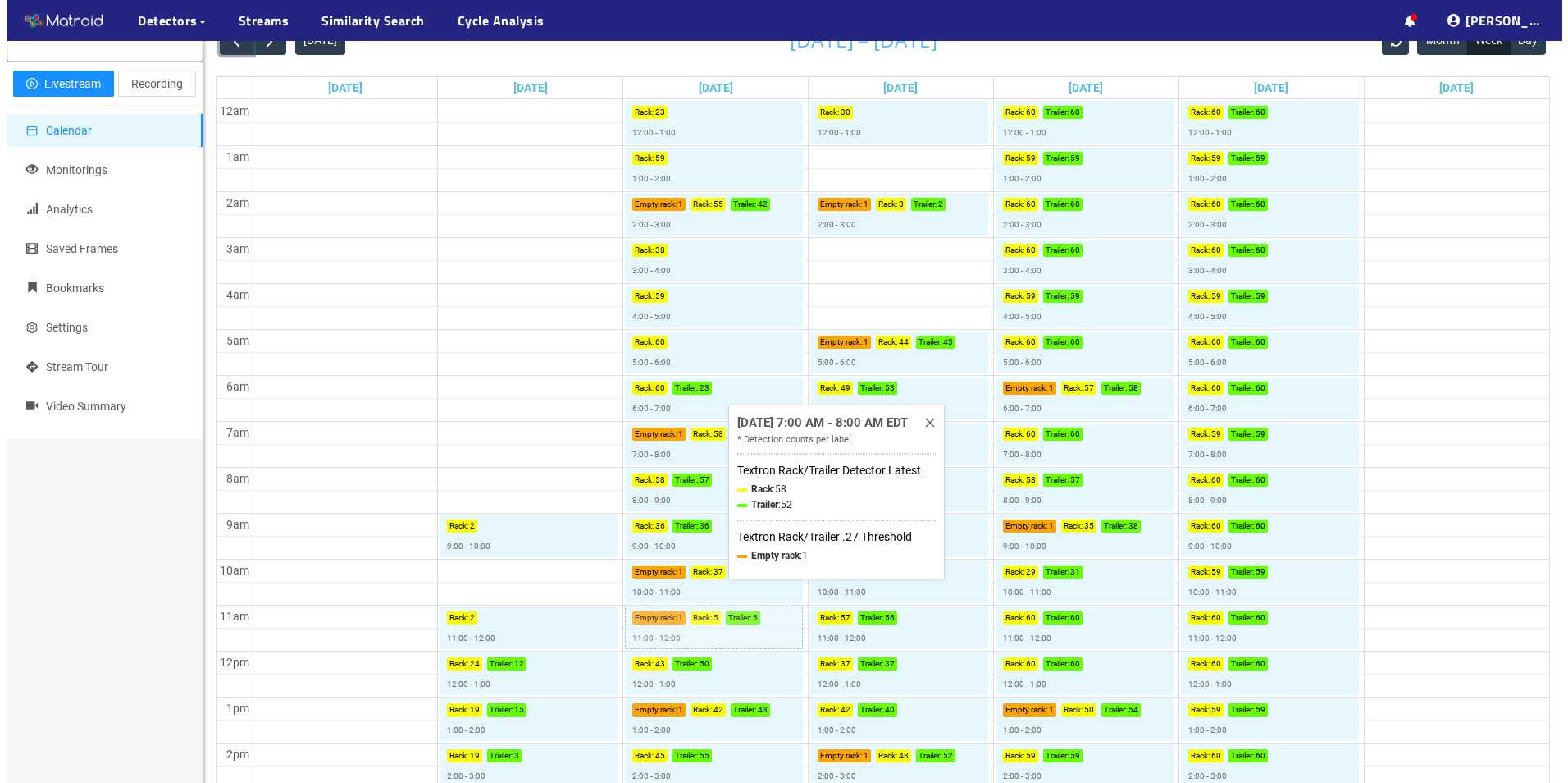
scroll to position [164, 0]
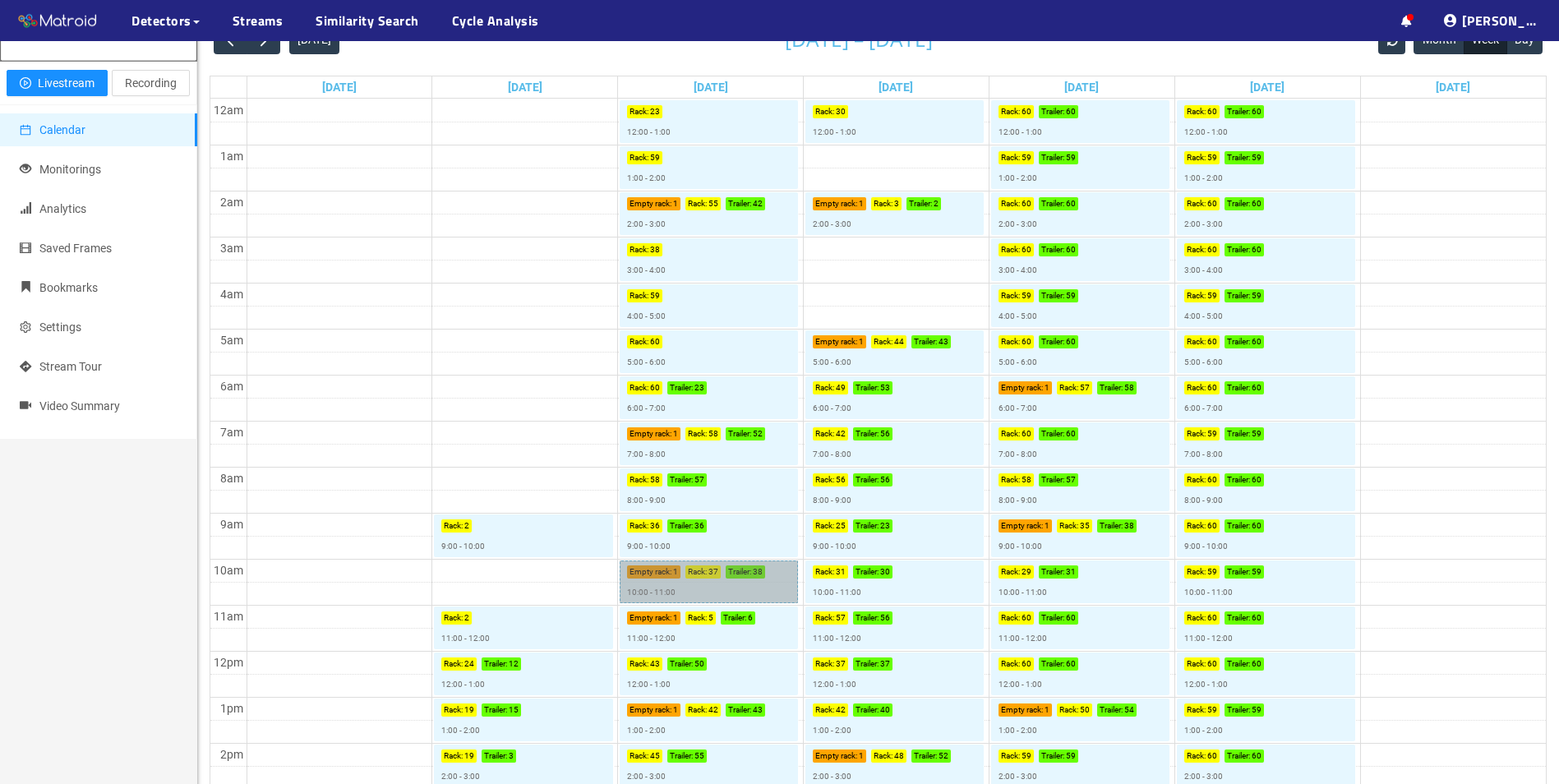
click at [728, 590] on link "Empty rack : 1 Rack : 37 Trailer : 38 10:00 - 11:00" at bounding box center [708, 581] width 178 height 43
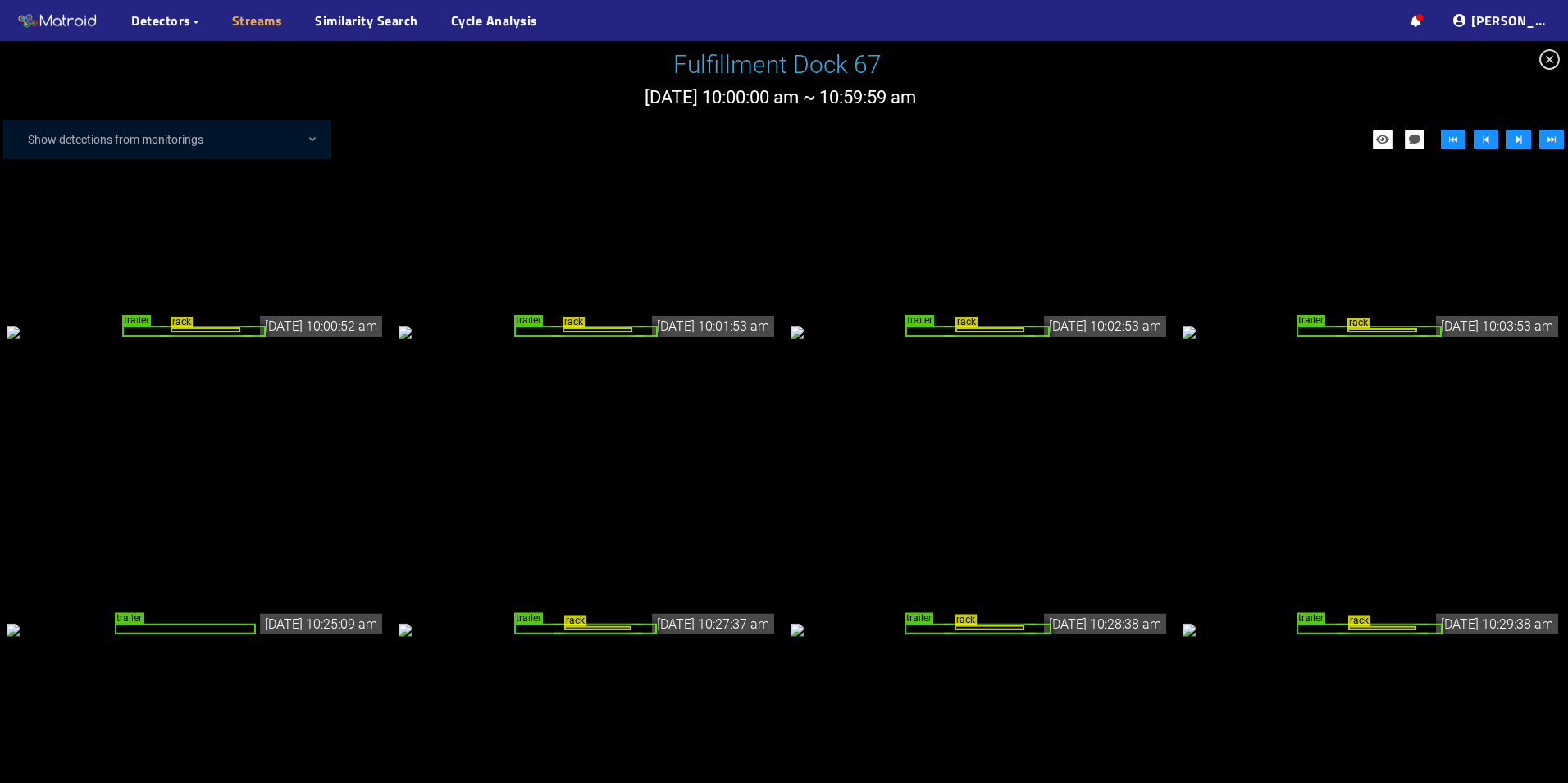
click at [268, 24] on link "Streams" at bounding box center [257, 20] width 51 height 19
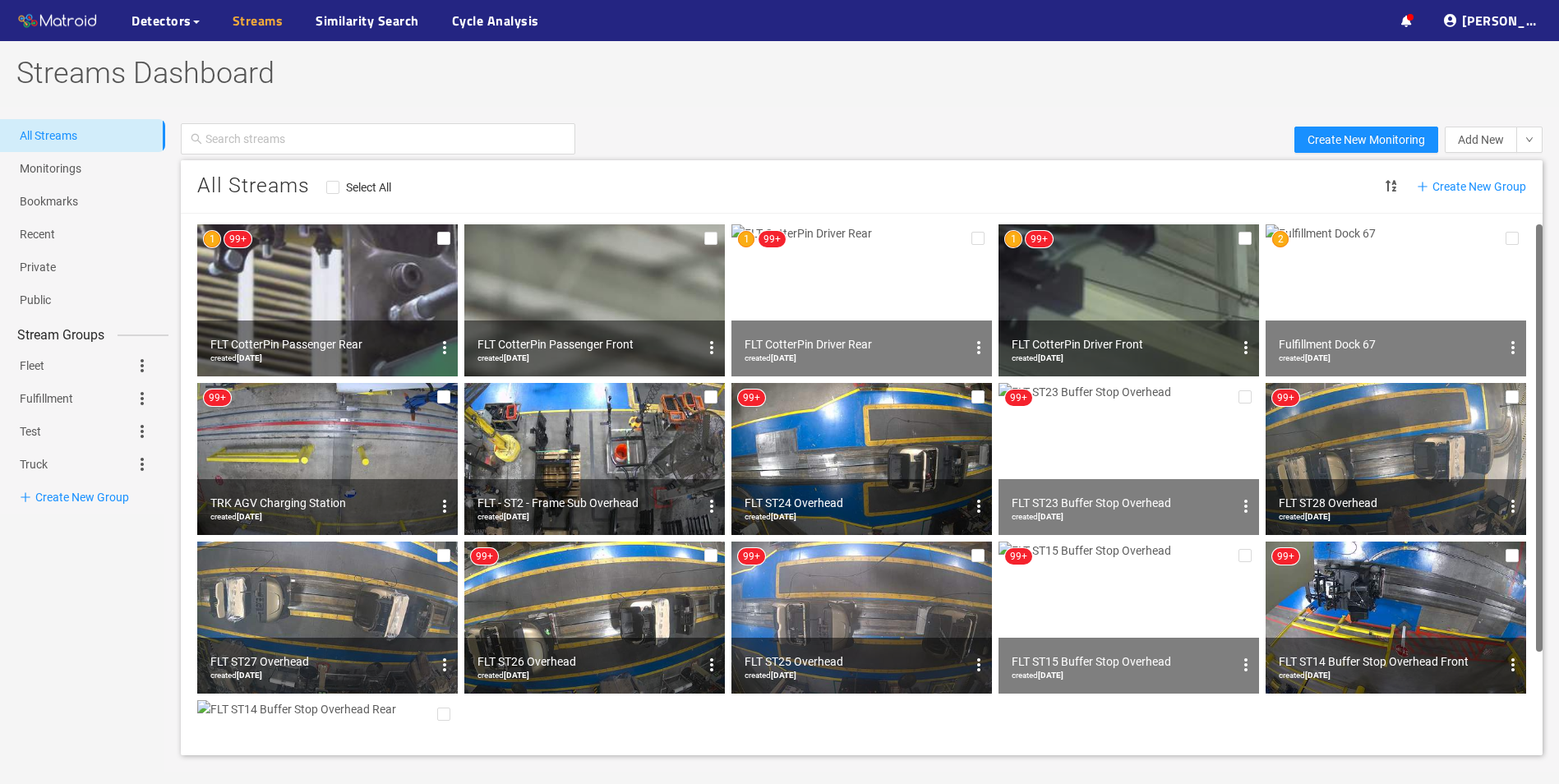
click at [250, 20] on link "Streams" at bounding box center [257, 20] width 51 height 19
click at [1366, 268] on img at bounding box center [1396, 300] width 261 height 152
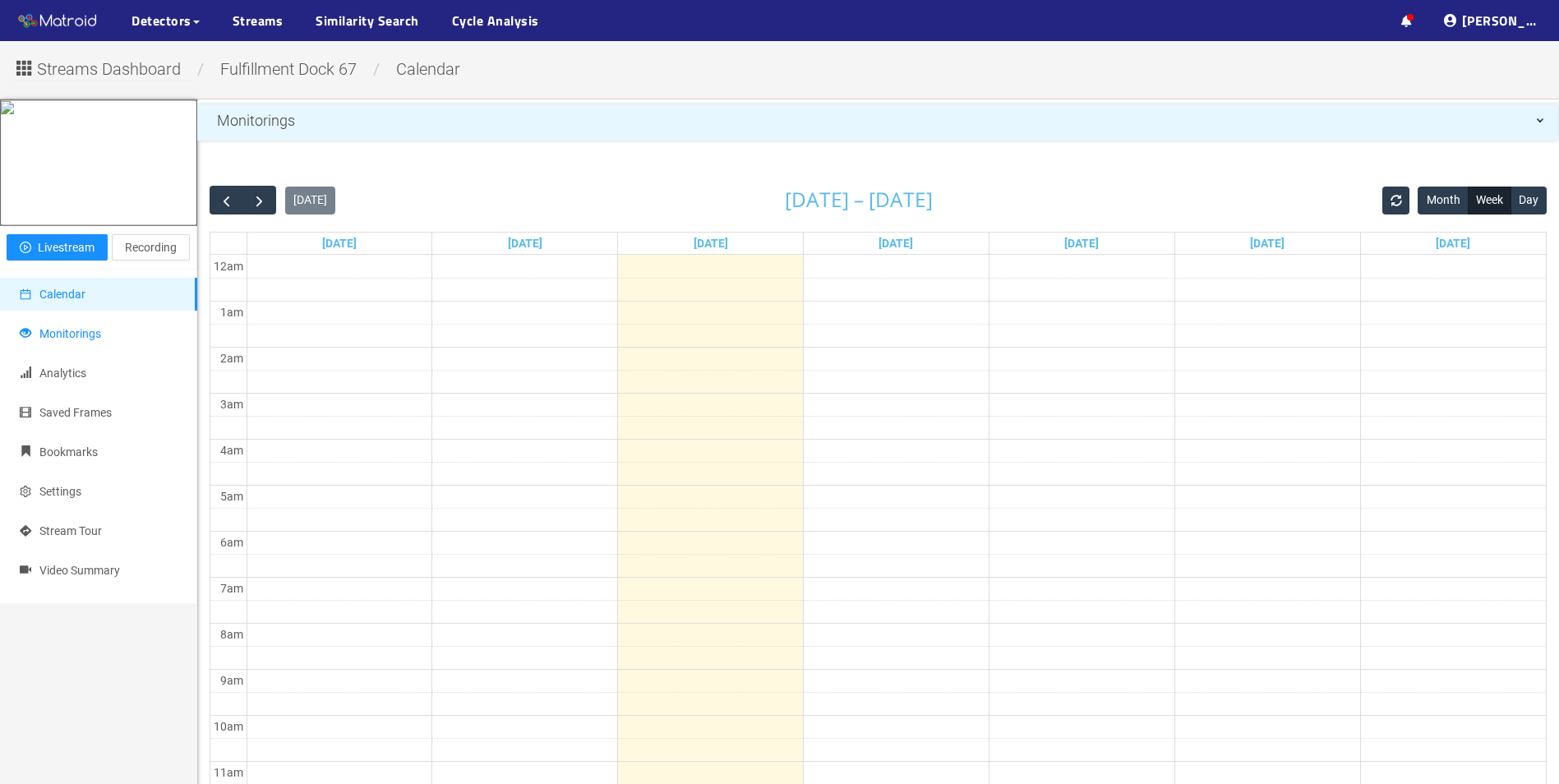
click at [88, 340] on span "Monitorings" at bounding box center [70, 334] width 61 height 13
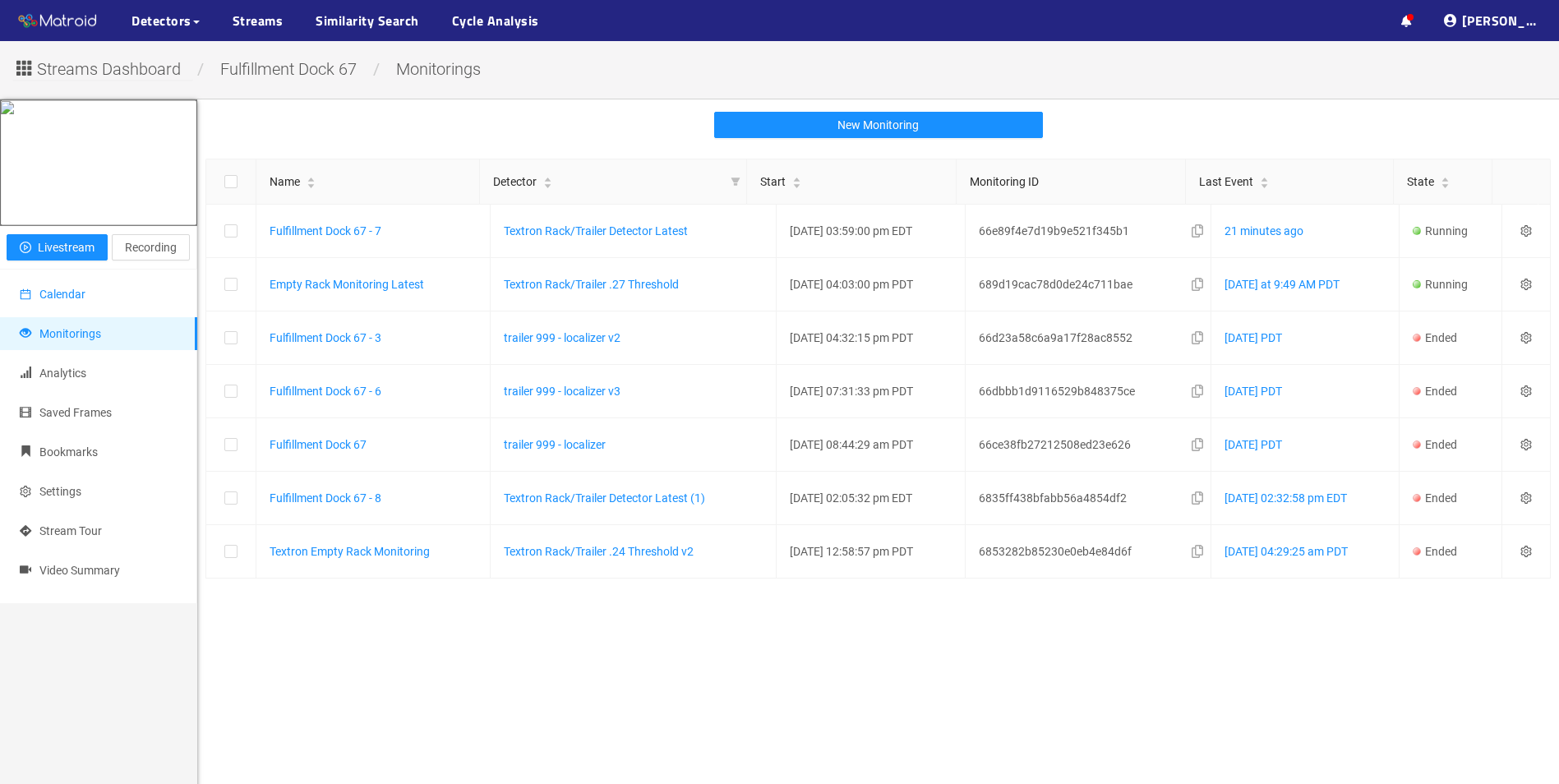
click at [72, 300] on span "Calendar" at bounding box center [62, 294] width 46 height 13
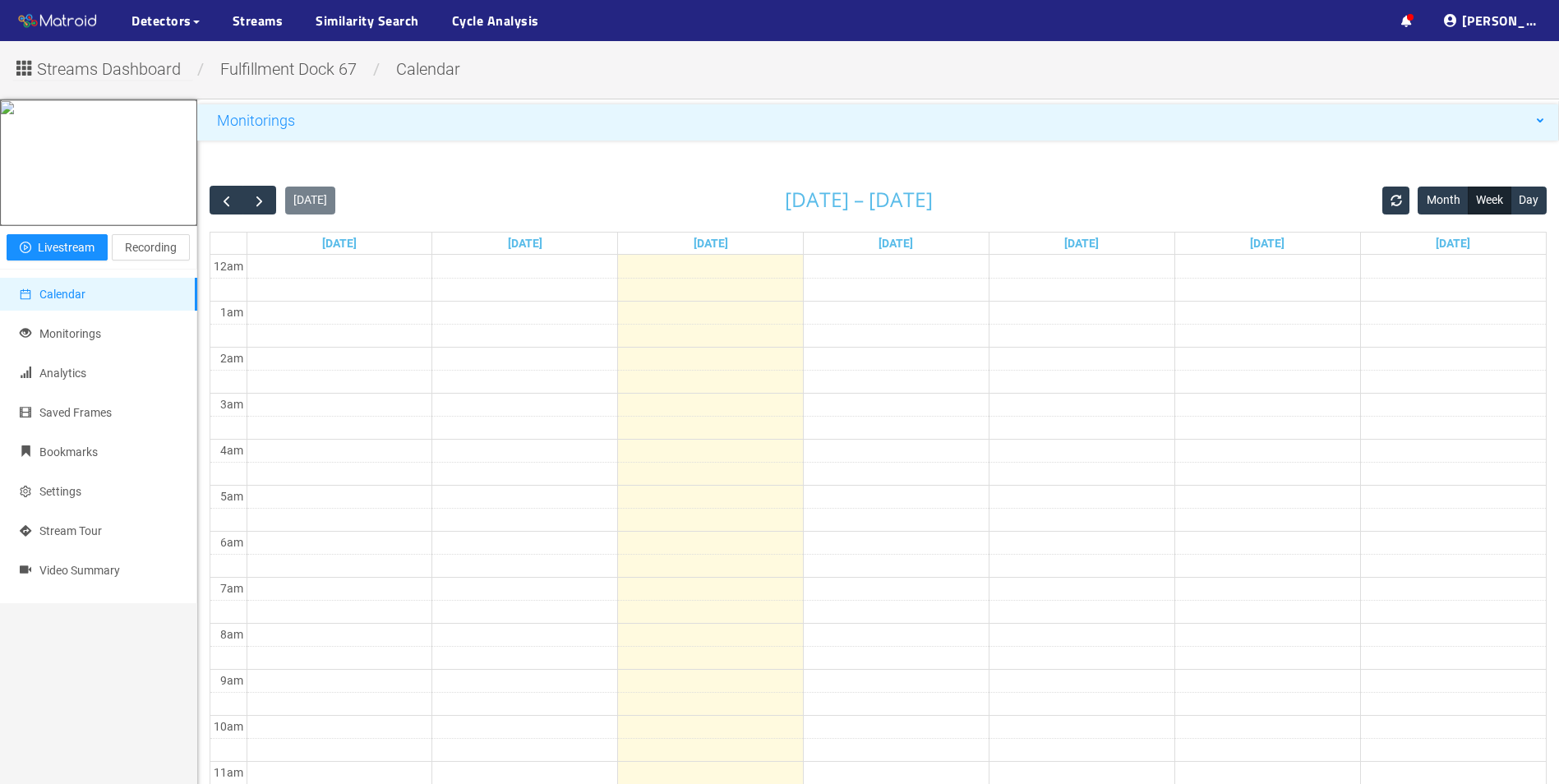
click at [262, 121] on span "Monitorings" at bounding box center [256, 120] width 78 height 18
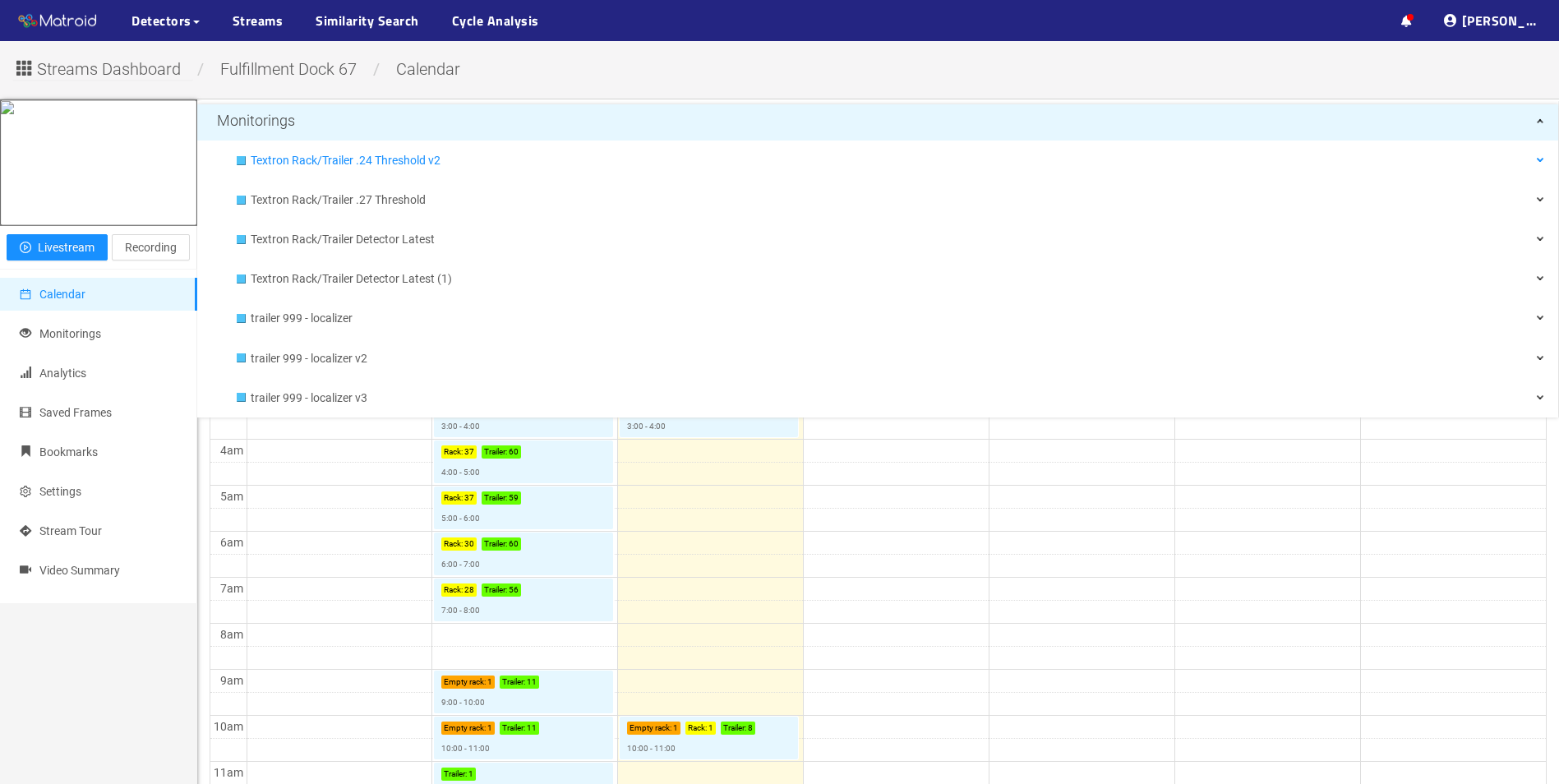
click at [252, 164] on span "Textron Rack/Trailer .24 Threshold v2" at bounding box center [897, 160] width 1293 height 33
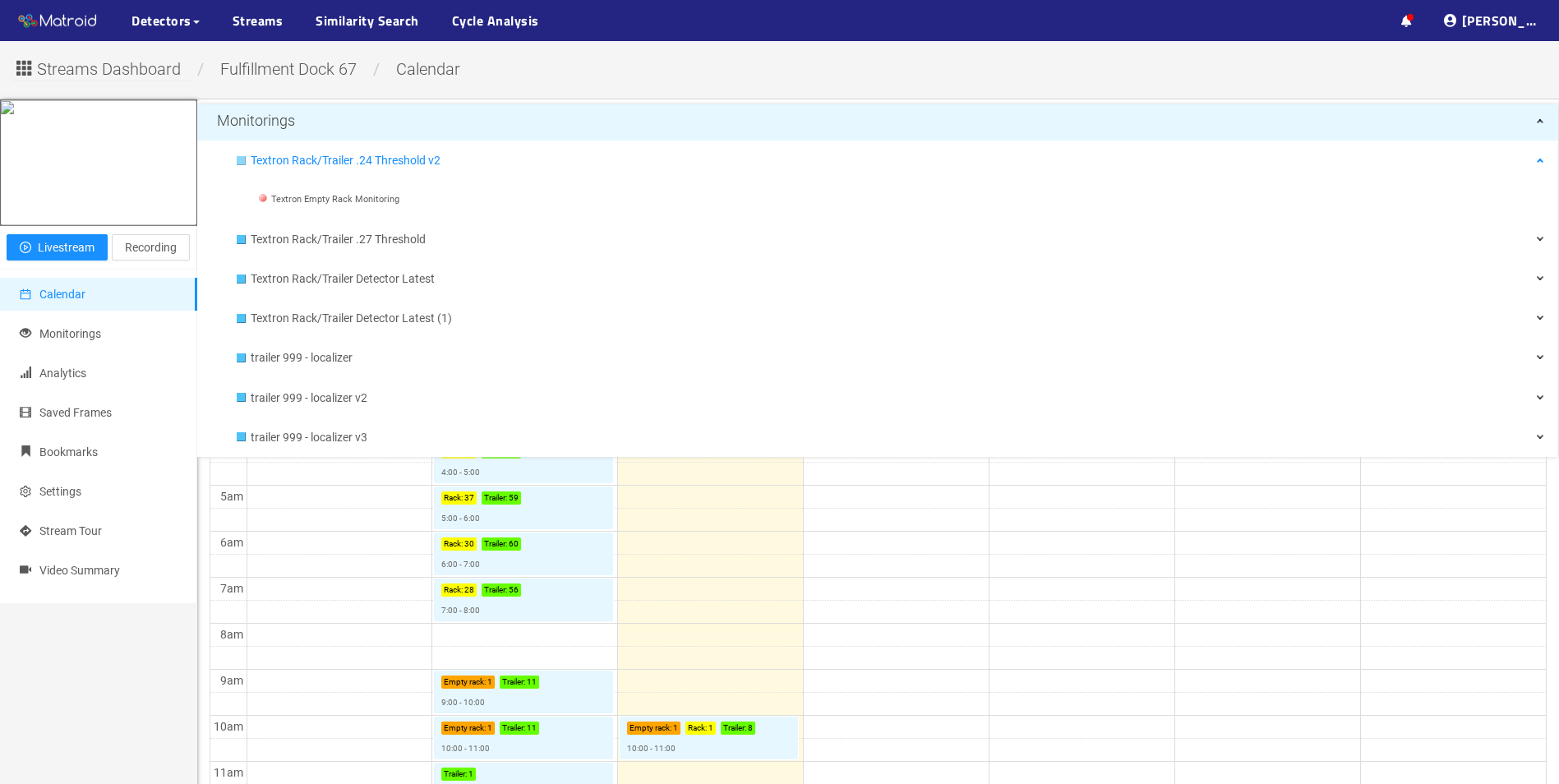
click at [237, 159] on div at bounding box center [241, 161] width 9 height 9
click at [240, 277] on div at bounding box center [241, 278] width 9 height 9
click at [246, 315] on div "Textron Rack/Trailer Detector Latest (1)" at bounding box center [890, 317] width 1307 height 33
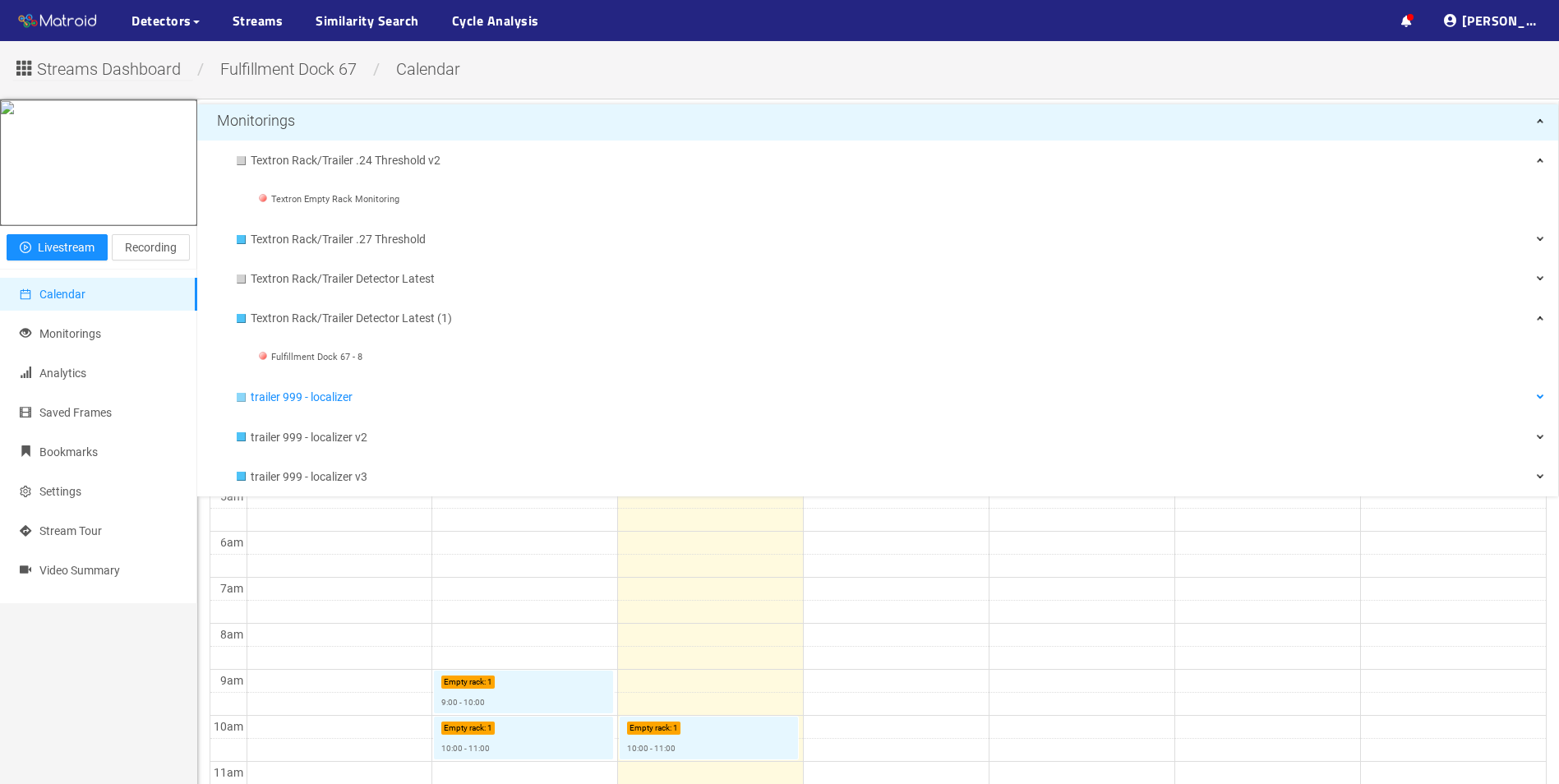
click at [239, 397] on div at bounding box center [241, 397] width 9 height 9
click at [240, 435] on div "trailer 999 - localizer v2" at bounding box center [890, 437] width 1307 height 33
click at [240, 437] on div at bounding box center [241, 437] width 9 height 9
click at [243, 518] on div at bounding box center [241, 515] width 9 height 9
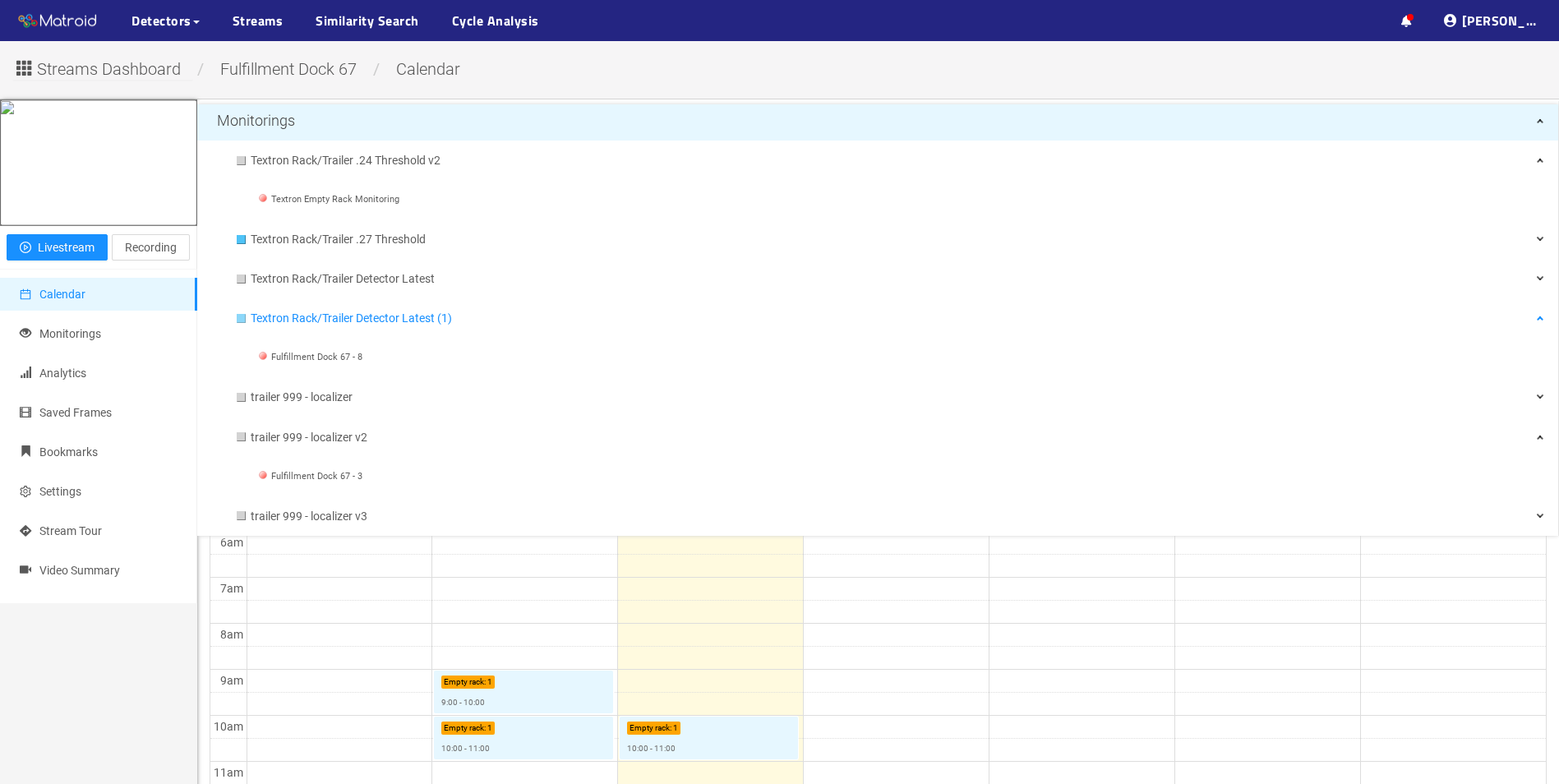
click at [242, 320] on div at bounding box center [241, 318] width 9 height 9
click at [549, 99] on div "Monitorings All None Textron Rack/Trailer .24 Threshold v2 Textron Empty Rack M…" at bounding box center [878, 317] width 1361 height 436
